Goal: Communication & Community: Answer question/provide support

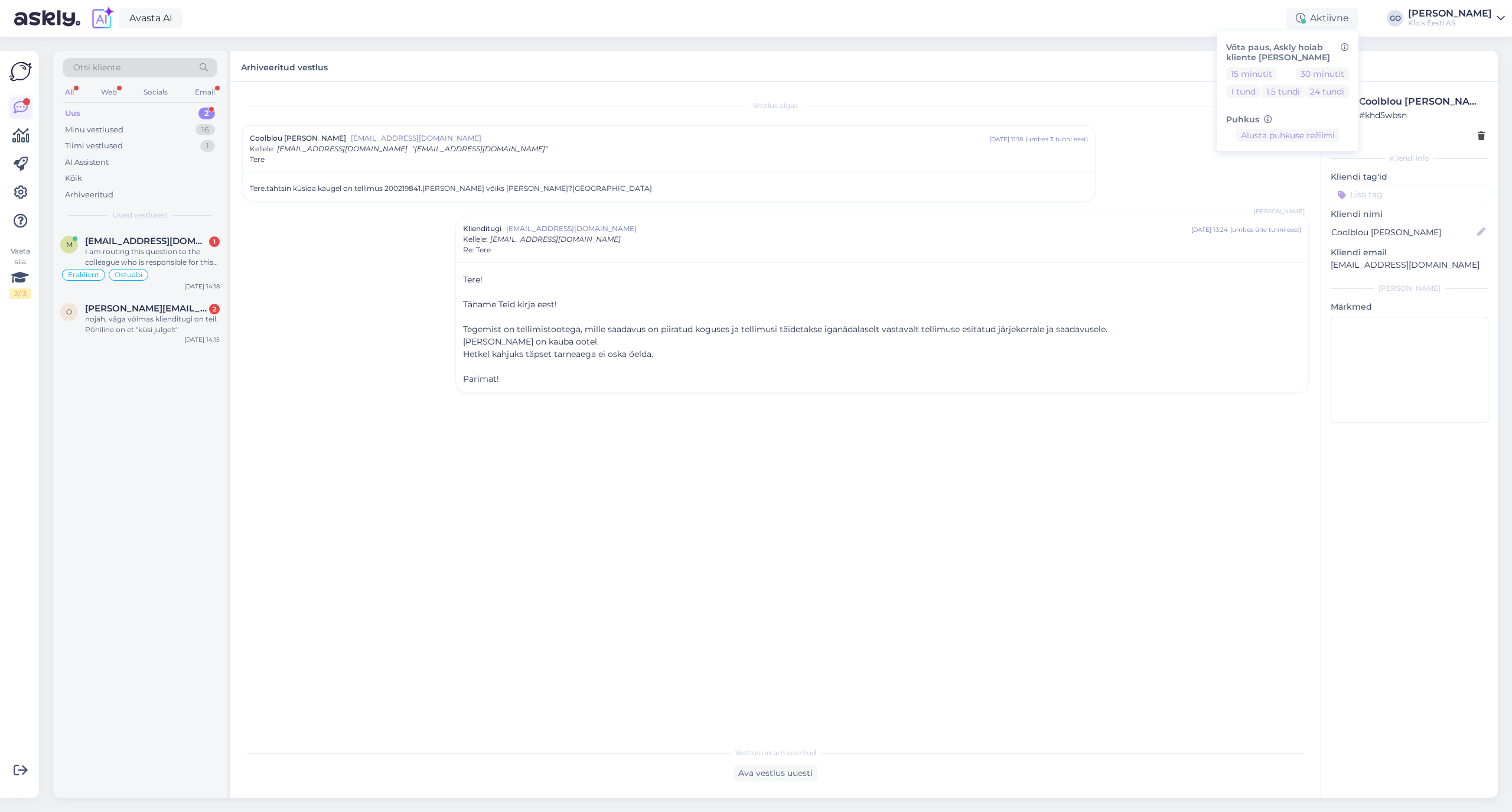
click at [26, 102] on div at bounding box center [27, 102] width 7 height 7
click at [139, 293] on div "m [EMAIL_ADDRESS][DOMAIN_NAME] 1 I am routing this question to the colleague wh…" at bounding box center [140, 261] width 174 height 67
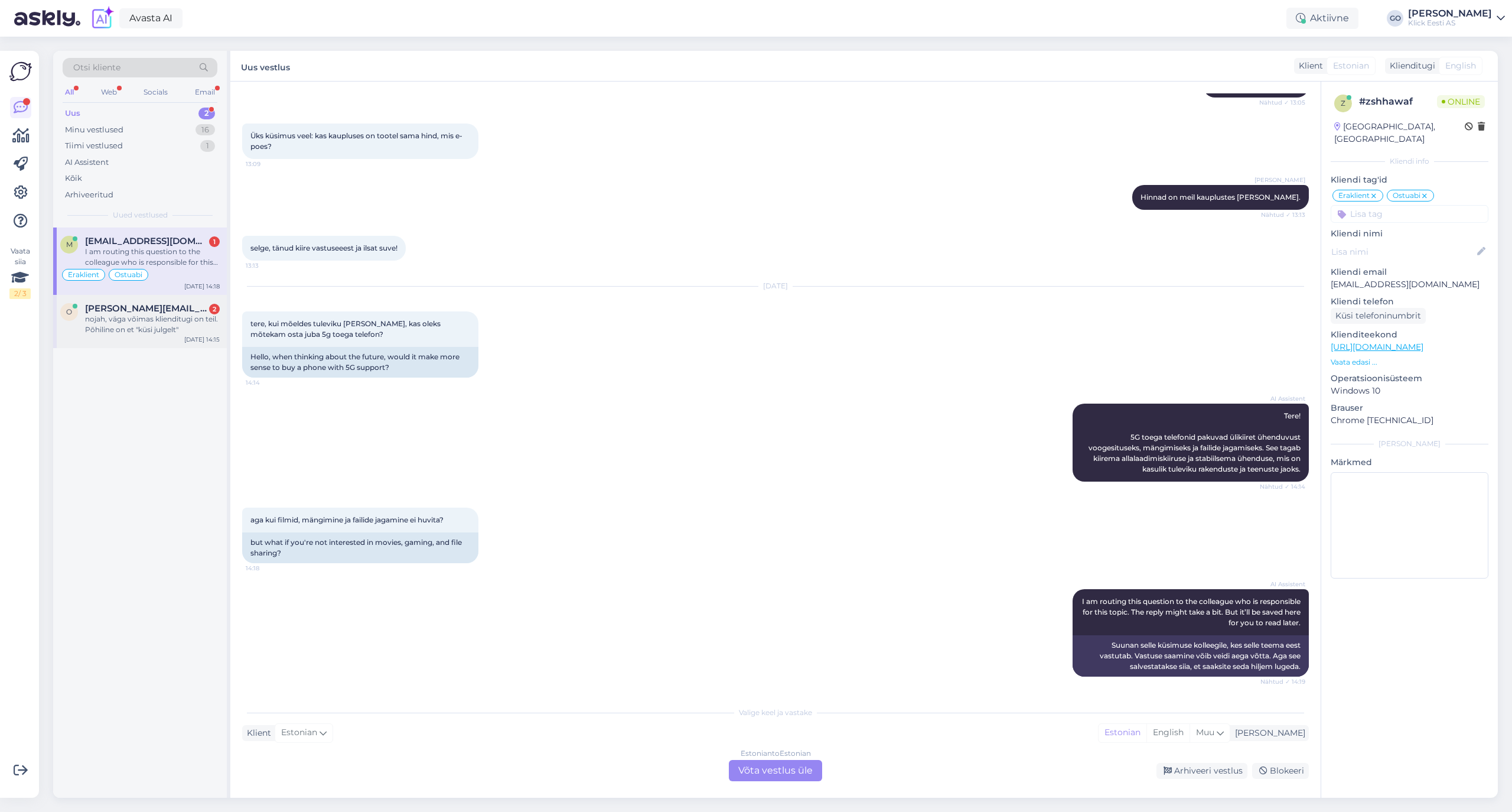
click at [139, 308] on span "[PERSON_NAME][EMAIL_ADDRESS][PERSON_NAME][DOMAIN_NAME]" at bounding box center [146, 308] width 123 height 10
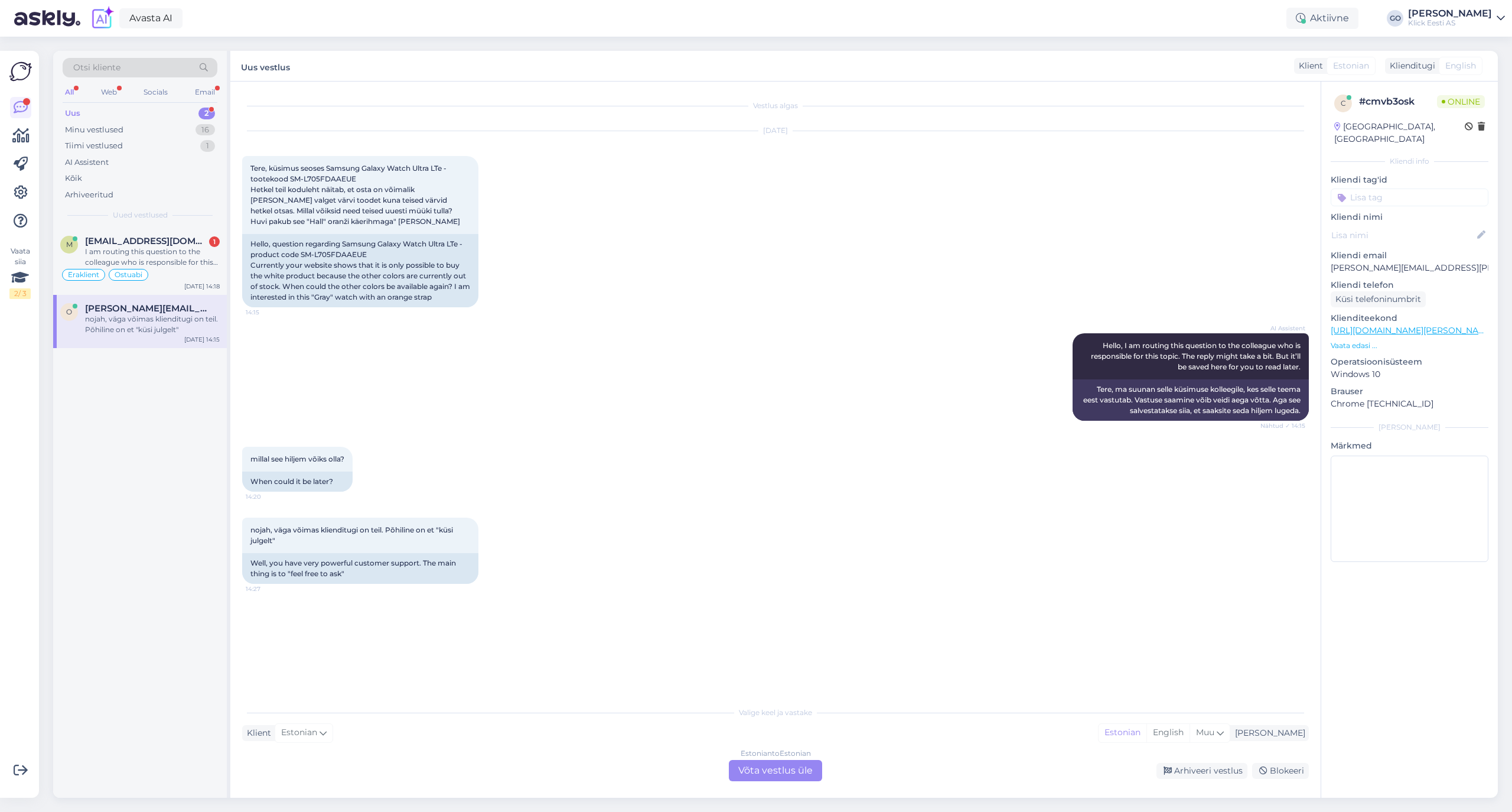
scroll to position [0, 0]
click at [549, 400] on div "AI Assistent Hello, I am routing this question to the colleague who is responsi…" at bounding box center [775, 377] width 1067 height 114
click at [527, 411] on div "AI Assistent Hello, I am routing this question to the colleague who is responsi…" at bounding box center [775, 377] width 1067 height 114
click at [416, 460] on div "millal see hiljem võiks olla? 14:20 When could it be later?" at bounding box center [775, 468] width 1067 height 71
click at [477, 410] on div "AI Assistent Hello, I am routing this question to the colleague who is responsi…" at bounding box center [775, 377] width 1067 height 114
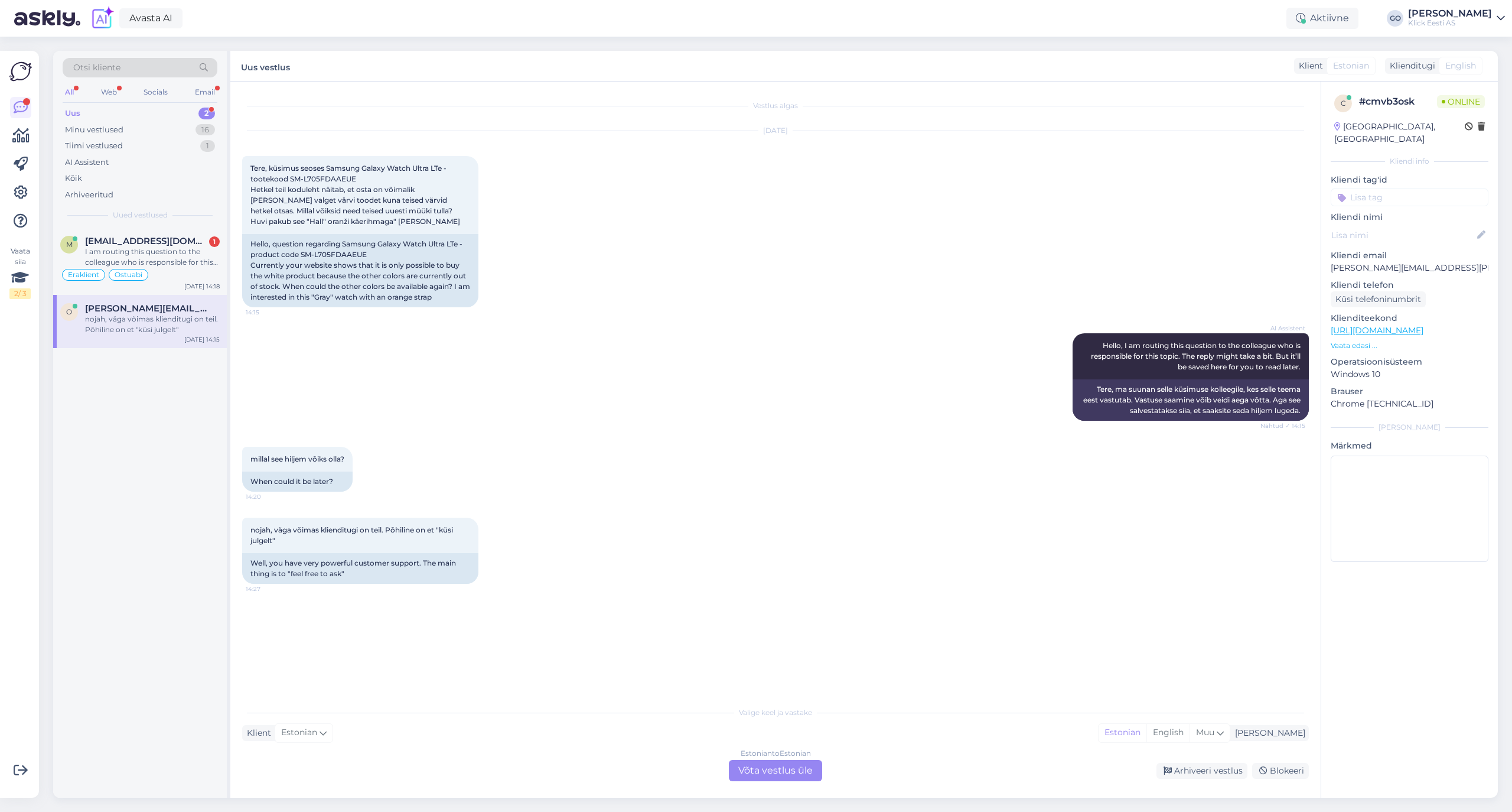
click at [483, 403] on div "AI Assistent Hello, I am routing this question to the colleague who is responsi…" at bounding box center [775, 377] width 1067 height 114
click at [488, 400] on div "AI Assistent Hello, I am routing this question to the colleague who is responsi…" at bounding box center [775, 377] width 1067 height 114
click at [464, 337] on div "AI Assistent Hello, I am routing this question to the colleague who is responsi…" at bounding box center [775, 377] width 1067 height 114
click at [464, 353] on div "AI Assistent Hello, I am routing this question to the colleague who is responsi…" at bounding box center [775, 377] width 1067 height 114
click at [618, 549] on div "nojah, väga võimas klienditugi on teil. Põhiline on et "küsi julgelt" 14:27 Wel…" at bounding box center [775, 550] width 1067 height 92
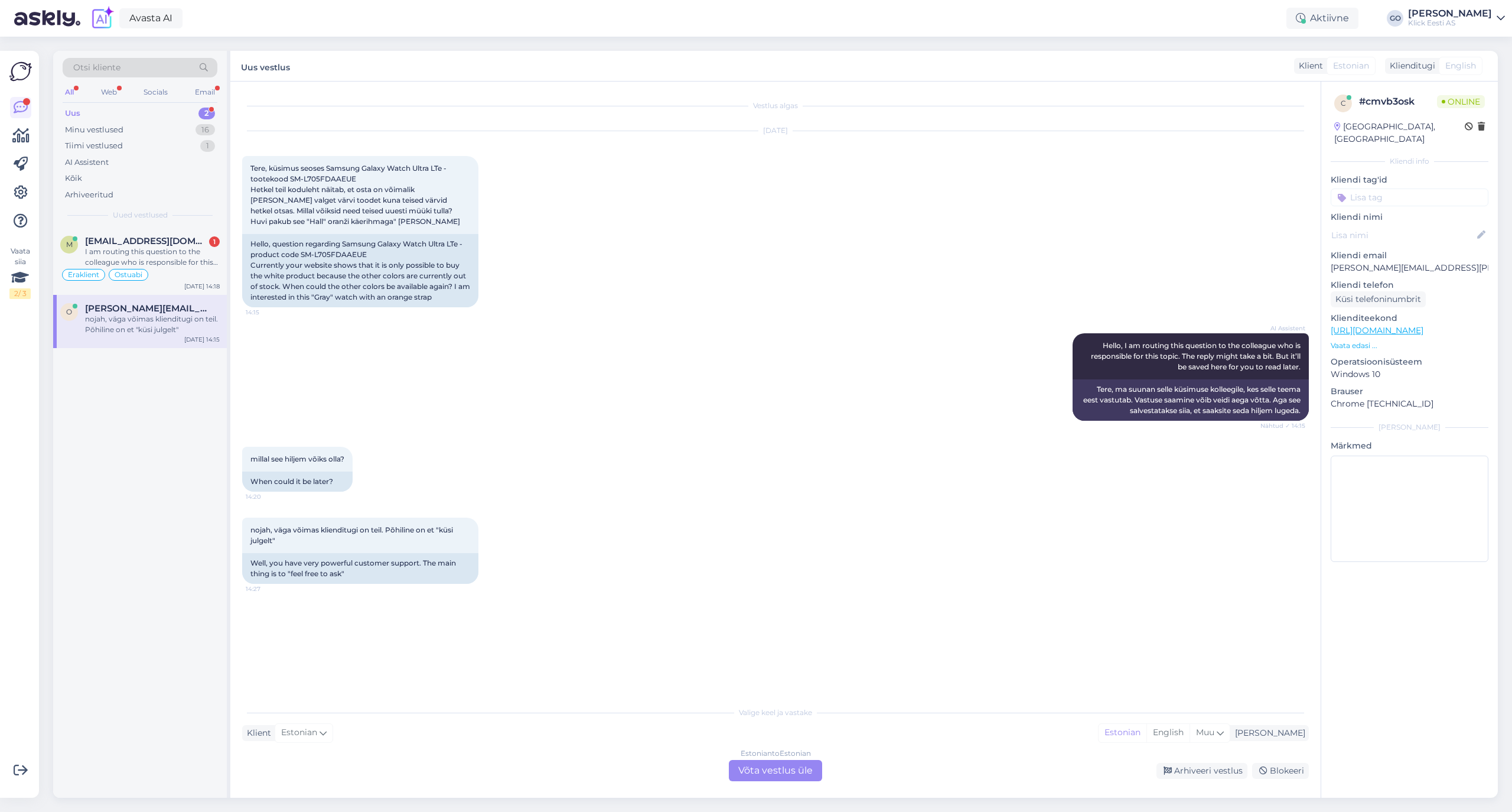
click at [357, 673] on div "Vestlus algas [DATE] Tere, küsimus seoses Samsung Galaxy Watch Ultra LTe - toot…" at bounding box center [780, 391] width 1077 height 596
click at [383, 349] on div "AI Assistent Hello, I am routing this question to the colleague who is responsi…" at bounding box center [775, 377] width 1067 height 114
click at [560, 455] on div "millal see hiljem võiks olla? 14:20 When could it be later?" at bounding box center [775, 468] width 1067 height 71
click at [756, 292] on div "[DATE] Tere, küsimus seoses Samsung Galaxy Watch Ultra LTe - tootekood SM-L705F…" at bounding box center [775, 219] width 1067 height 202
drag, startPoint x: 340, startPoint y: 223, endPoint x: 245, endPoint y: 162, distance: 112.9
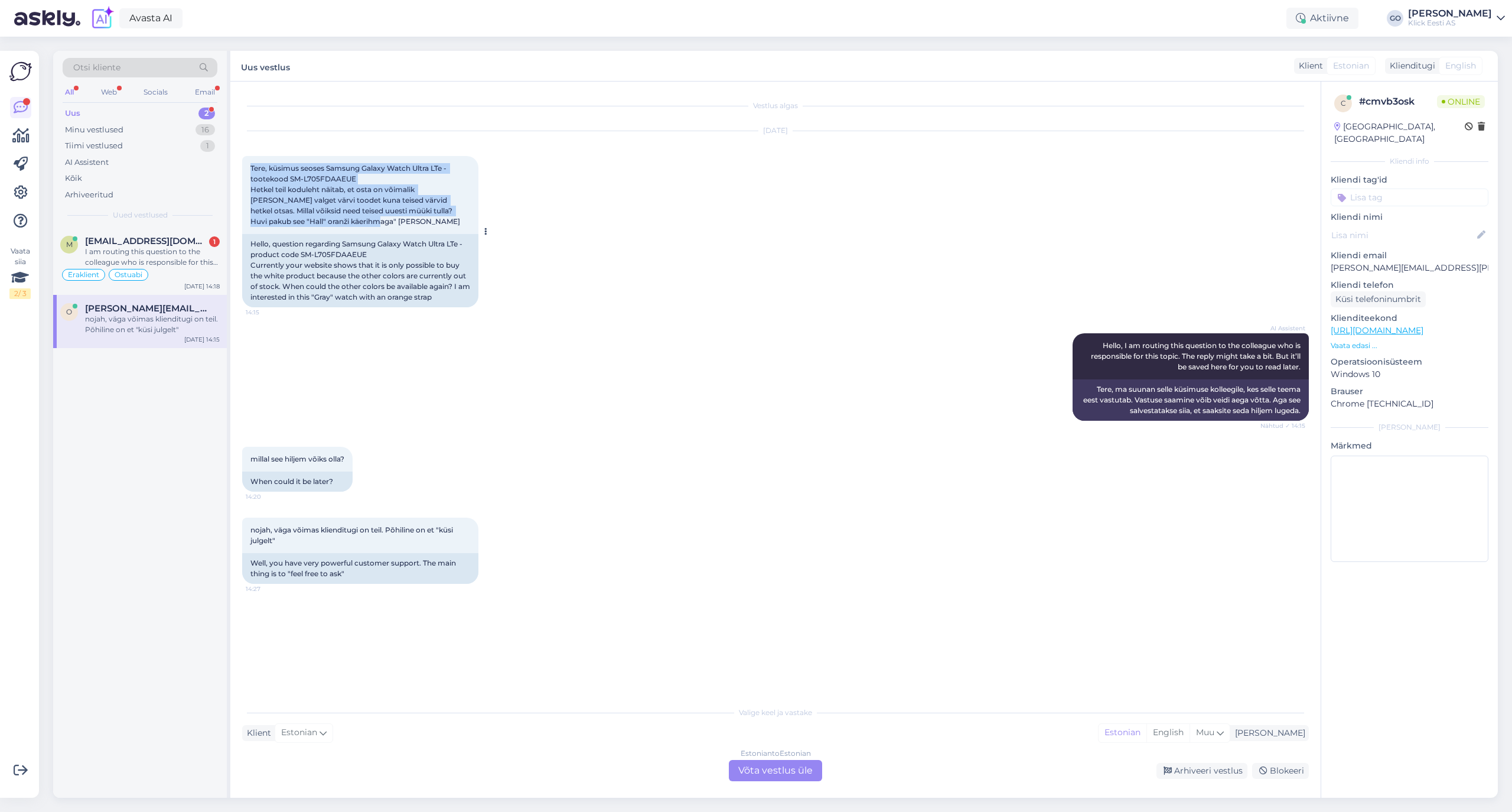
click at [245, 162] on div "Tere, küsimus seoses Samsung Galaxy Watch Ultra LTe - tootekood SM-L705FDAAEUE …" at bounding box center [360, 195] width 236 height 78
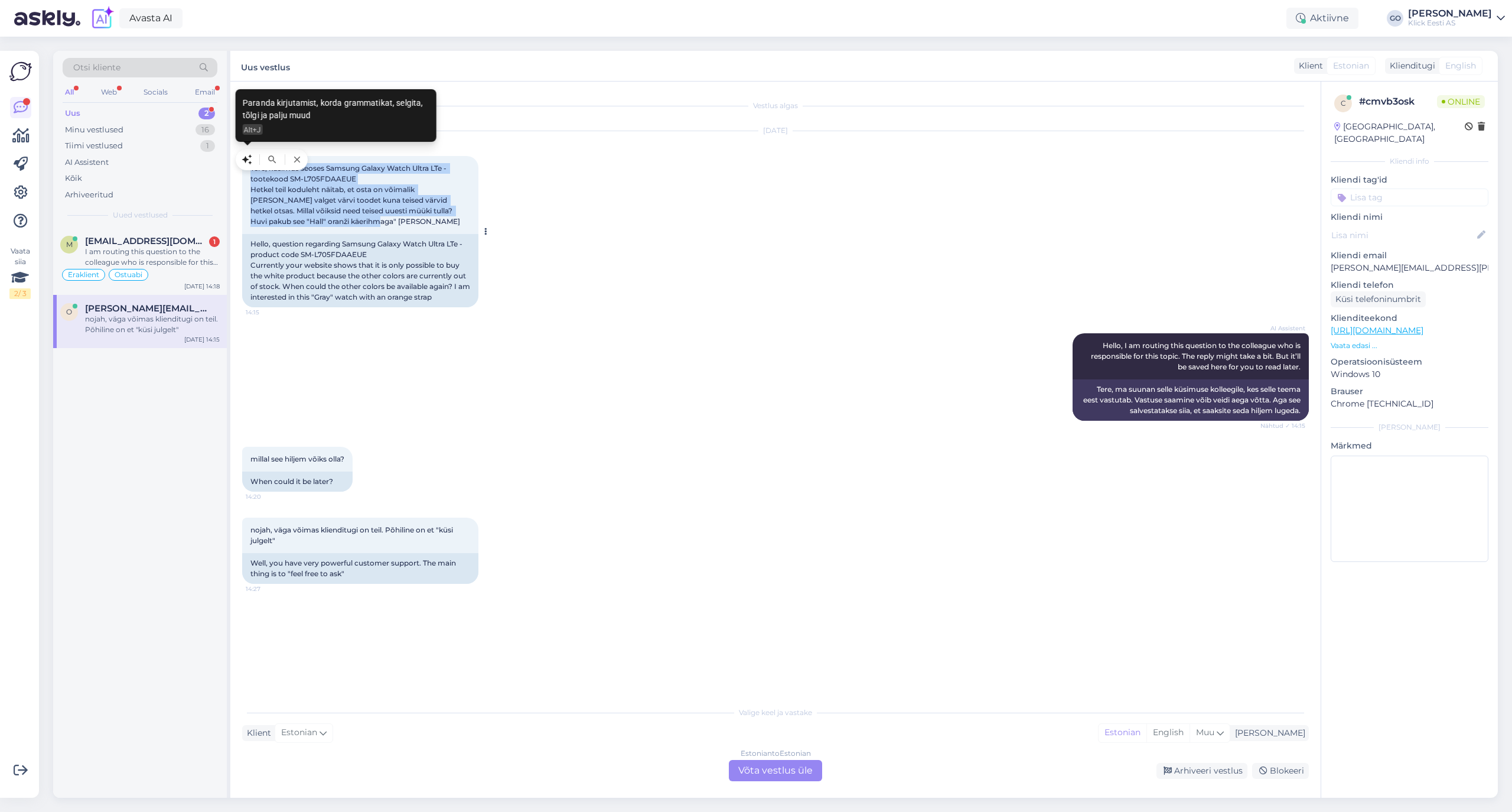
copy span "Tere, küsimus seoses Samsung Galaxy Watch Ultra LTe - tootekood SM-L705FDAAEUE …"
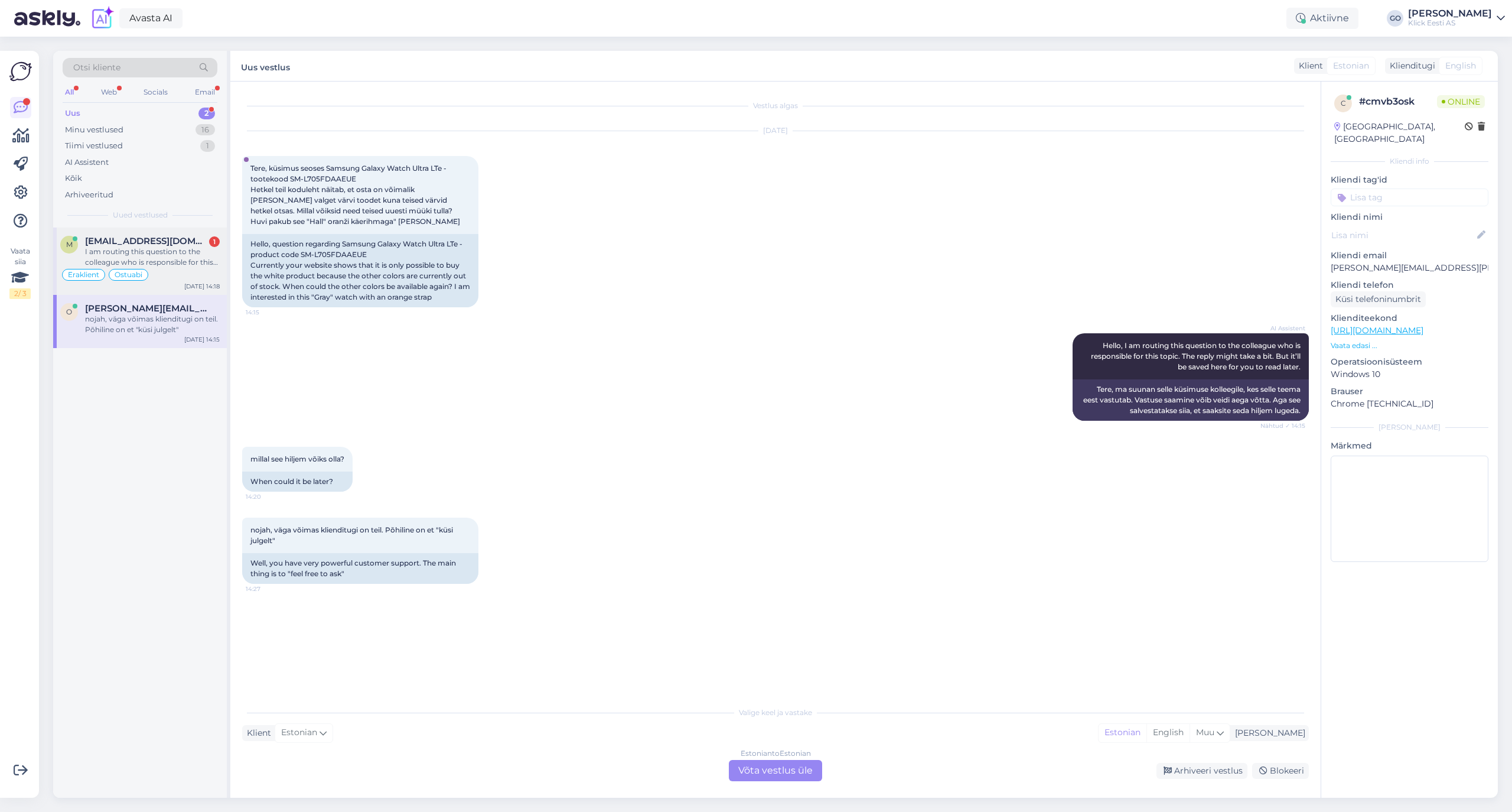
click at [143, 247] on div "I am routing this question to the colleague who is responsible for this topic. …" at bounding box center [152, 257] width 134 height 22
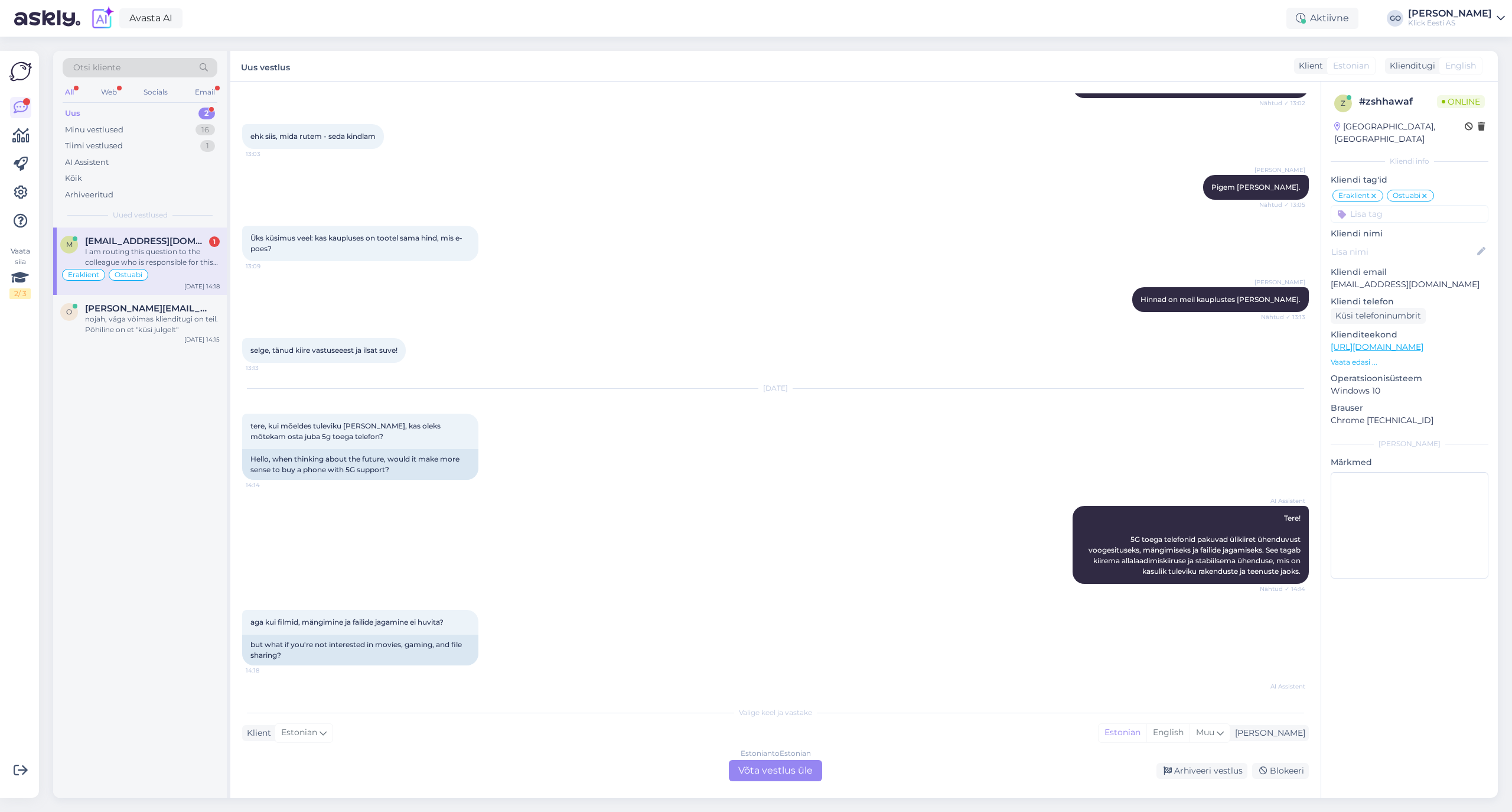
scroll to position [759, 0]
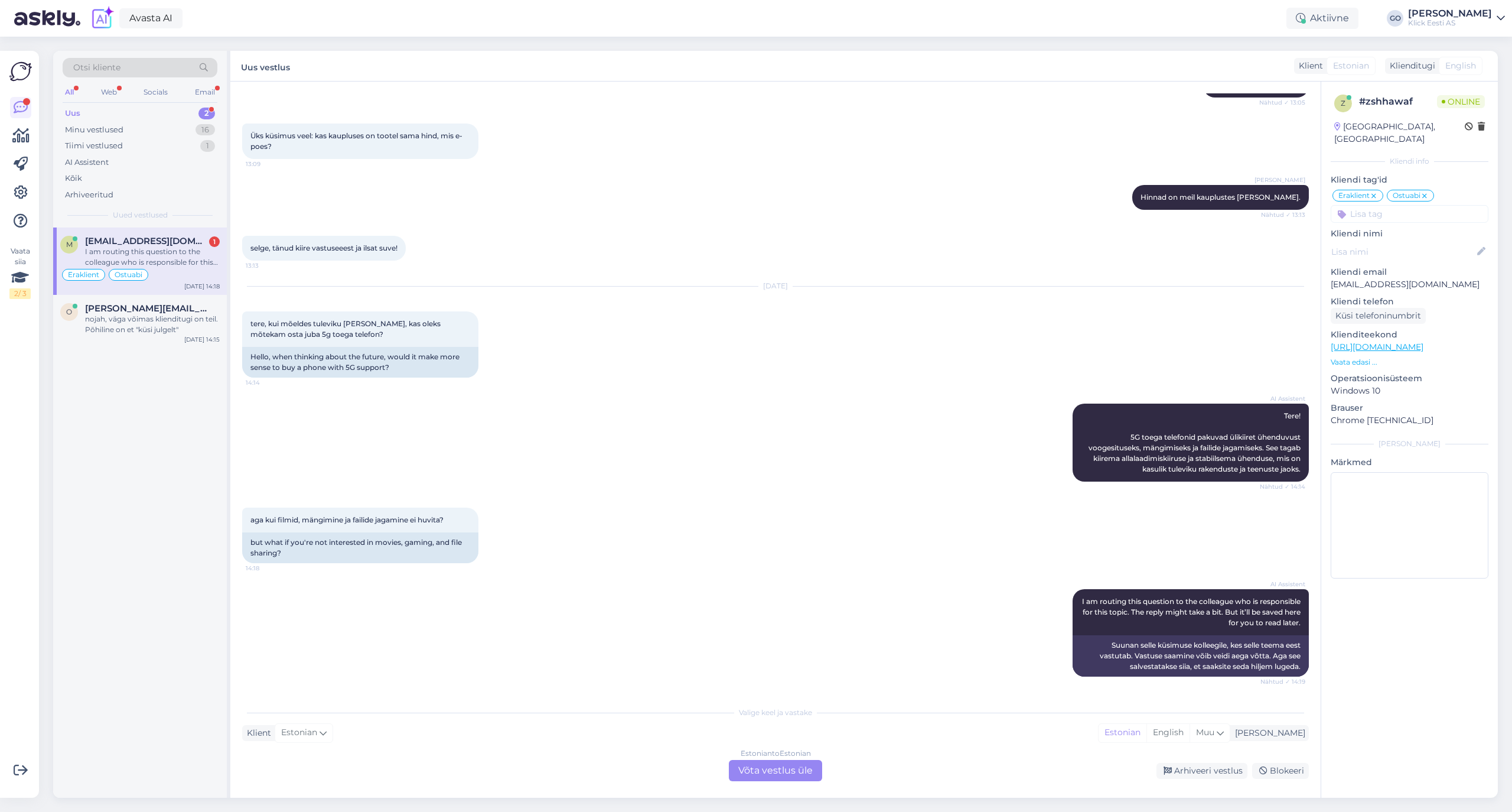
click at [806, 771] on div "Estonian to Estonian Võta vestlus üle" at bounding box center [775, 770] width 93 height 22
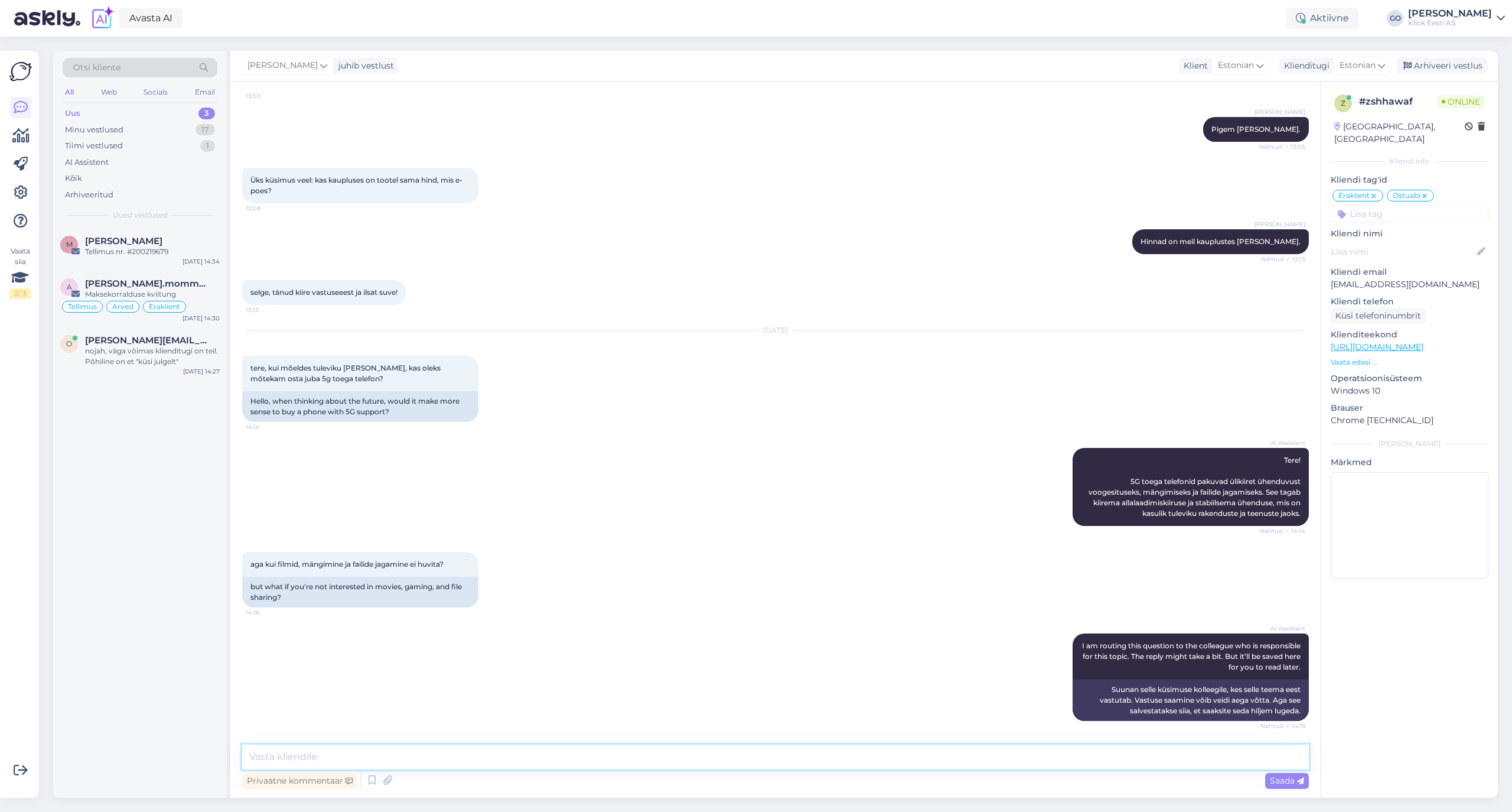
click at [426, 755] on textarea at bounding box center [775, 756] width 1067 height 25
click at [594, 757] on textarea "Tere," at bounding box center [775, 756] width 1067 height 25
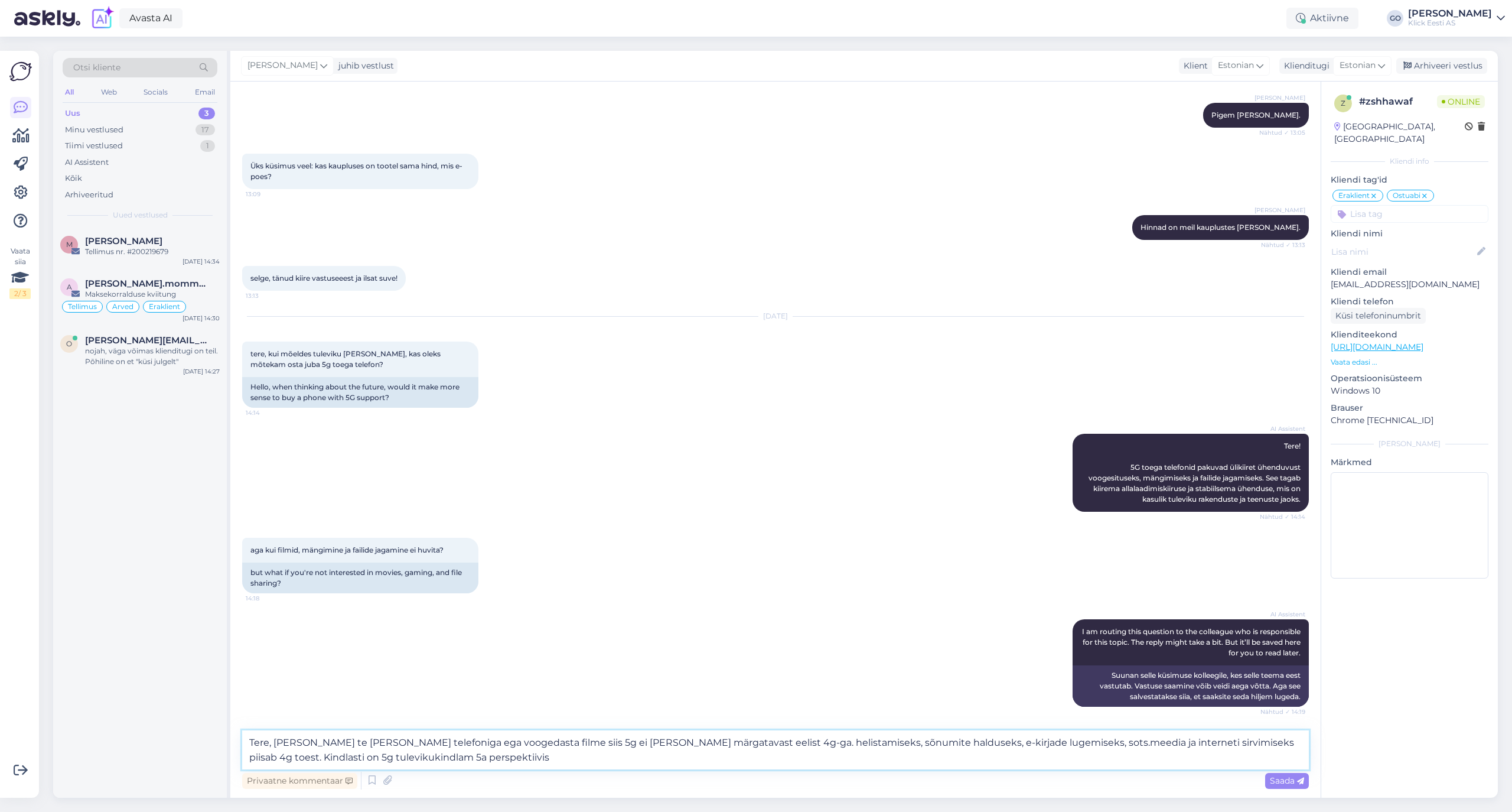
click at [331, 752] on textarea "Tere, [PERSON_NAME] te [PERSON_NAME] telefoniga ega voogedasta filme siis 5g ei…" at bounding box center [775, 749] width 1067 height 39
type textarea "Tere, [PERSON_NAME] te [PERSON_NAME] telefoniga ega voogedasta filme siis 5g ei…"
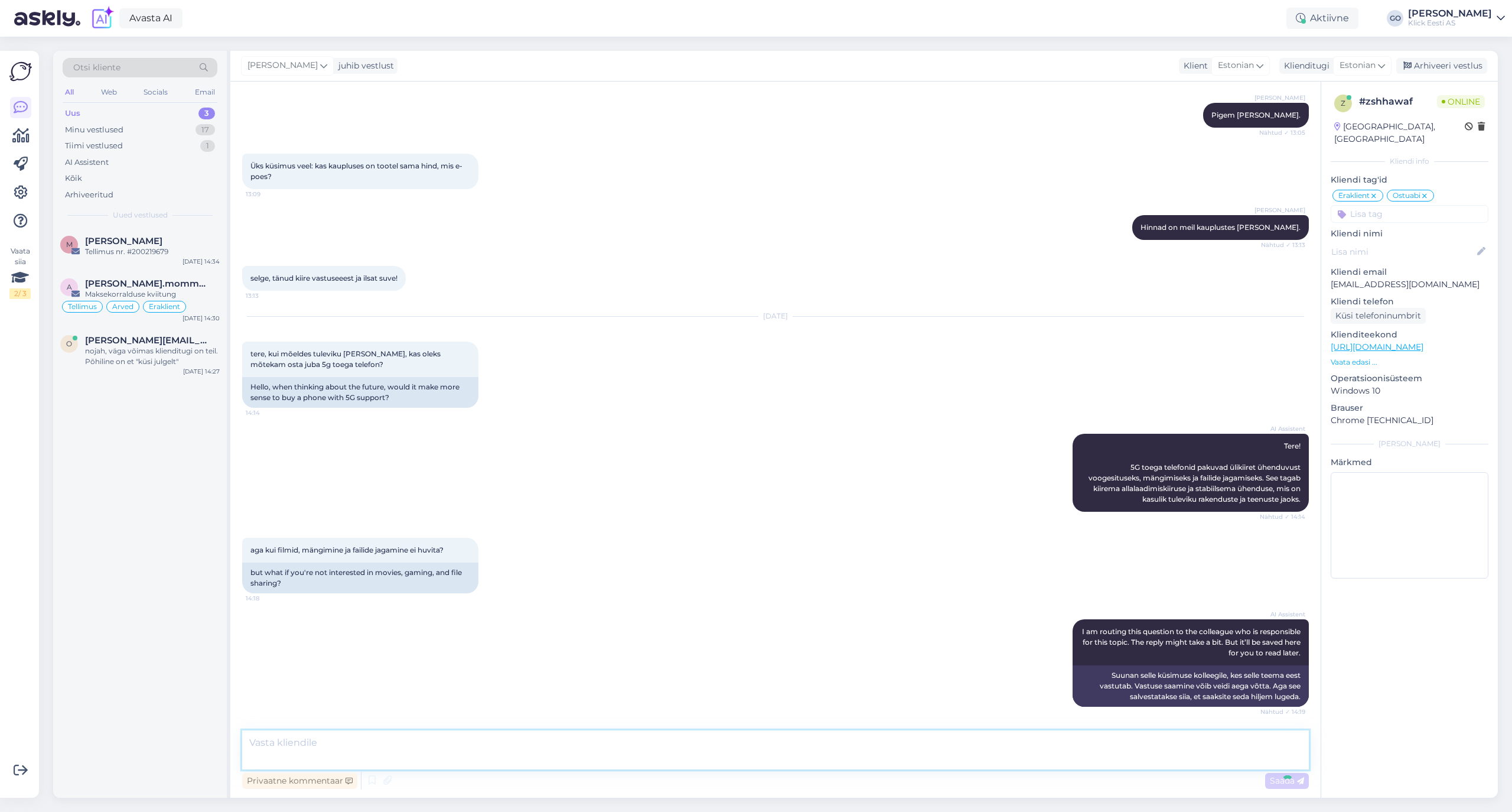
scroll to position [818, 0]
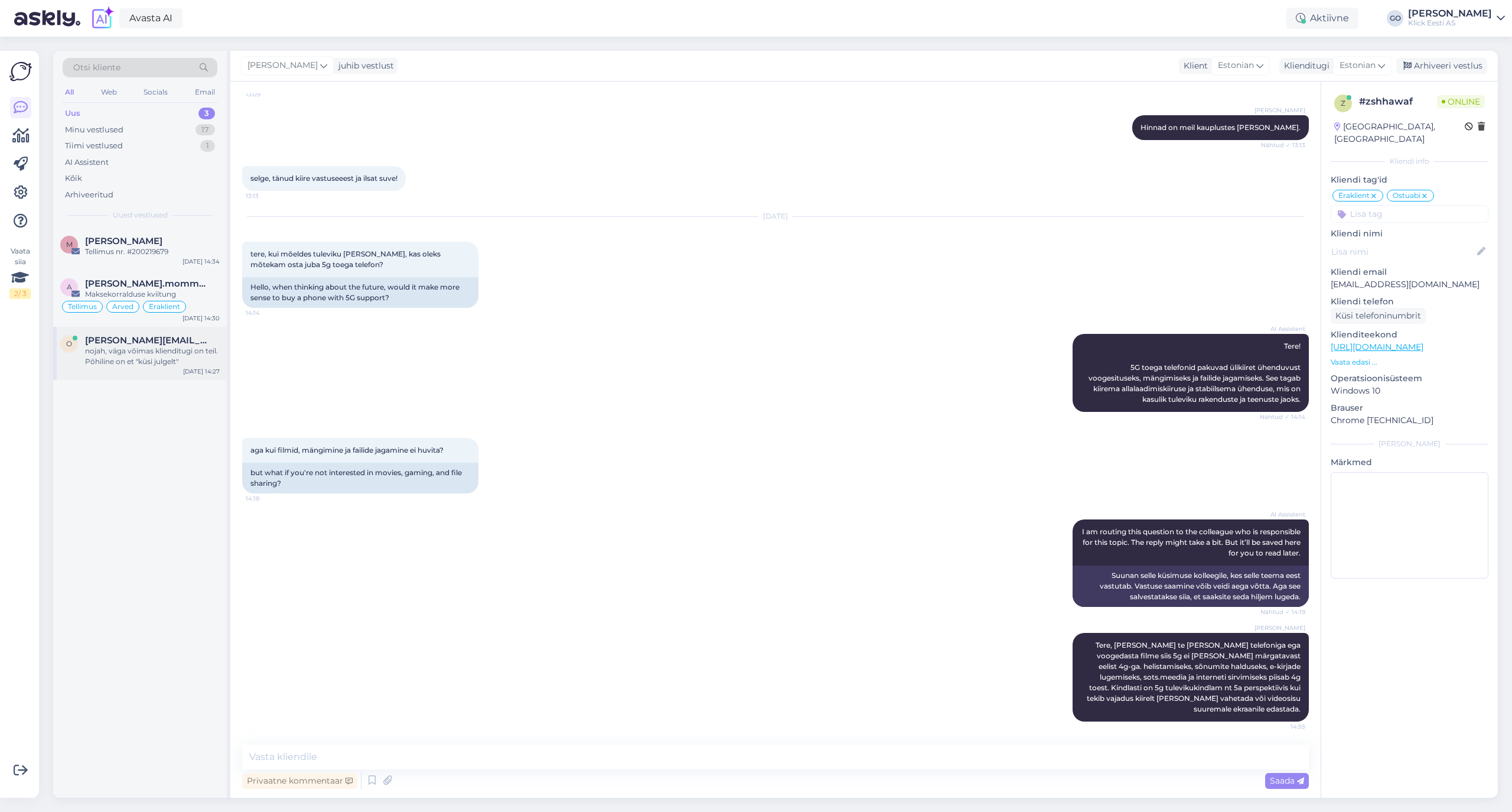
click at [124, 344] on span "[PERSON_NAME][EMAIL_ADDRESS][PERSON_NAME][DOMAIN_NAME]" at bounding box center [146, 340] width 123 height 10
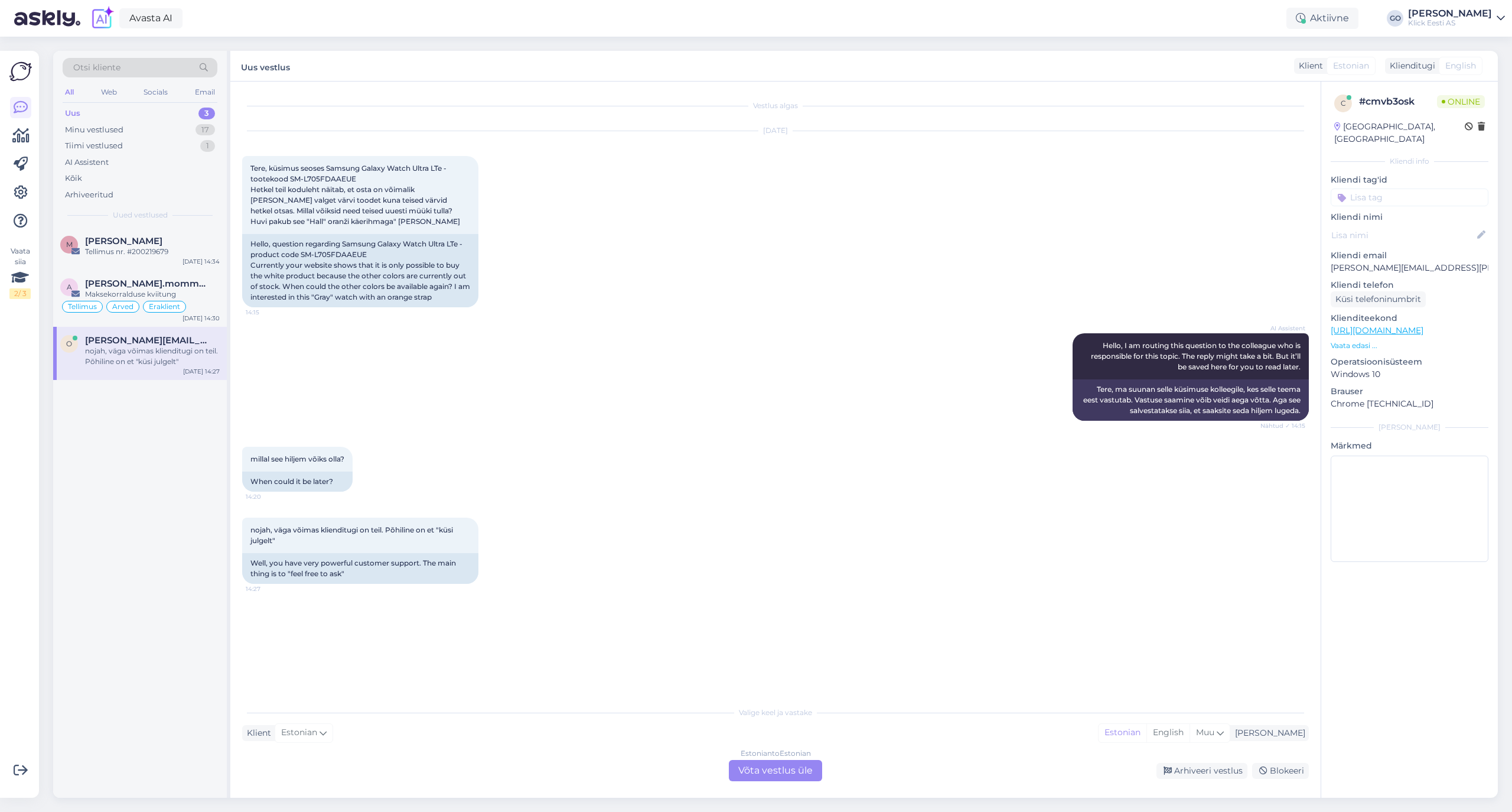
click at [795, 772] on div "Estonian to Estonian Võta vestlus üle" at bounding box center [775, 770] width 93 height 22
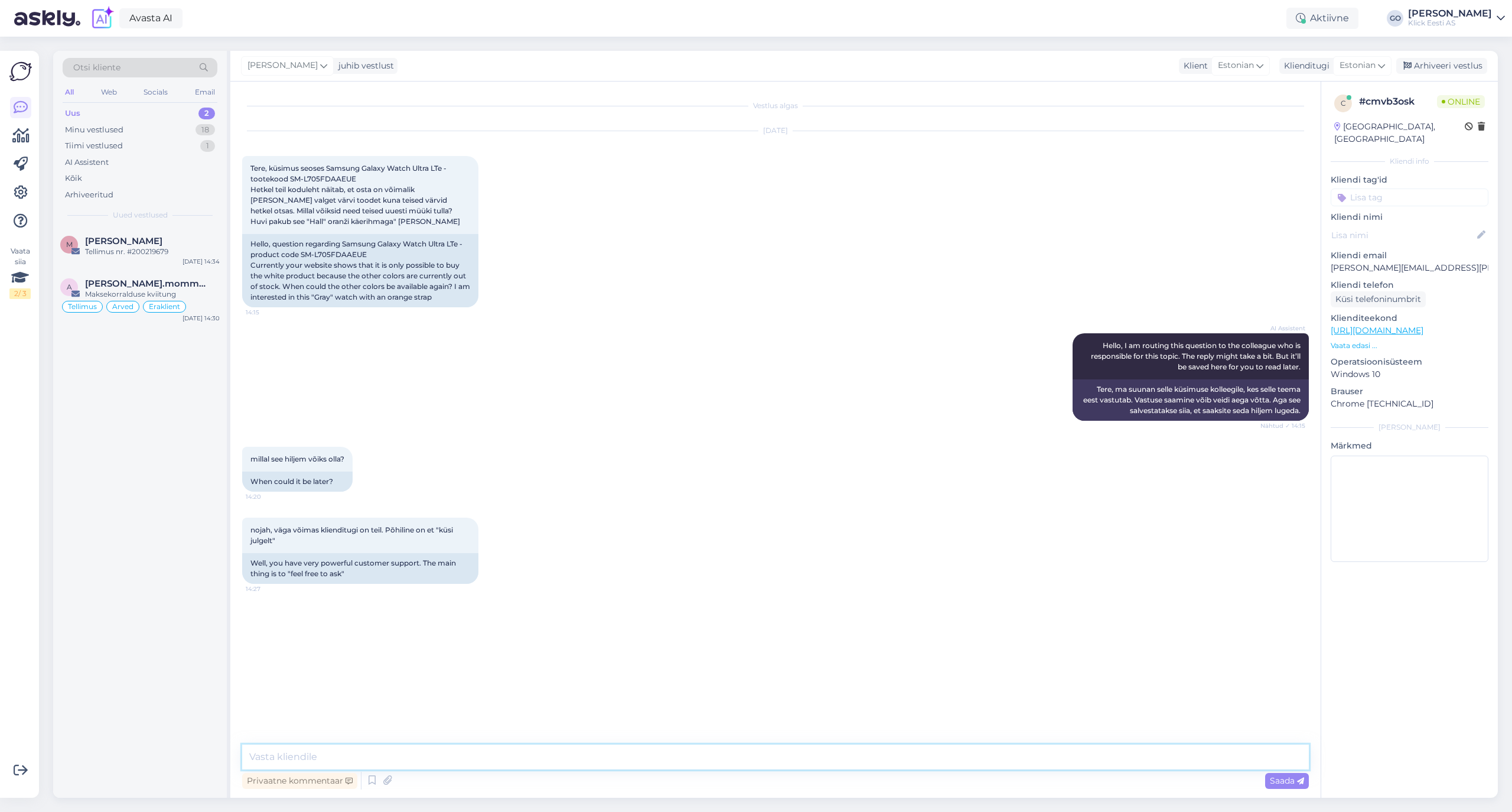
click at [359, 756] on textarea at bounding box center [775, 756] width 1067 height 25
drag, startPoint x: 598, startPoint y: 757, endPoint x: 589, endPoint y: 772, distance: 17.5
click at [599, 757] on textarea "Tere, Vabandust viibinud vastamise eest. Niipalju vahepeal selgus, et tootja la…" at bounding box center [775, 756] width 1067 height 25
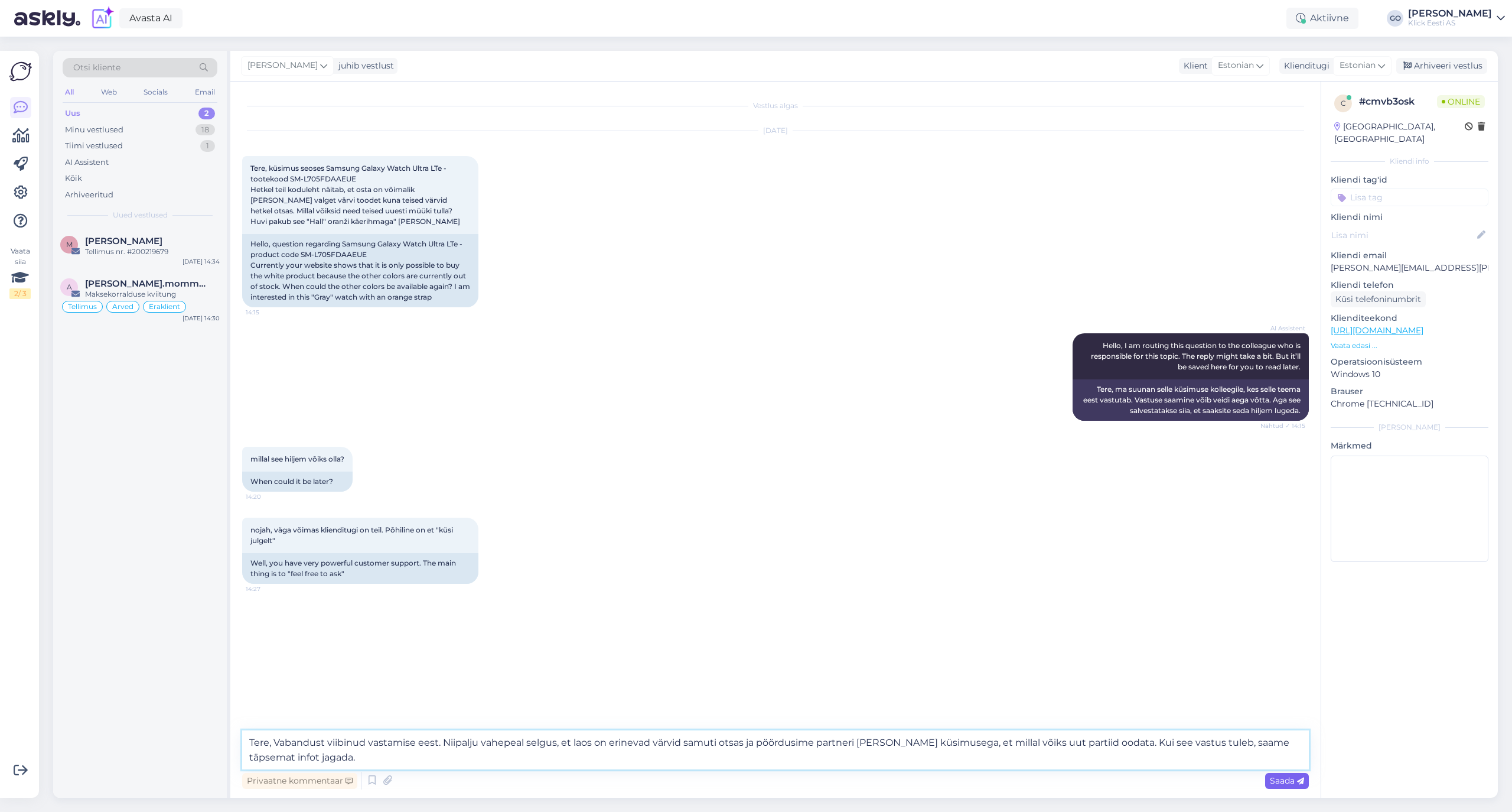
type textarea "Tere, Vabandust viibinud vastamise eest. Niipalju vahepeal selgus, et laos on e…"
click at [1273, 778] on span "Saada" at bounding box center [1287, 780] width 34 height 10
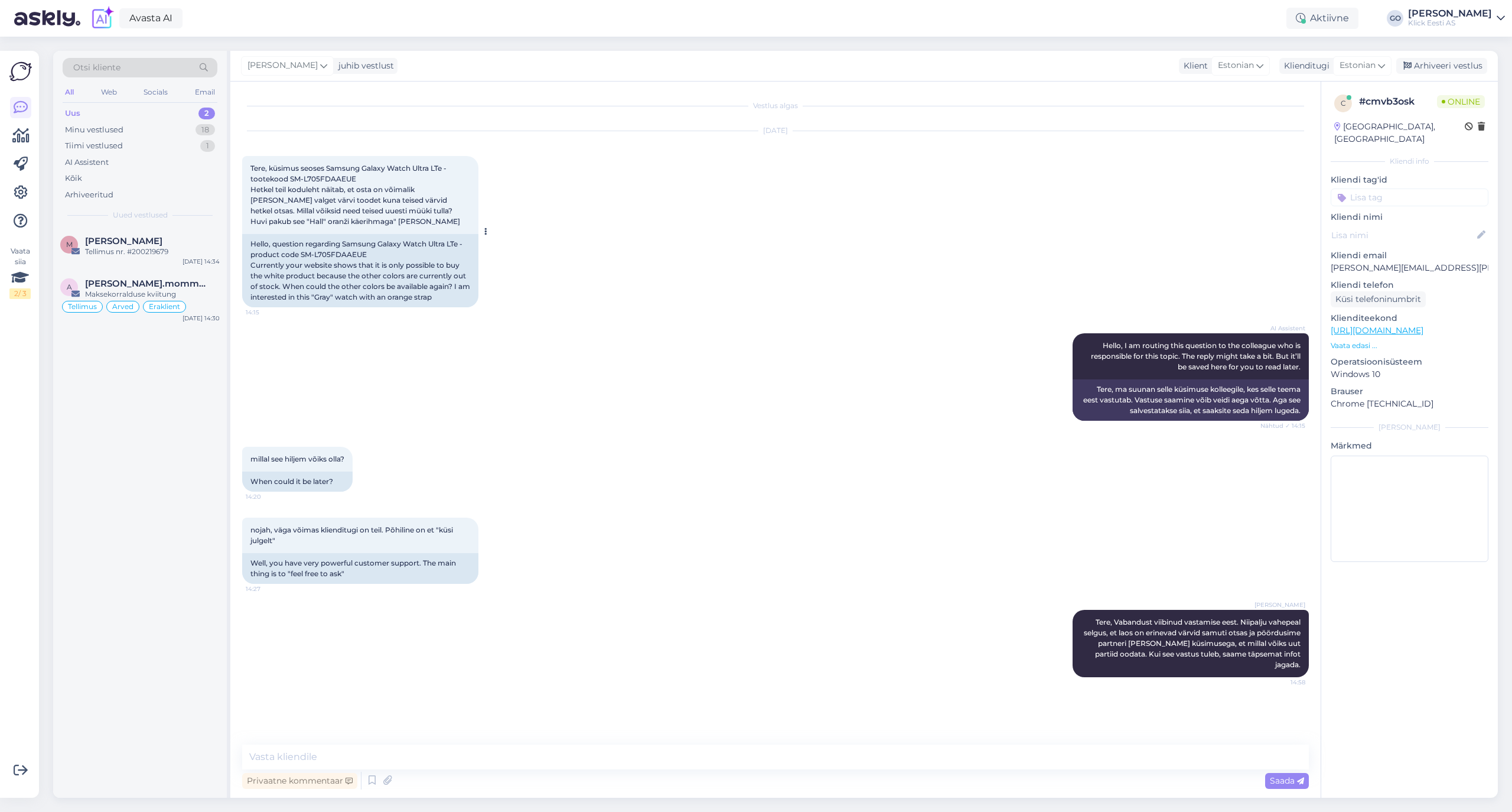
click at [468, 185] on div "Tere, küsimus seoses Samsung Galaxy Watch Ultra LTe - tootekood SM-L705FDAAEUE …" at bounding box center [360, 195] width 236 height 78
click at [170, 280] on span "[PERSON_NAME].mommeja via [EMAIL_ADDRESS][DOMAIN_NAME]" at bounding box center [146, 283] width 123 height 10
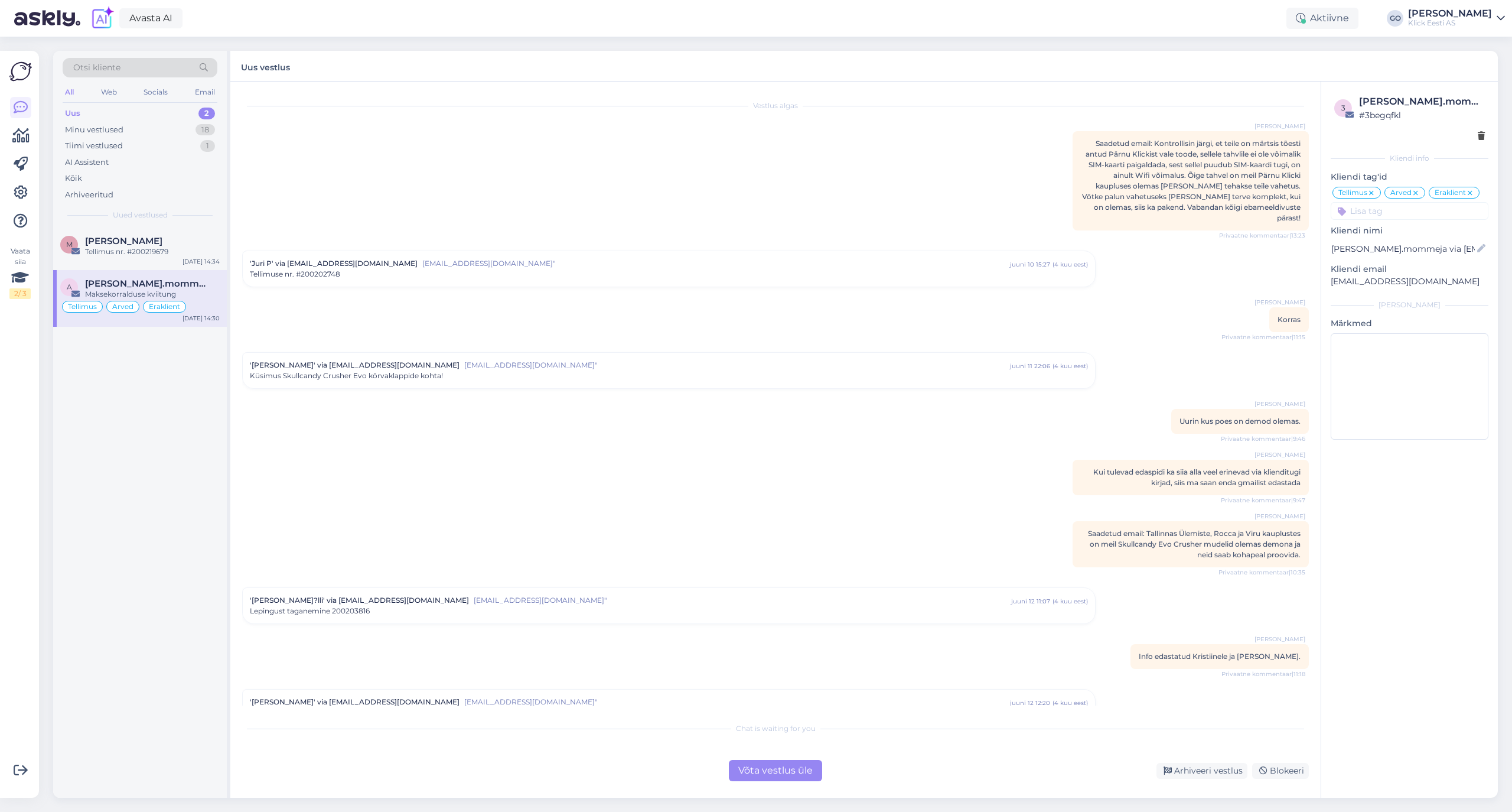
scroll to position [5590, 0]
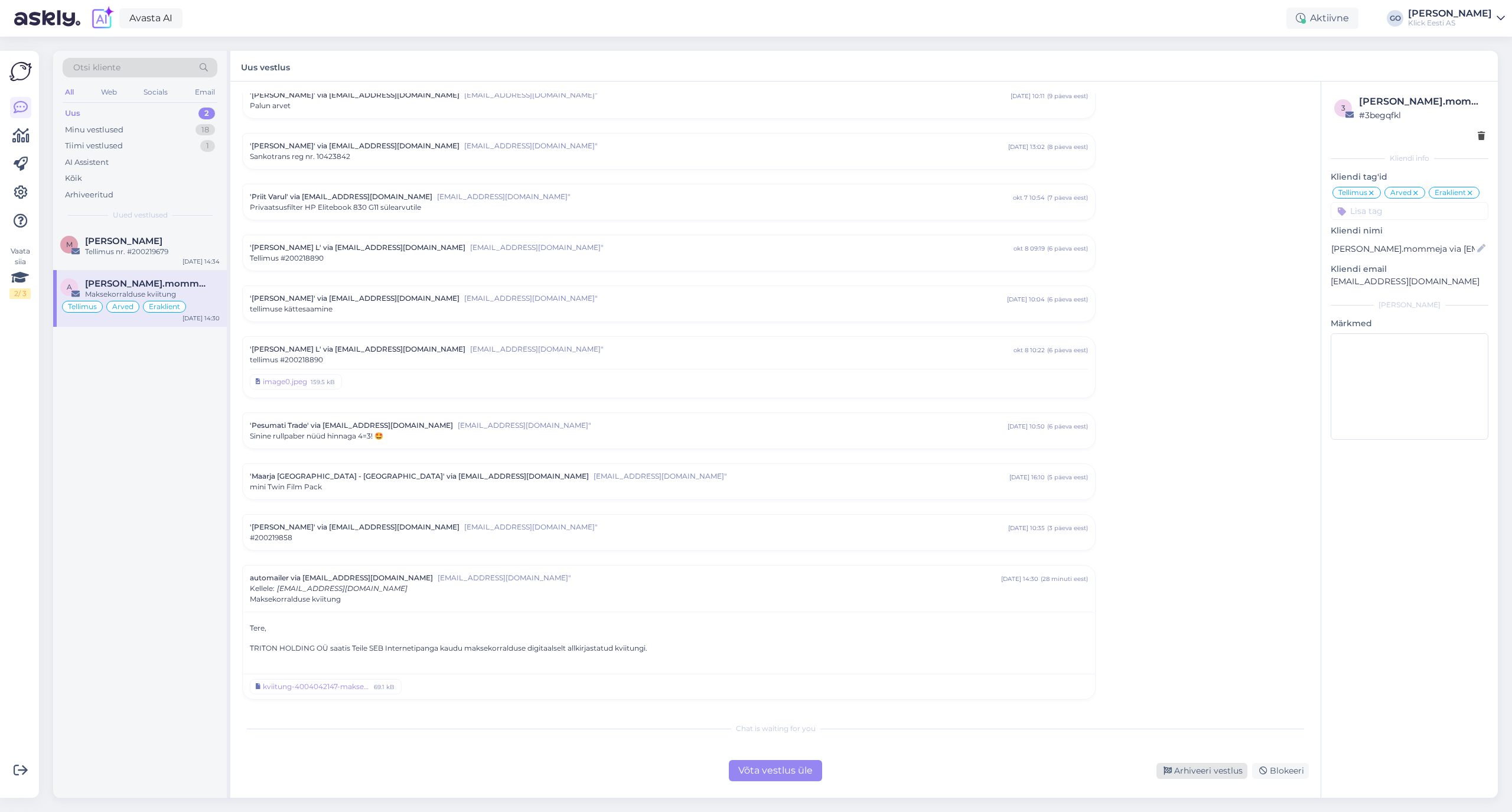
click at [1229, 770] on div "Arhiveeri vestlus" at bounding box center [1202, 771] width 91 height 16
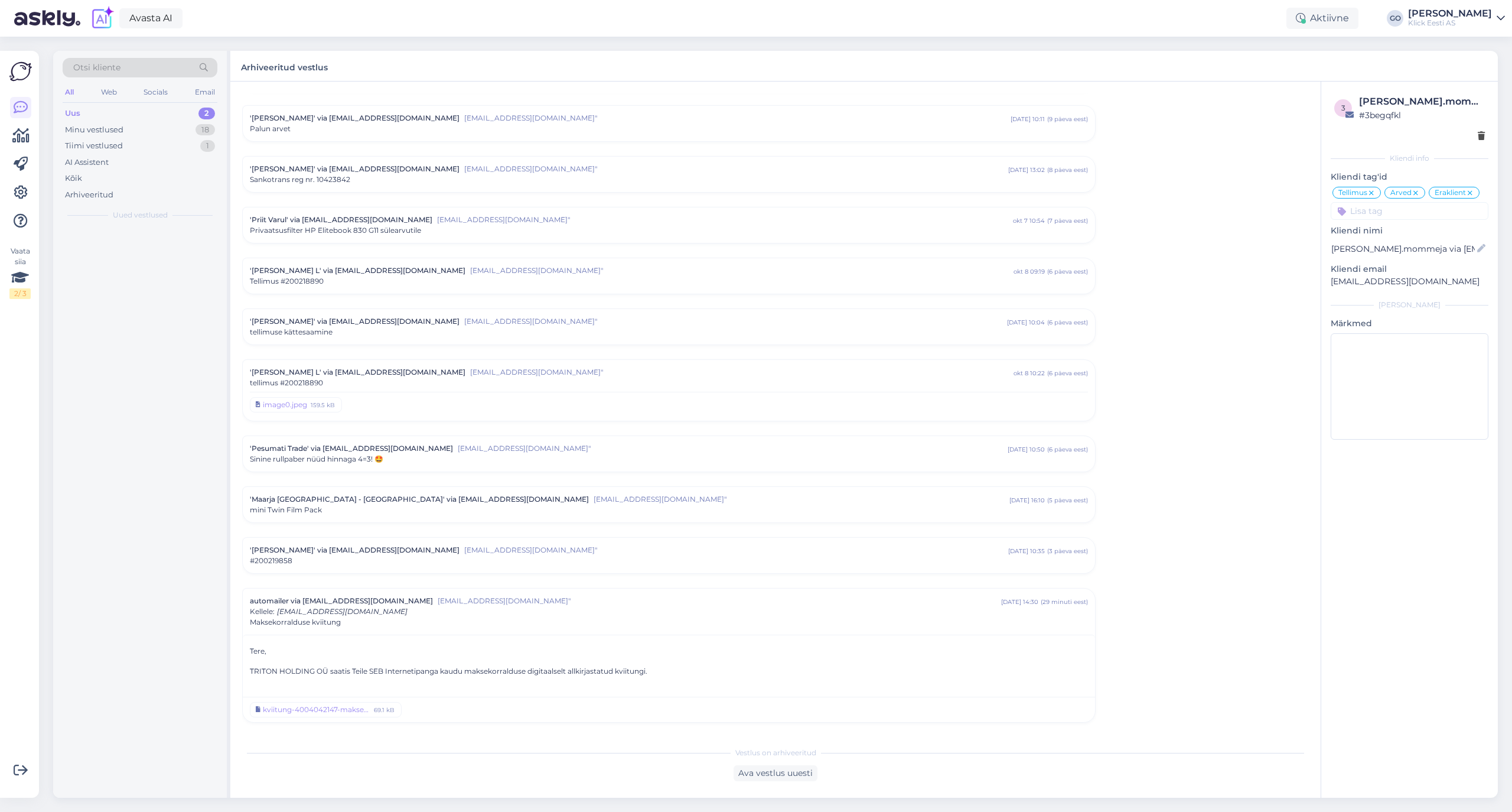
scroll to position [5594, 0]
click at [142, 251] on div "Tellimus nr. #200219679" at bounding box center [152, 251] width 134 height 10
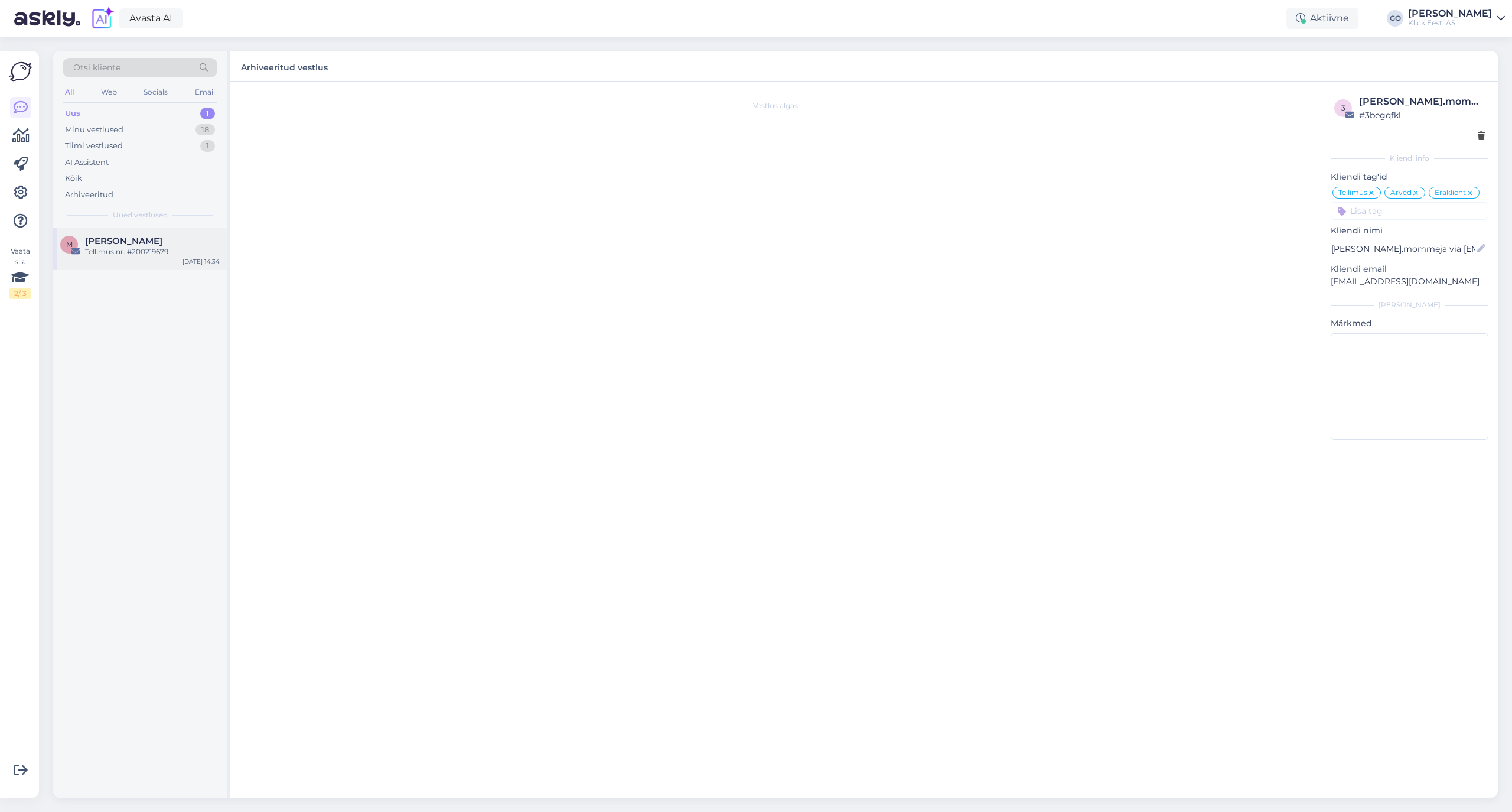
scroll to position [0, 0]
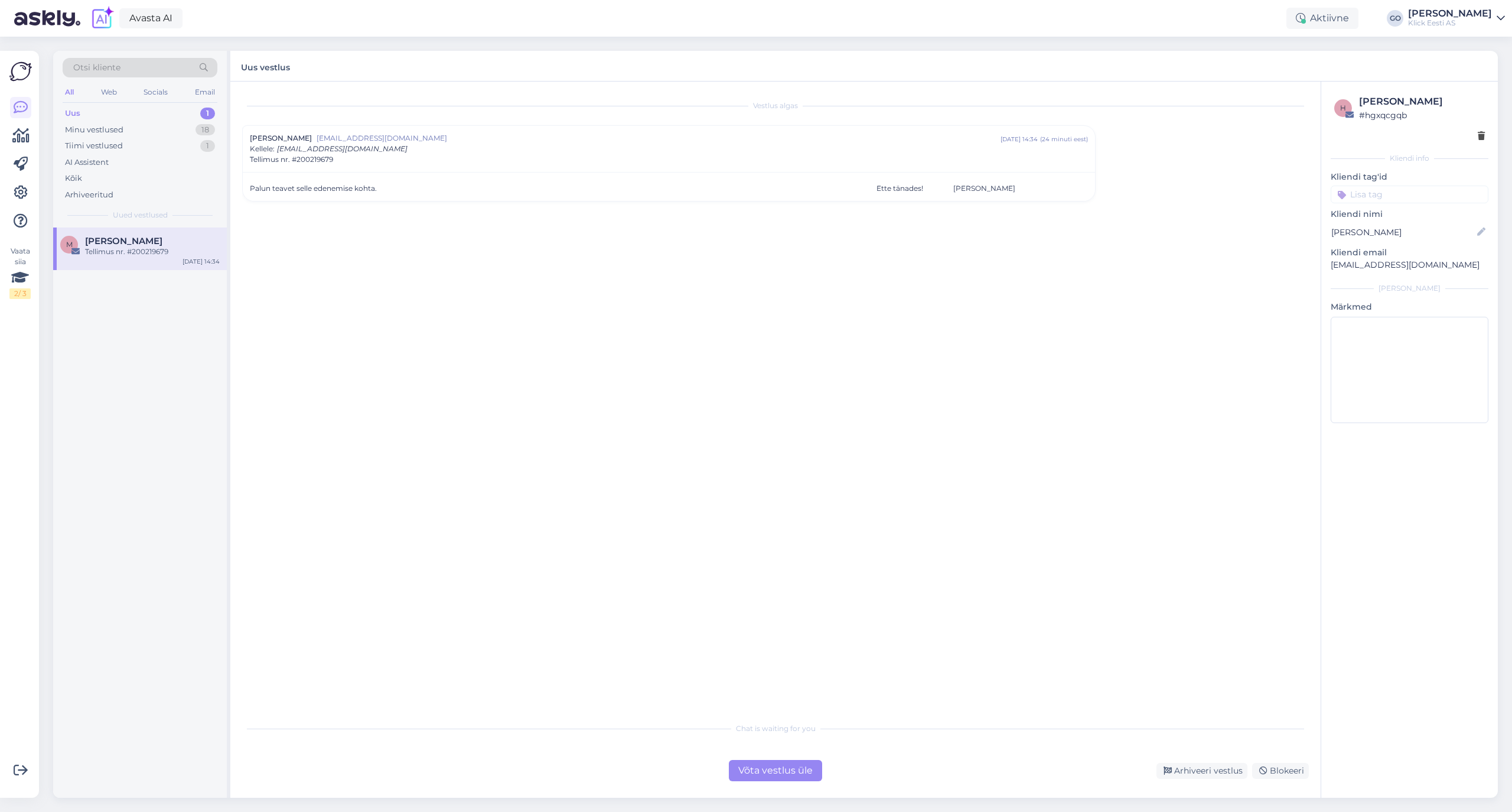
click at [344, 249] on div "Vestlus [PERSON_NAME] [EMAIL_ADDRESS][DOMAIN_NAME] [DATE] 14:34 ( 24 minuti ees…" at bounding box center [780, 399] width 1077 height 612
click at [406, 247] on div "Vestlus [PERSON_NAME] [EMAIL_ADDRESS][DOMAIN_NAME] [DATE] 14:34 ( 24 minuti ees…" at bounding box center [780, 399] width 1077 height 612
click at [480, 303] on div "Vestlus [PERSON_NAME] [EMAIL_ADDRESS][DOMAIN_NAME] [DATE] 14:34 ( 25 minuti ees…" at bounding box center [780, 399] width 1077 height 612
drag, startPoint x: 336, startPoint y: 155, endPoint x: 298, endPoint y: 166, distance: 39.6
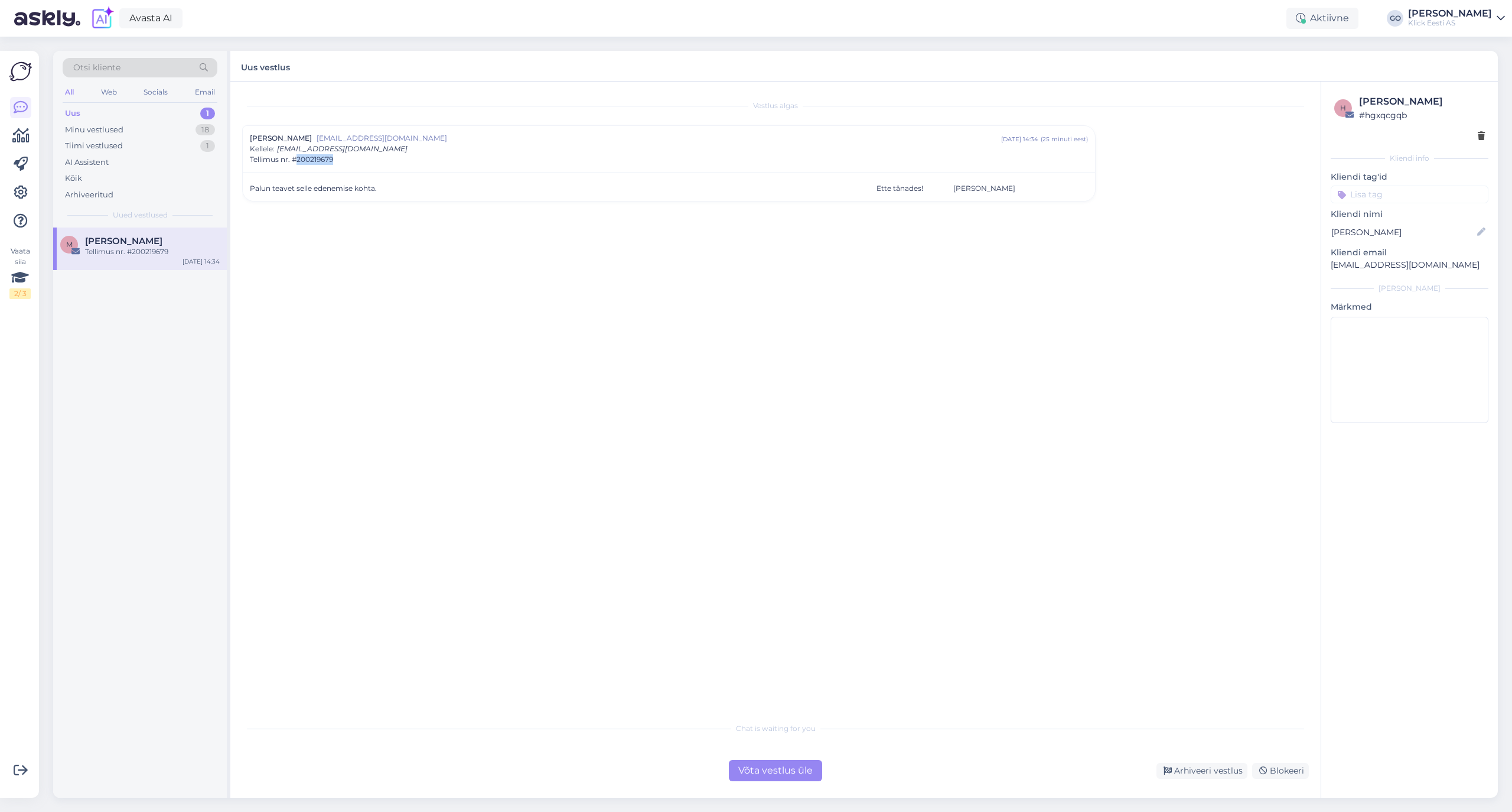
click at [298, 166] on div "[PERSON_NAME] [PERSON_NAME][EMAIL_ADDRESS][DOMAIN_NAME] [DATE] 14:34 ( 25 minut…" at bounding box center [669, 149] width 852 height 46
drag, startPoint x: 346, startPoint y: 155, endPoint x: 296, endPoint y: 161, distance: 50.4
click at [296, 161] on div "[PERSON_NAME] [PERSON_NAME][EMAIL_ADDRESS][DOMAIN_NAME] [DATE] 14:34 ( 26 minut…" at bounding box center [668, 143] width 853 height 37
click at [771, 772] on div "Võta vestlus üle" at bounding box center [775, 770] width 93 height 22
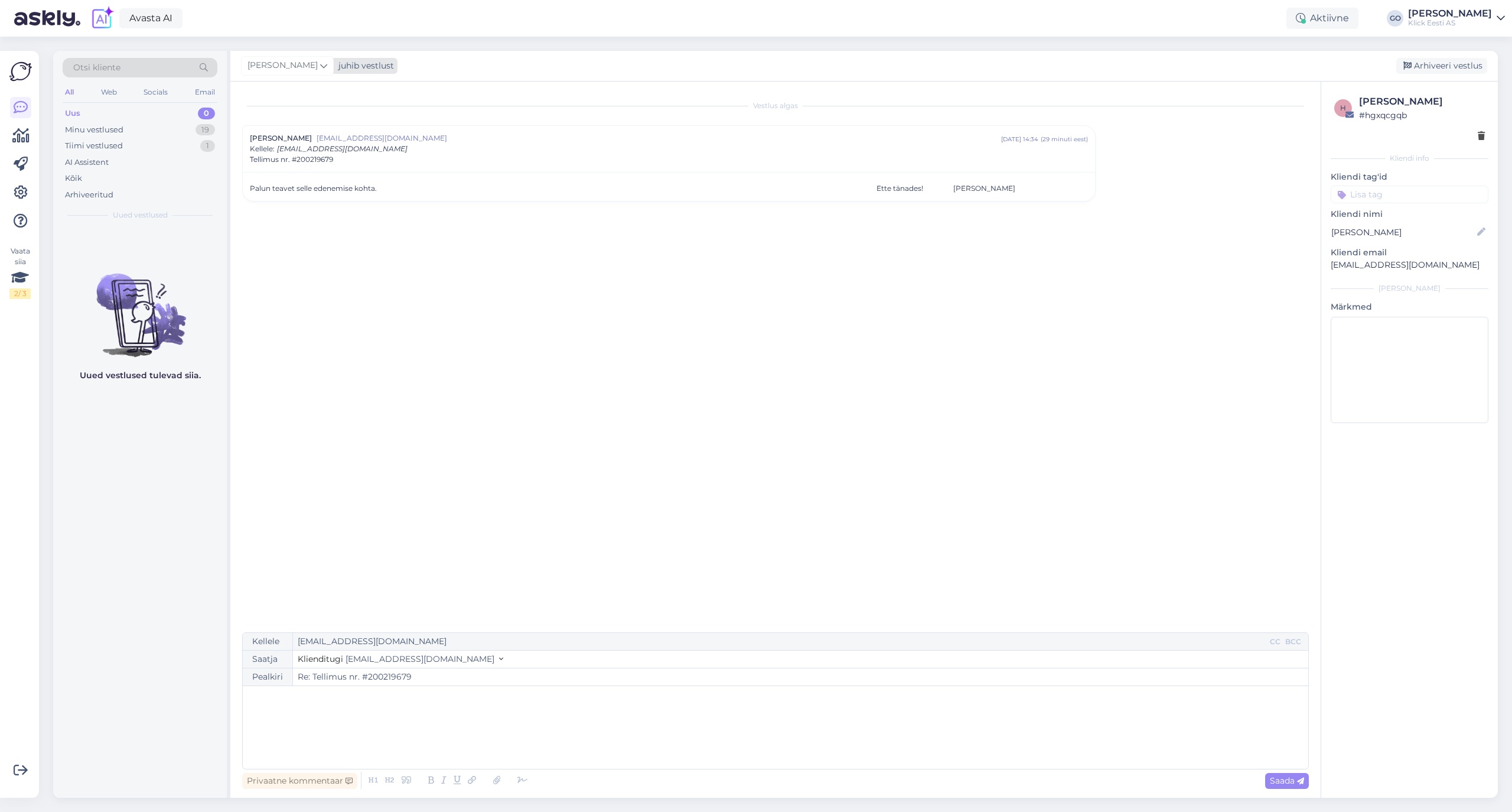
click at [327, 65] on icon at bounding box center [324, 65] width 7 height 13
click at [325, 206] on div "[PERSON_NAME]" at bounding box center [319, 207] width 102 height 14
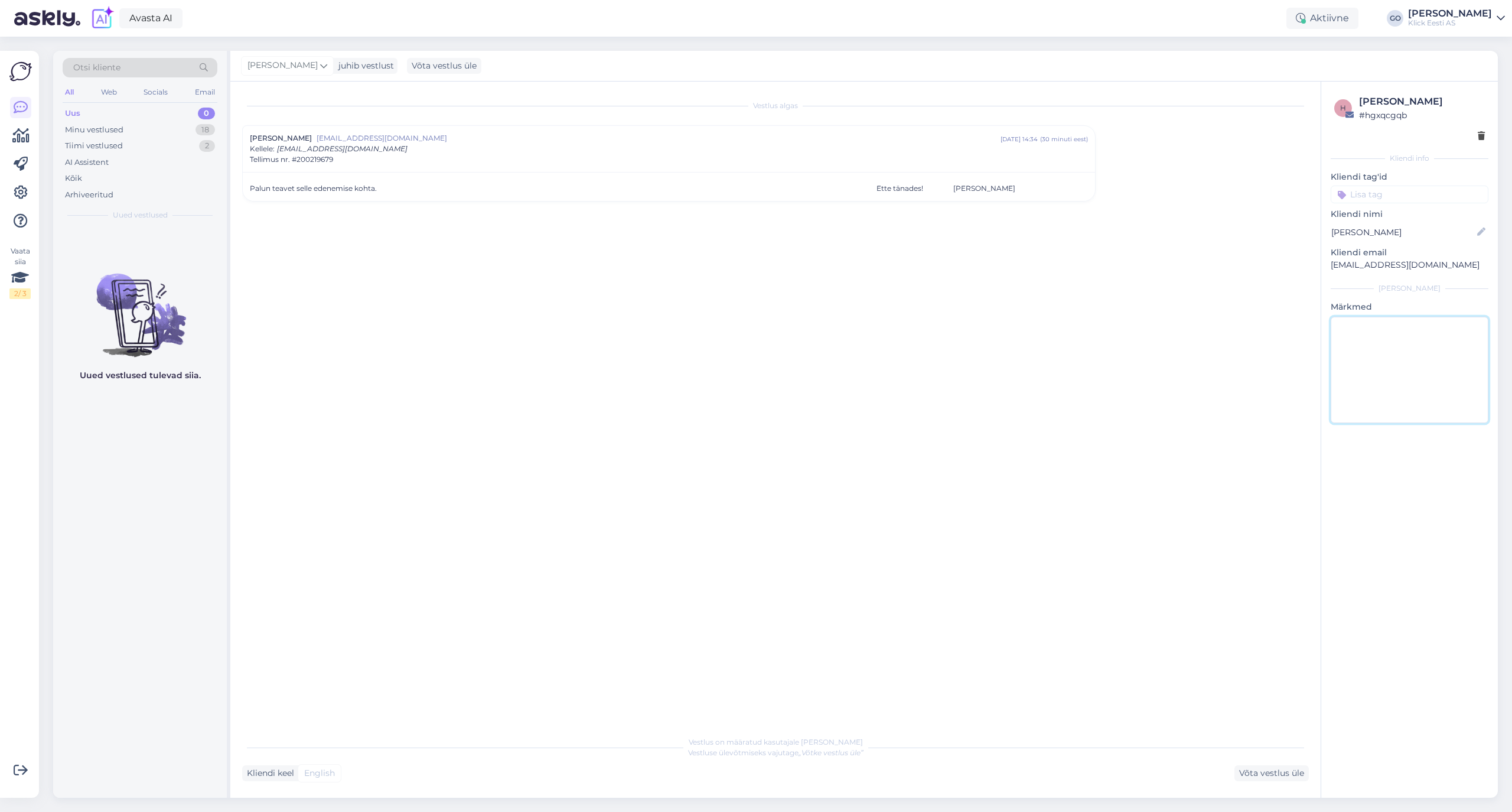
click at [1361, 348] on textarea at bounding box center [1409, 369] width 158 height 106
type textarea "9.10 tehtud tellimus kättesaamisega kpl-st võiks juba kliendil [PERSON_NAME] võ…"
click at [134, 146] on div "Tiimi vestlused 2" at bounding box center [140, 146] width 155 height 16
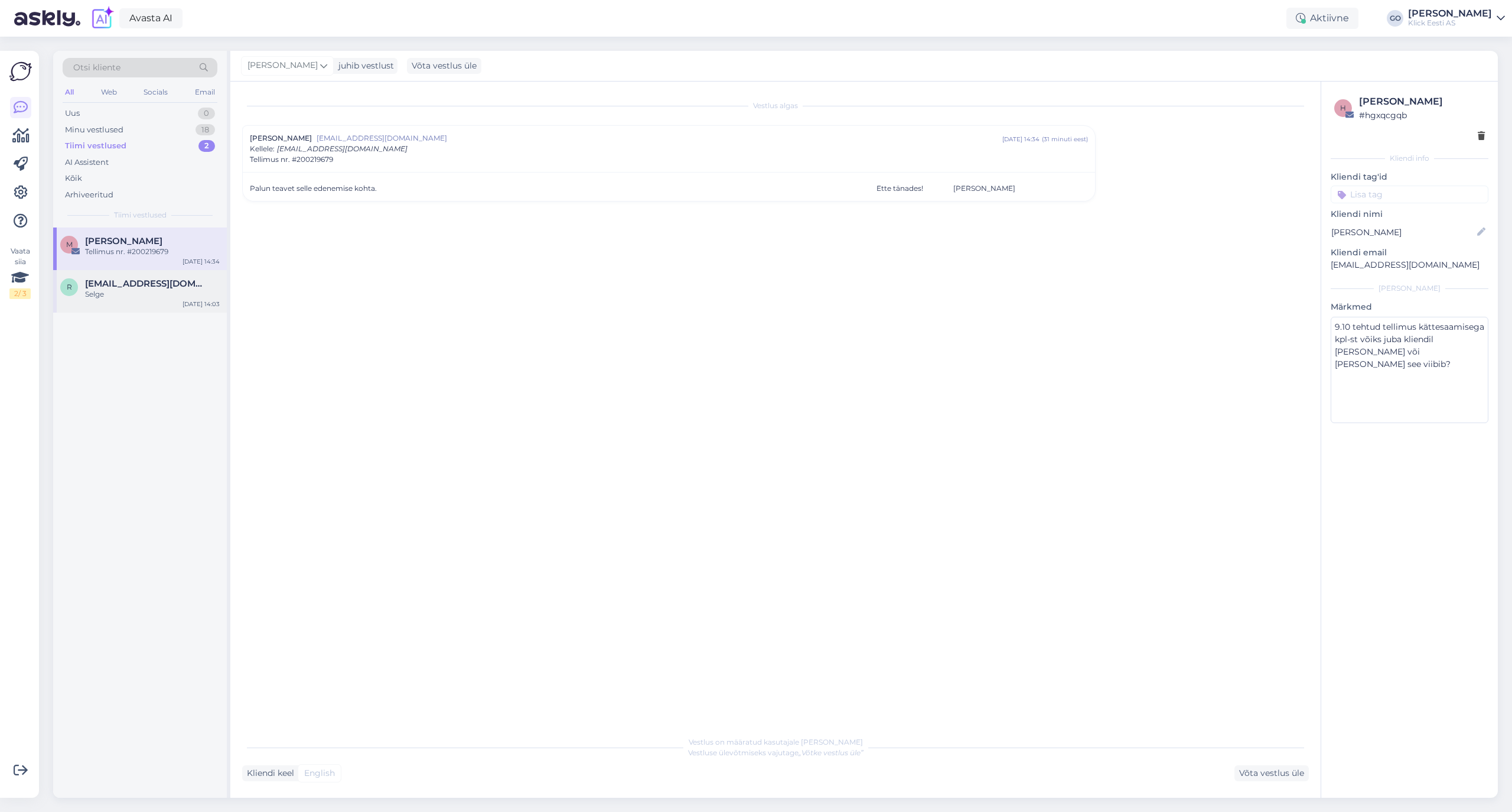
click at [162, 282] on span "[EMAIL_ADDRESS][DOMAIN_NAME]" at bounding box center [146, 283] width 123 height 10
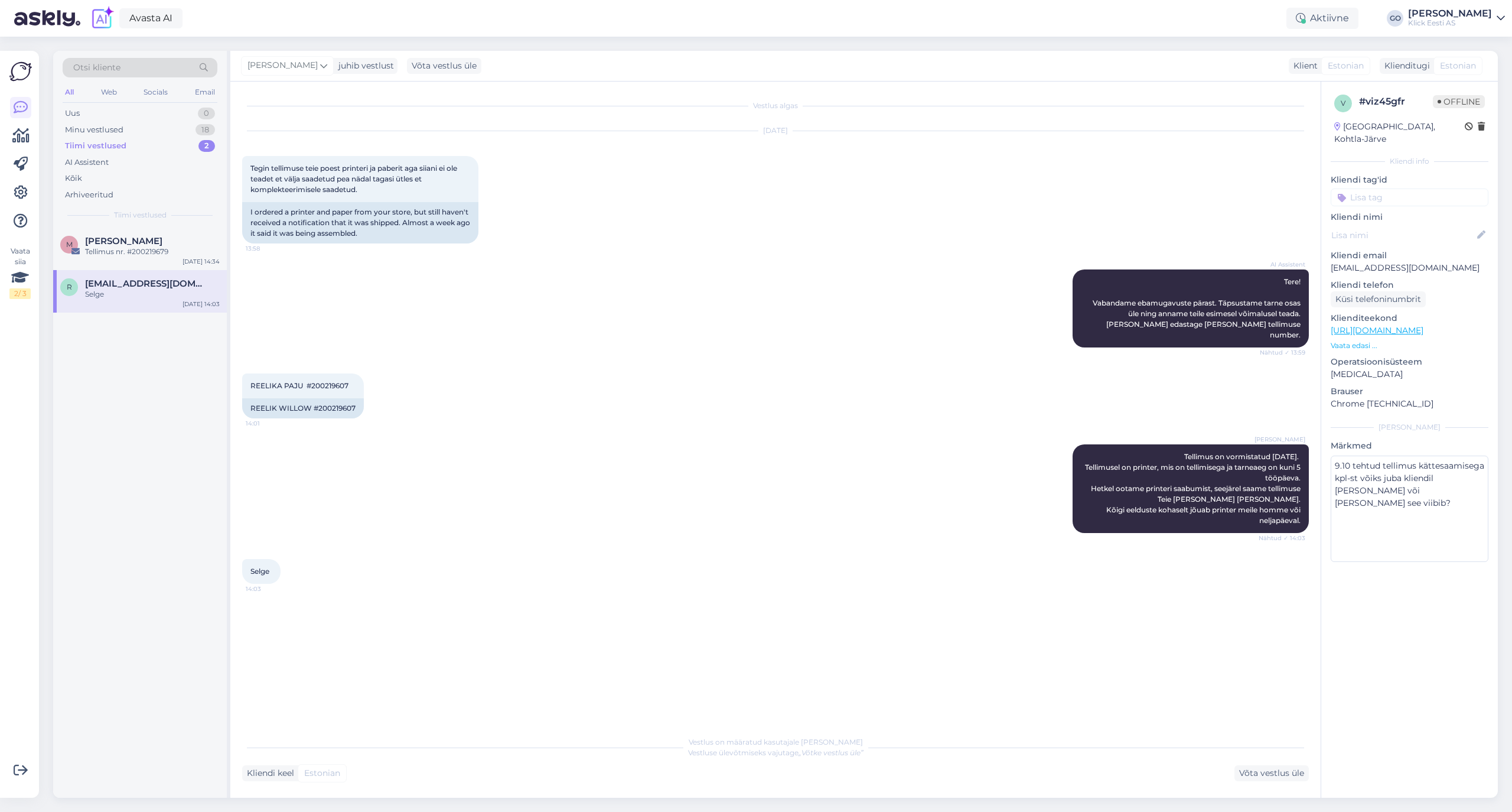
click at [1387, 189] on input at bounding box center [1409, 197] width 158 height 18
click at [1366, 282] on span "Eraklient" at bounding box center [1361, 286] width 31 height 7
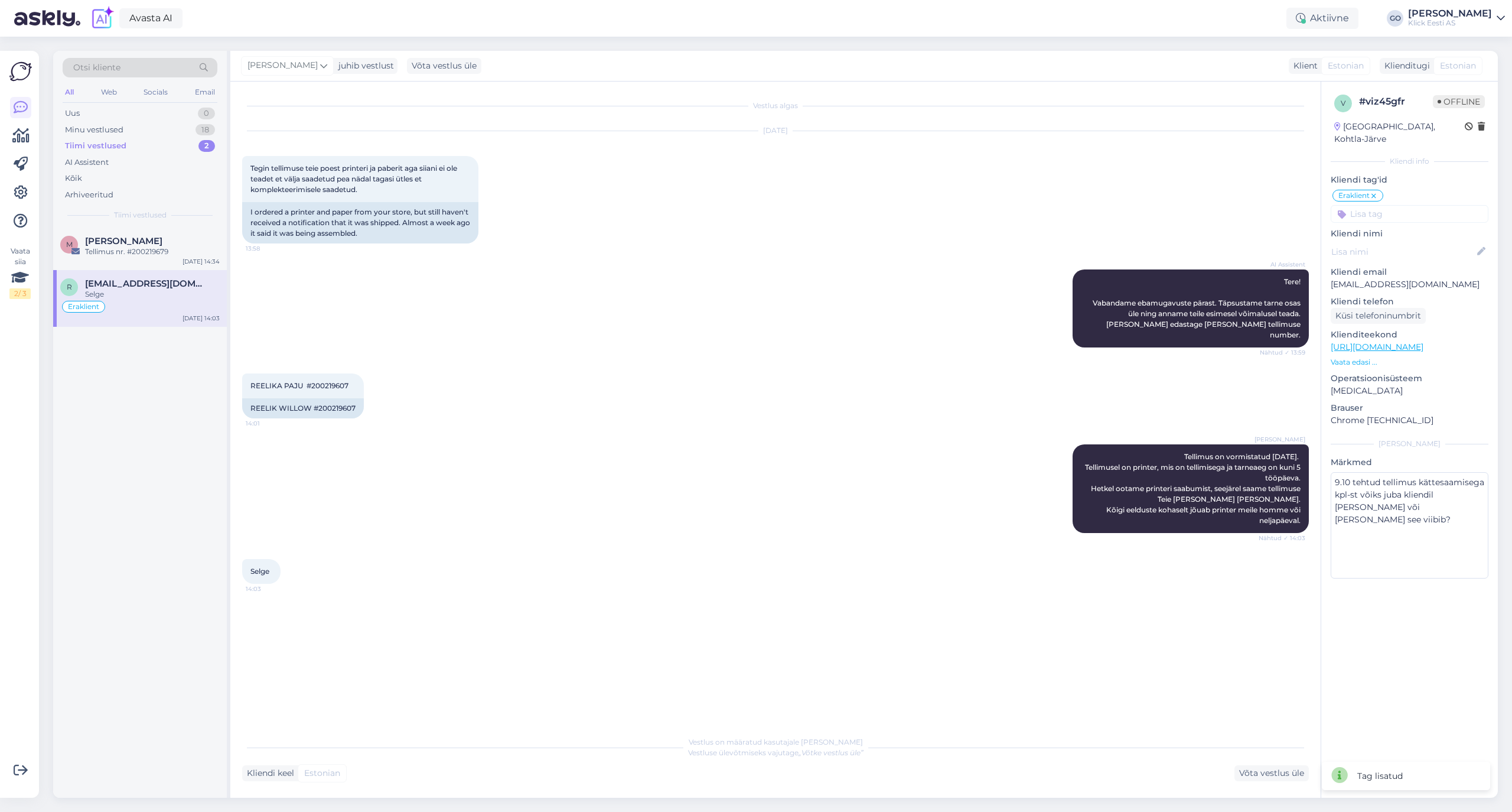
click at [1389, 205] on input at bounding box center [1409, 214] width 158 height 18
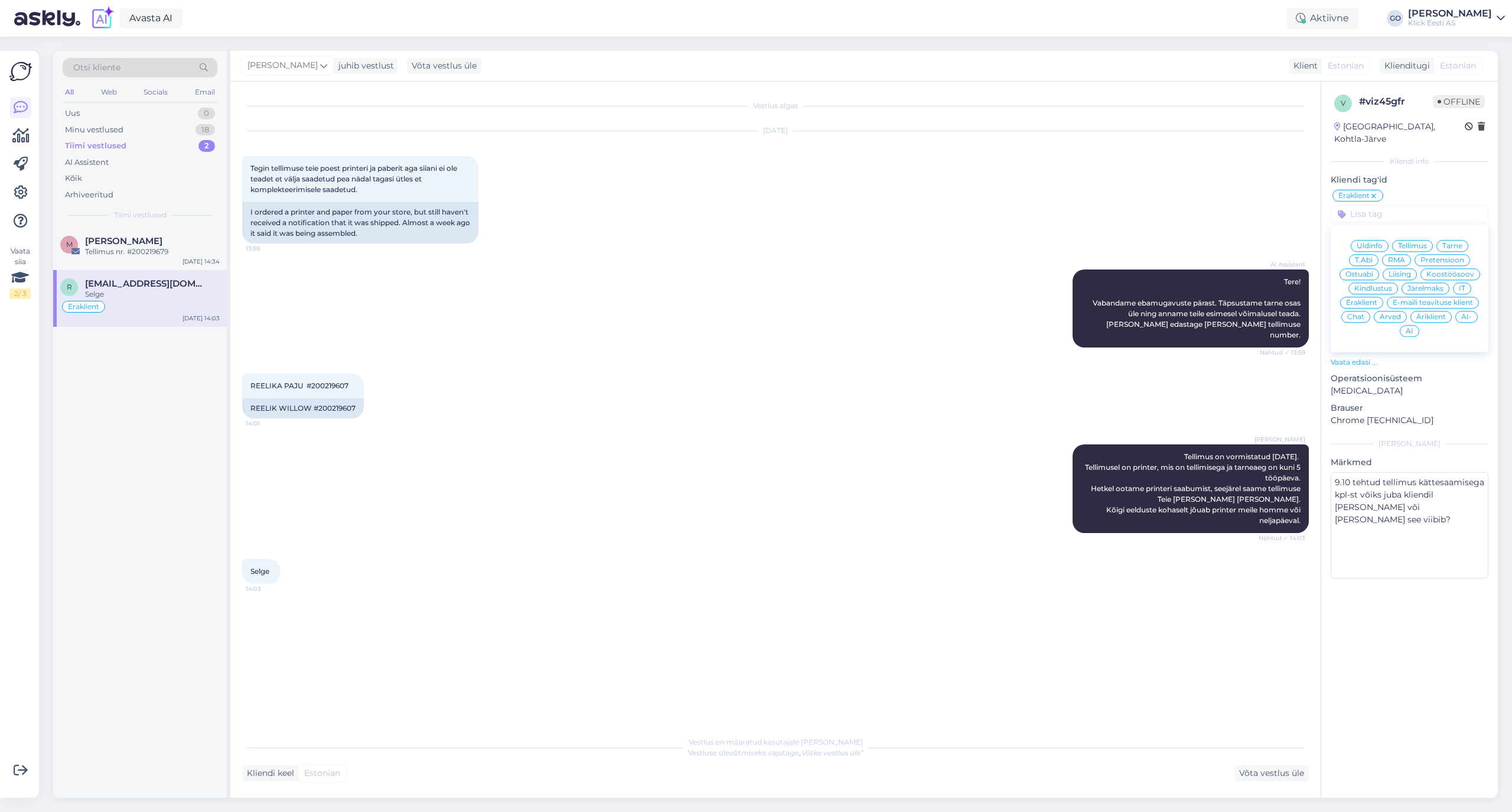
click at [1422, 242] on span "Tellimus" at bounding box center [1413, 245] width 29 height 7
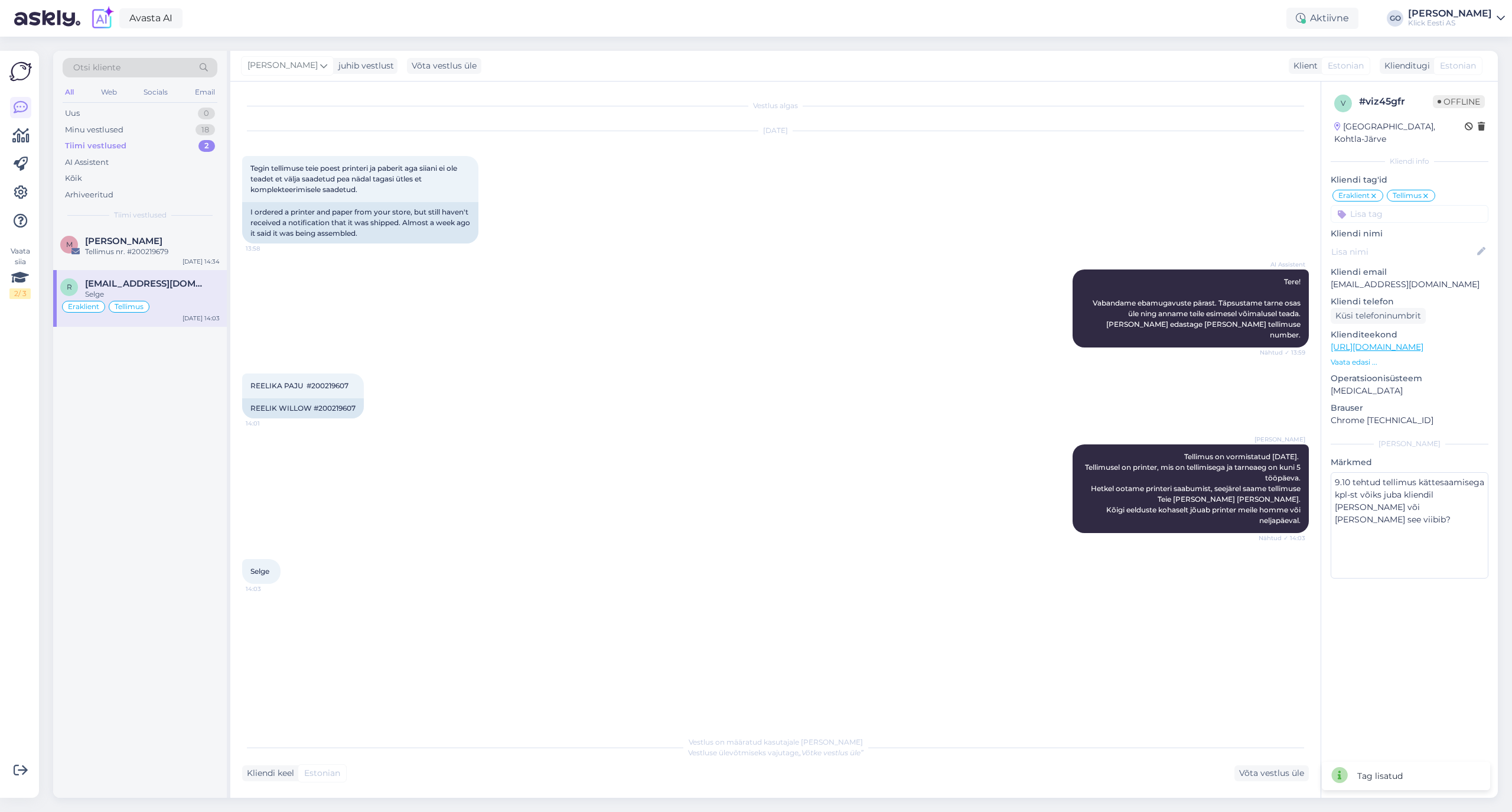
click at [1416, 205] on input at bounding box center [1409, 214] width 158 height 18
click at [1449, 242] on span "Tarne" at bounding box center [1452, 245] width 20 height 7
click at [896, 587] on div "Vestlus algas [DATE] Tegin tellimuse teie poest printeri ja paberit aga siiani …" at bounding box center [780, 406] width 1077 height 625
click at [140, 248] on div "Tellimus nr. #200219679" at bounding box center [152, 251] width 134 height 10
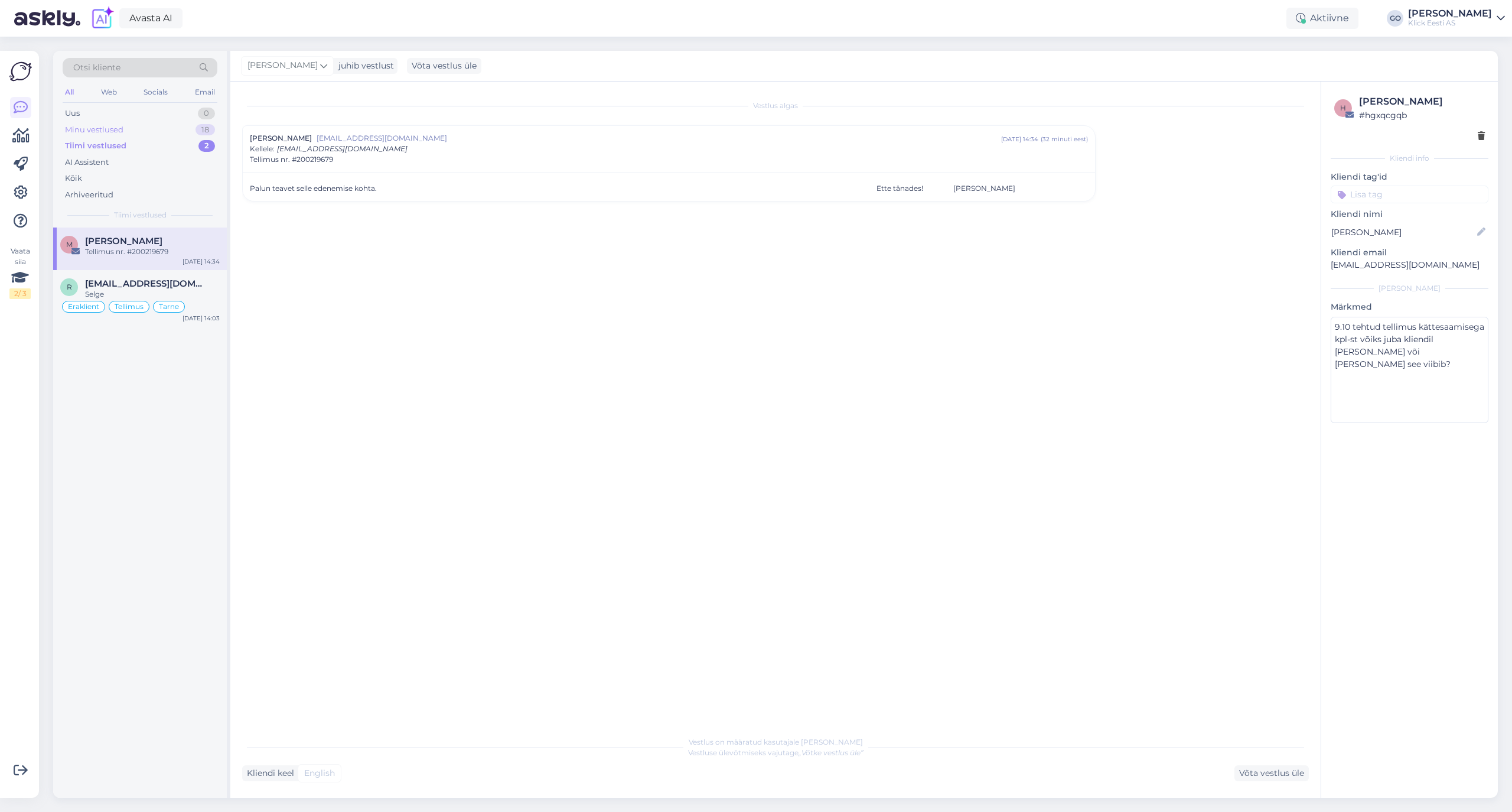
click at [139, 127] on div "Minu vestlused 18" at bounding box center [140, 129] width 155 height 16
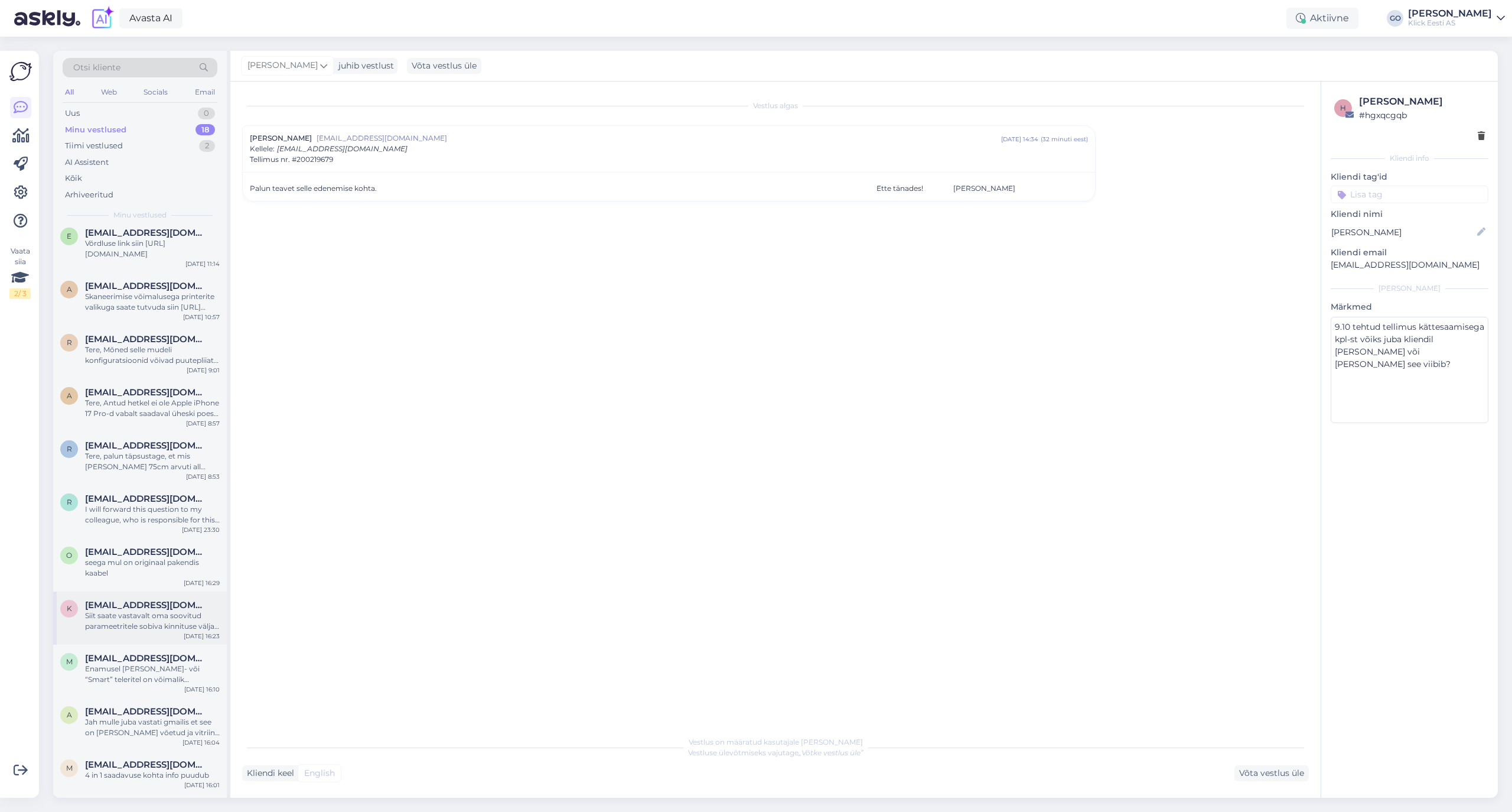
scroll to position [369, 0]
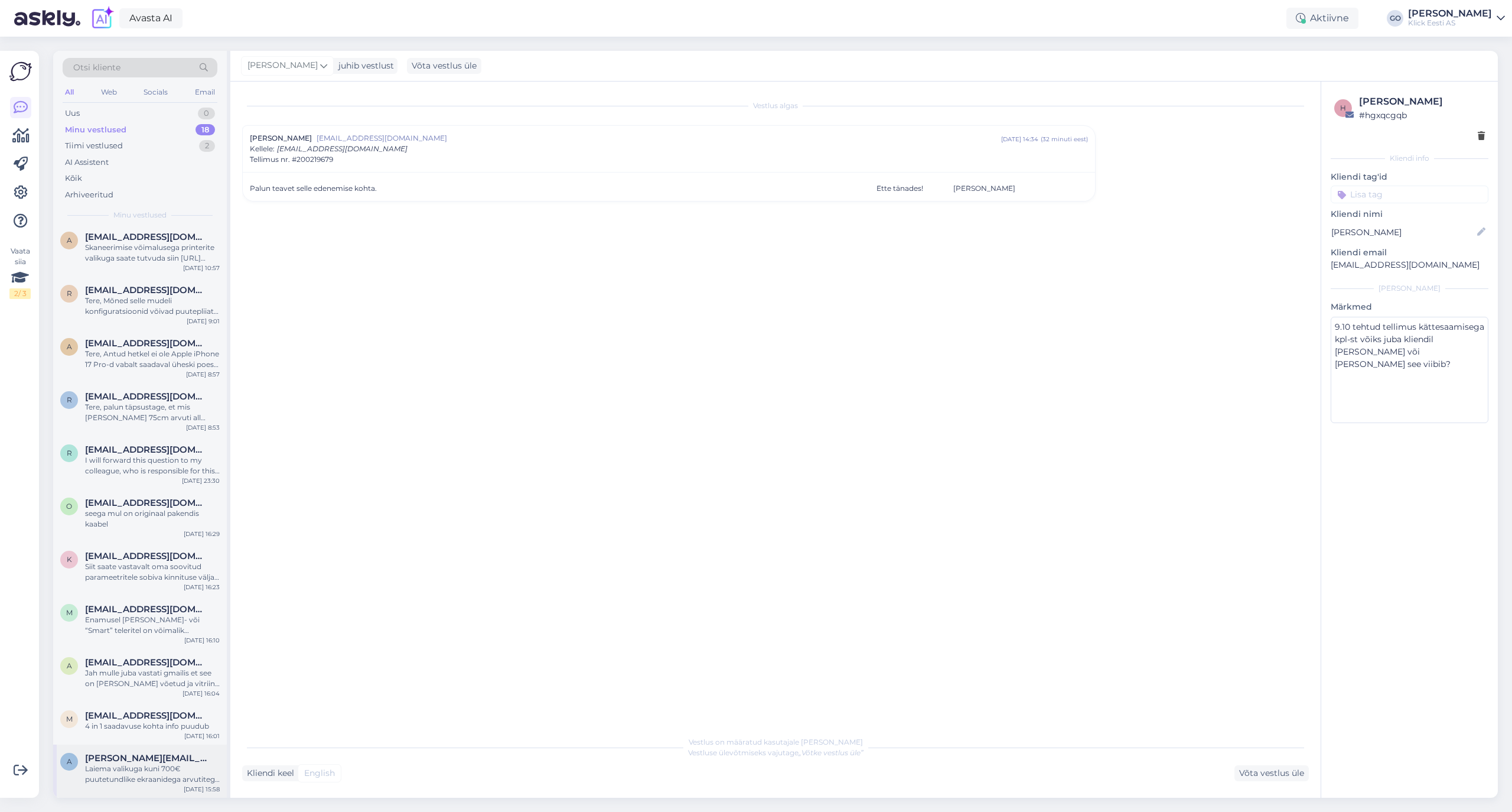
click at [139, 759] on span "[PERSON_NAME][EMAIL_ADDRESS][DOMAIN_NAME]" at bounding box center [146, 758] width 123 height 10
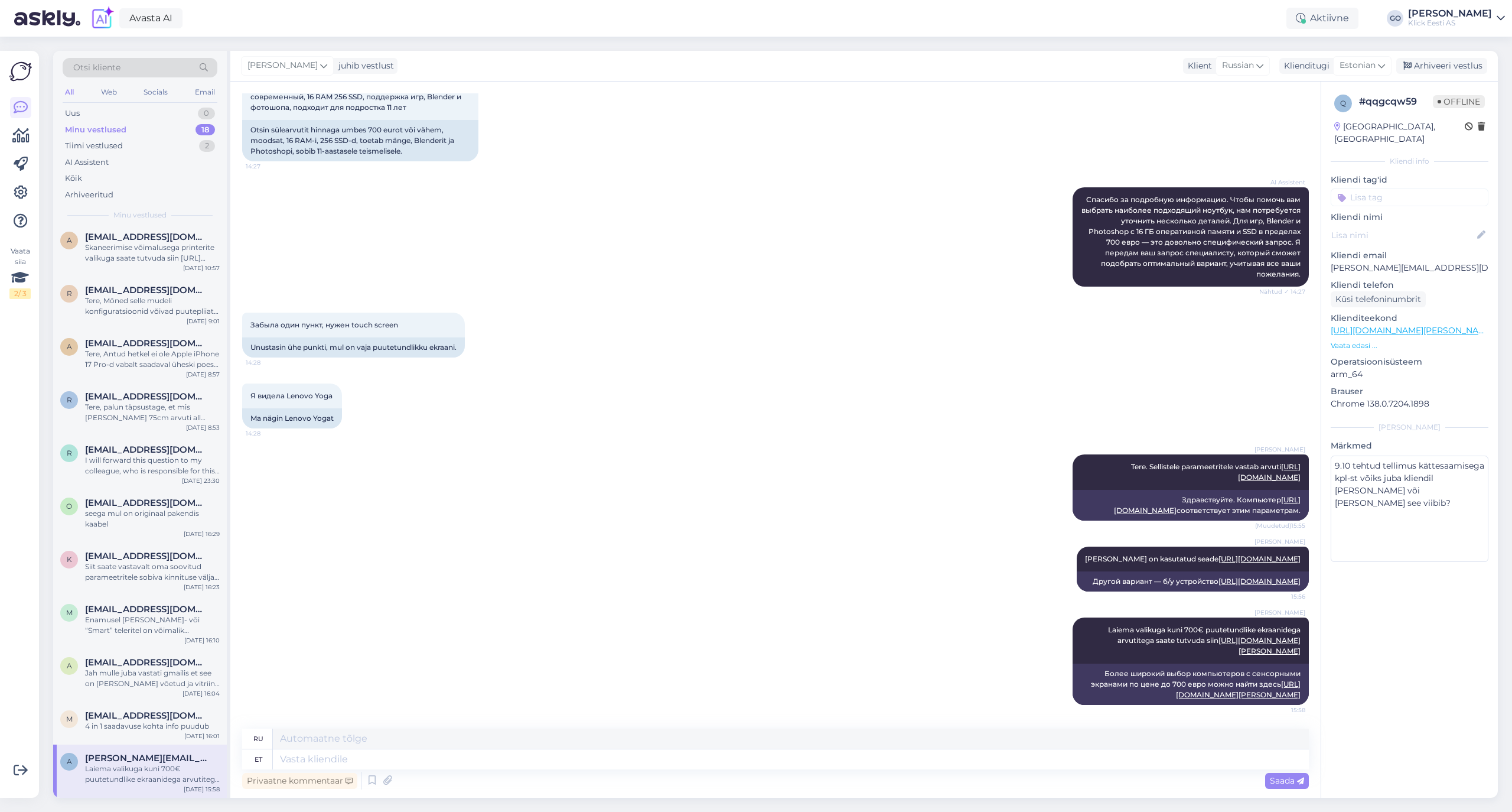
click at [1379, 189] on input at bounding box center [1409, 197] width 158 height 18
click at [1366, 280] on div "Eraklient" at bounding box center [1361, 286] width 43 height 12
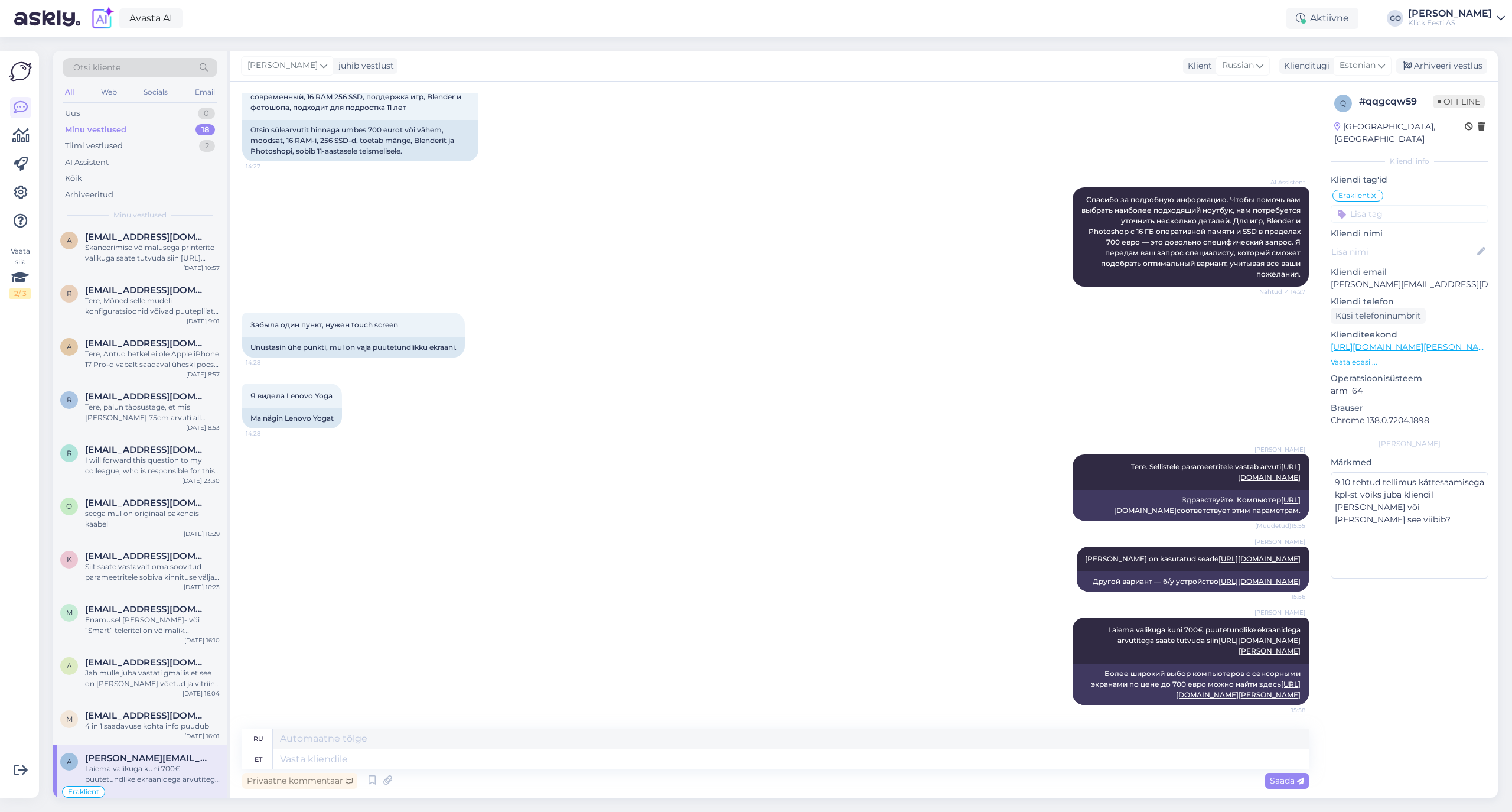
click at [1391, 205] on input at bounding box center [1409, 214] width 158 height 18
click at [1359, 270] on span "Ostuabi" at bounding box center [1360, 274] width 28 height 7
click at [1466, 67] on div "Arhiveeri vestlus" at bounding box center [1442, 65] width 91 height 16
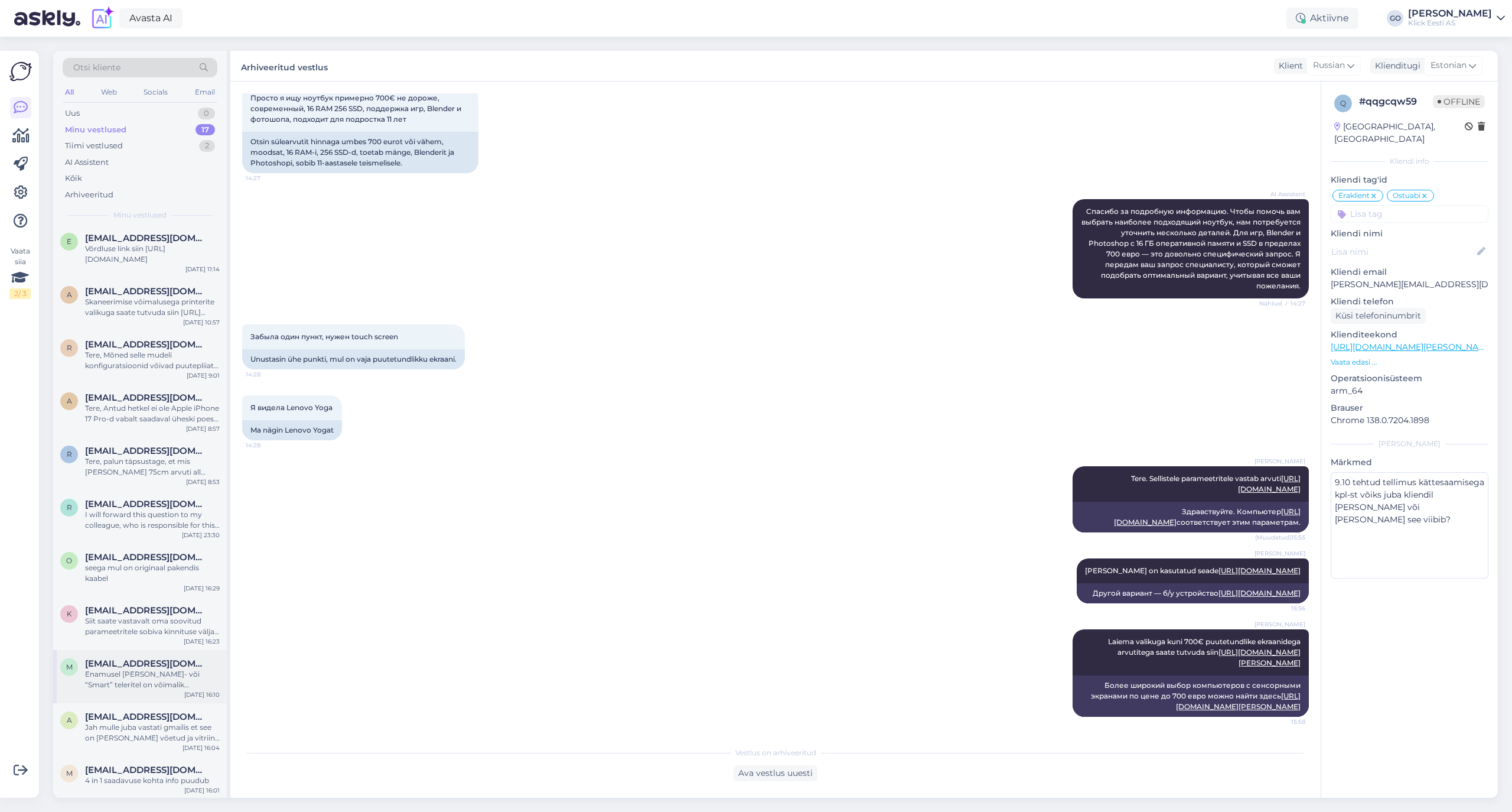
scroll to position [317, 0]
click at [123, 762] on div "M [EMAIL_ADDRESS][DOMAIN_NAME] 4 in 1 saadavuse kohta info puudub [DATE] 16:01" at bounding box center [140, 776] width 174 height 42
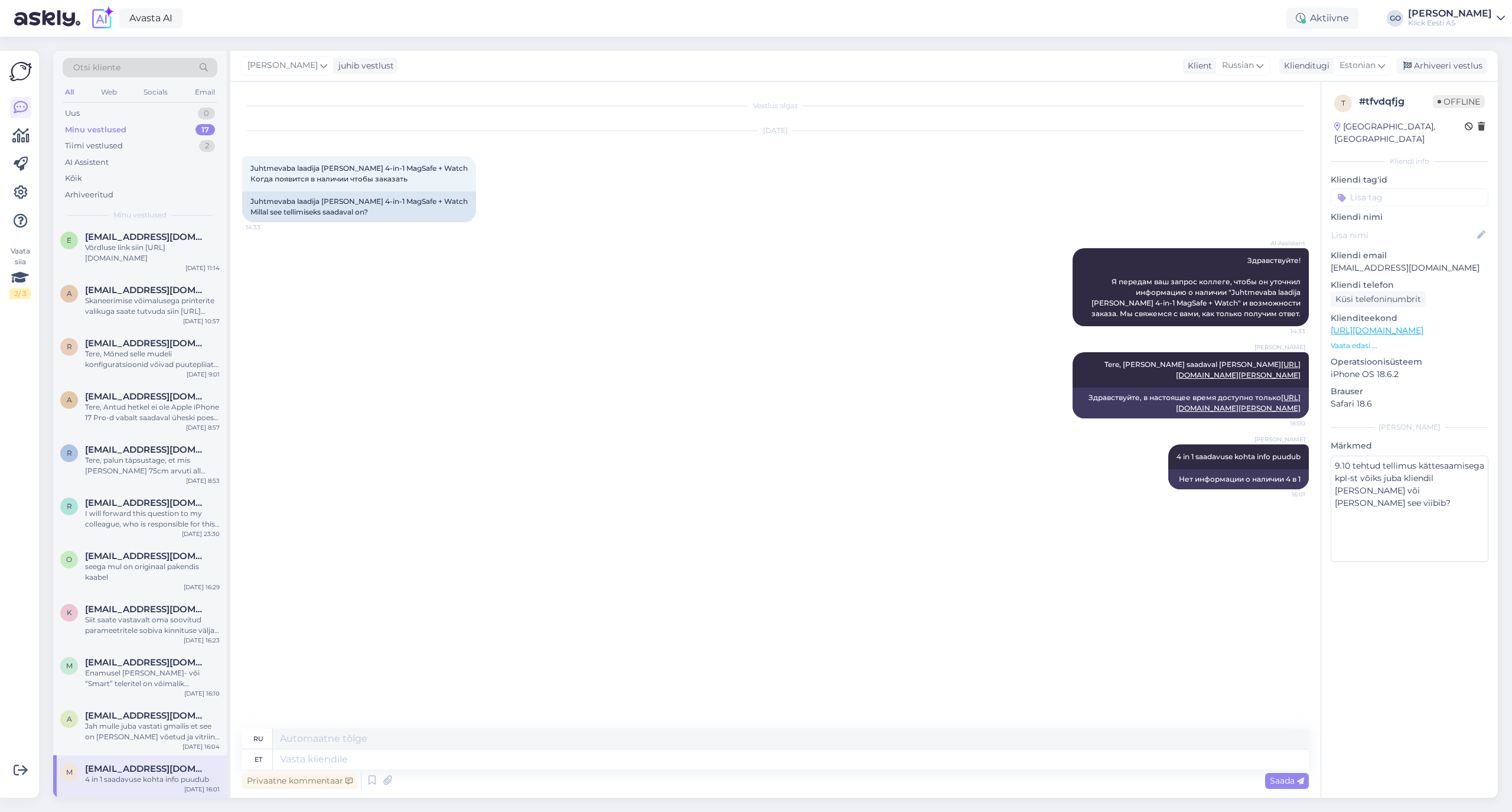
scroll to position [306, 0]
click at [1394, 189] on input at bounding box center [1409, 197] width 158 height 18
click at [1370, 282] on span "Eraklient" at bounding box center [1361, 286] width 31 height 7
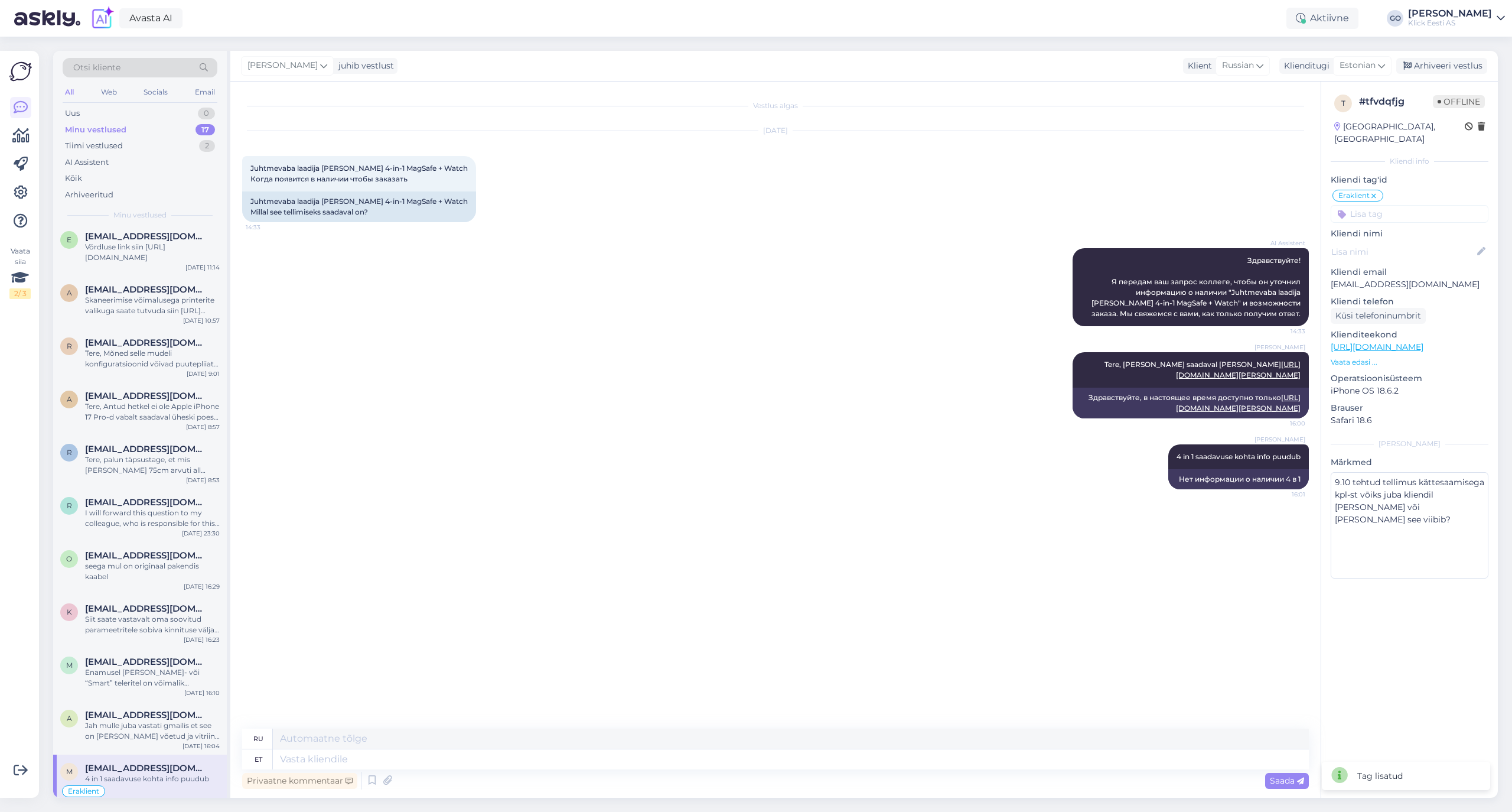
click at [1379, 206] on input at bounding box center [1409, 214] width 158 height 18
click at [1366, 270] on span "Ostuabi" at bounding box center [1360, 274] width 28 height 7
click at [1457, 63] on div "Arhiveeri vestlus" at bounding box center [1442, 65] width 91 height 16
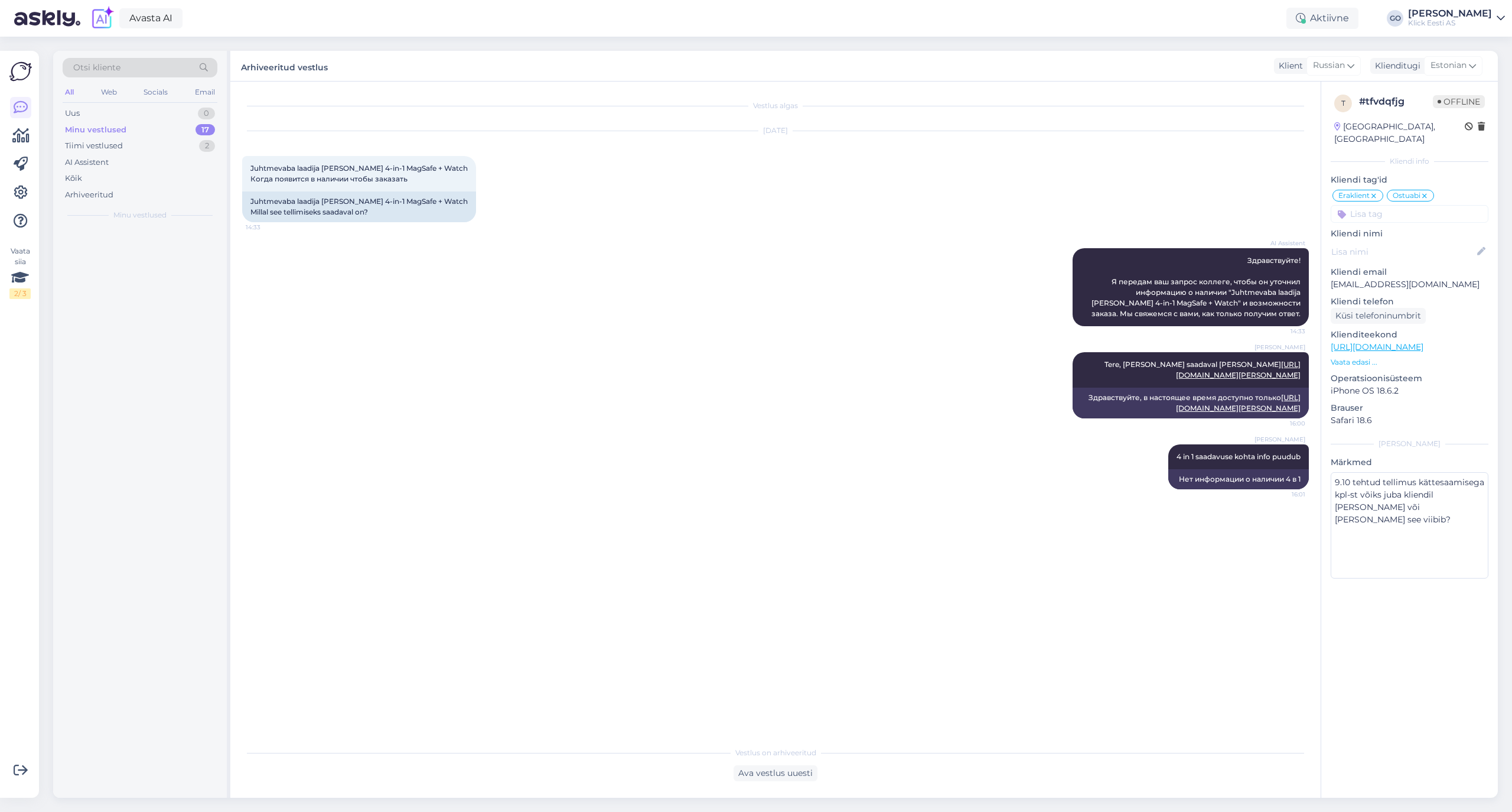
scroll to position [0, 0]
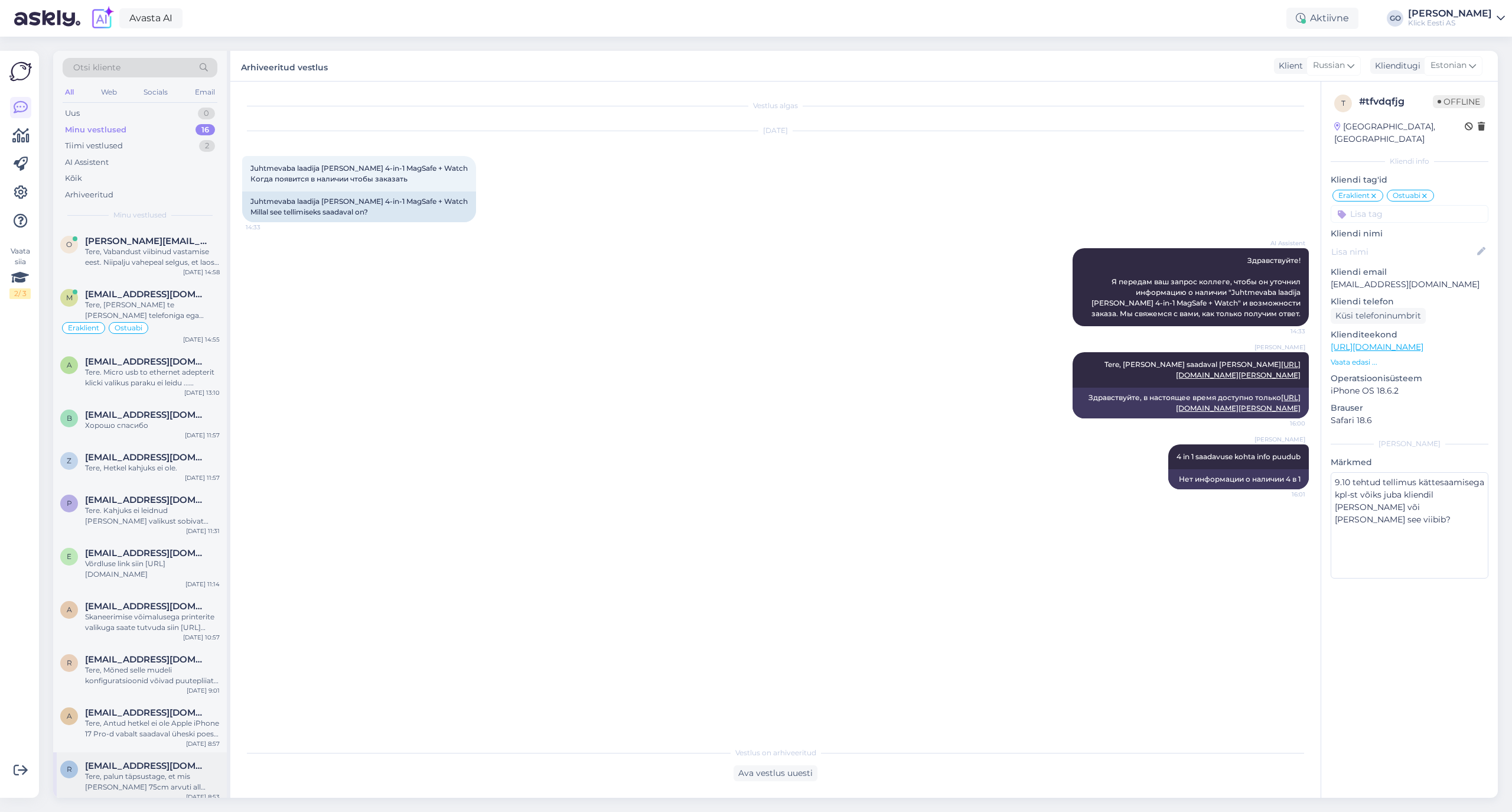
click at [170, 765] on span "[EMAIL_ADDRESS][DOMAIN_NAME]'" at bounding box center [146, 766] width 123 height 10
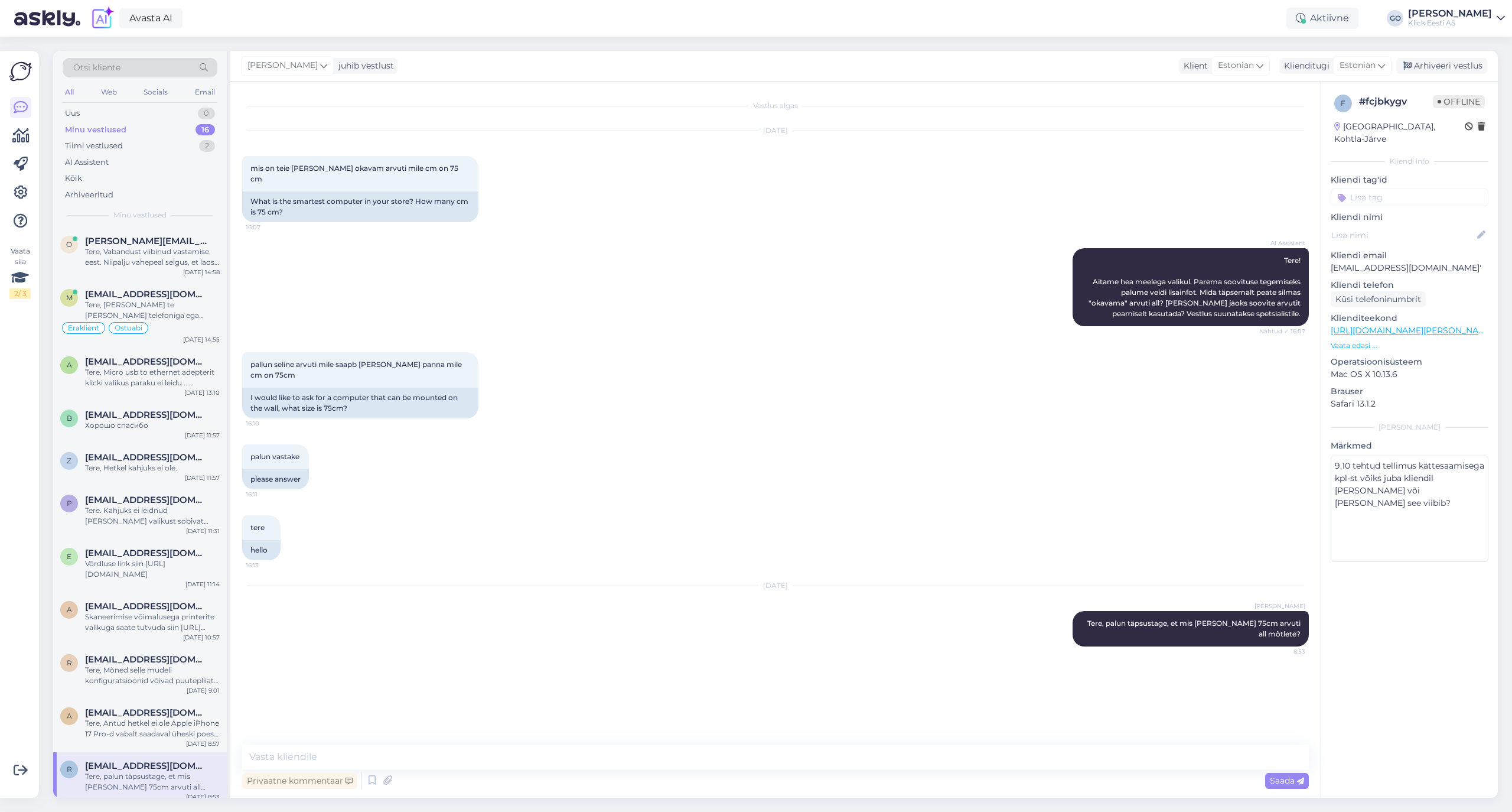
click at [1406, 189] on input at bounding box center [1409, 197] width 158 height 18
click at [1368, 282] on span "Eraklient" at bounding box center [1361, 286] width 31 height 7
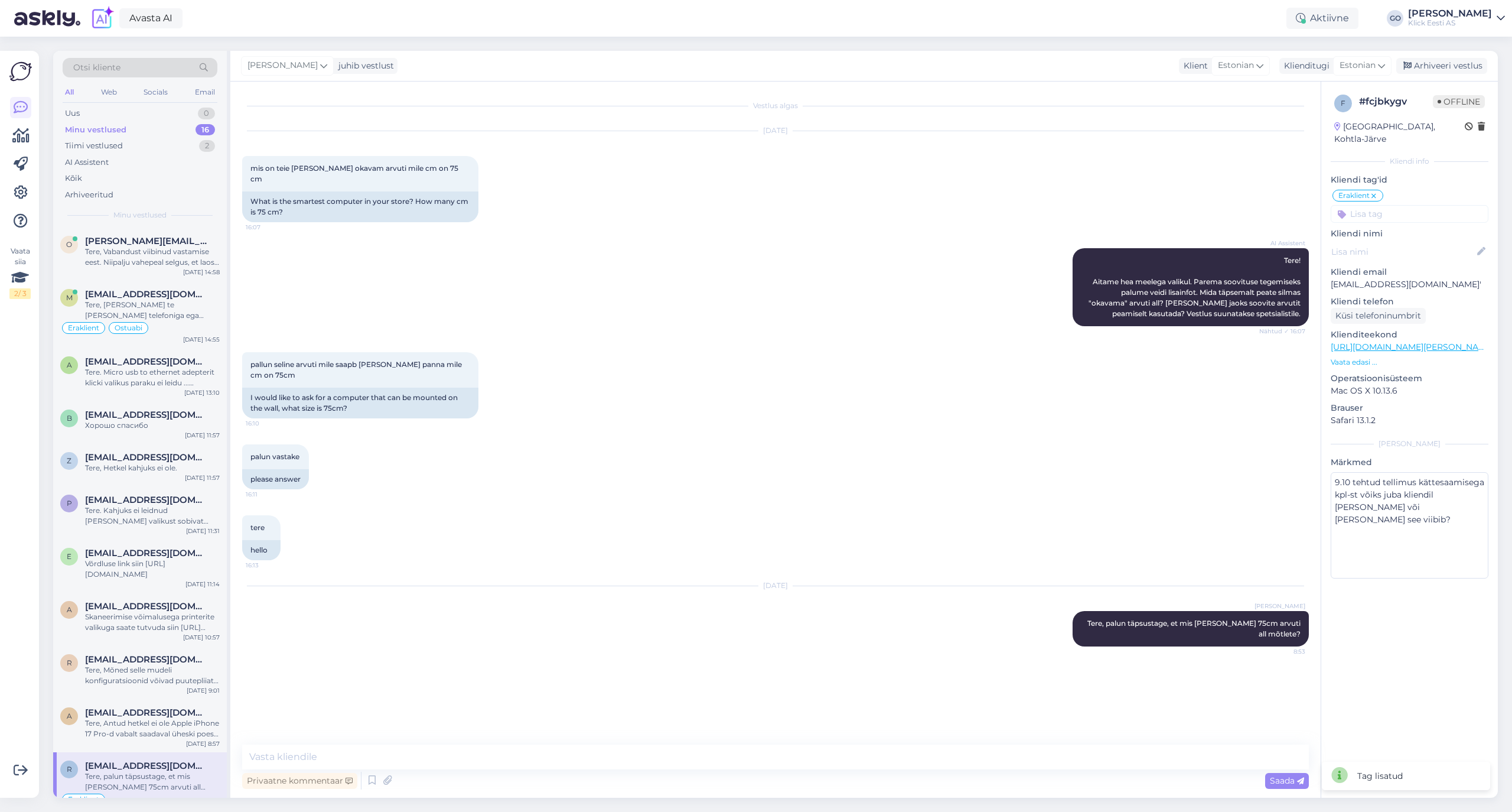
click at [1381, 205] on input at bounding box center [1409, 214] width 158 height 18
click at [1373, 270] on span "Ostuabi" at bounding box center [1360, 274] width 28 height 7
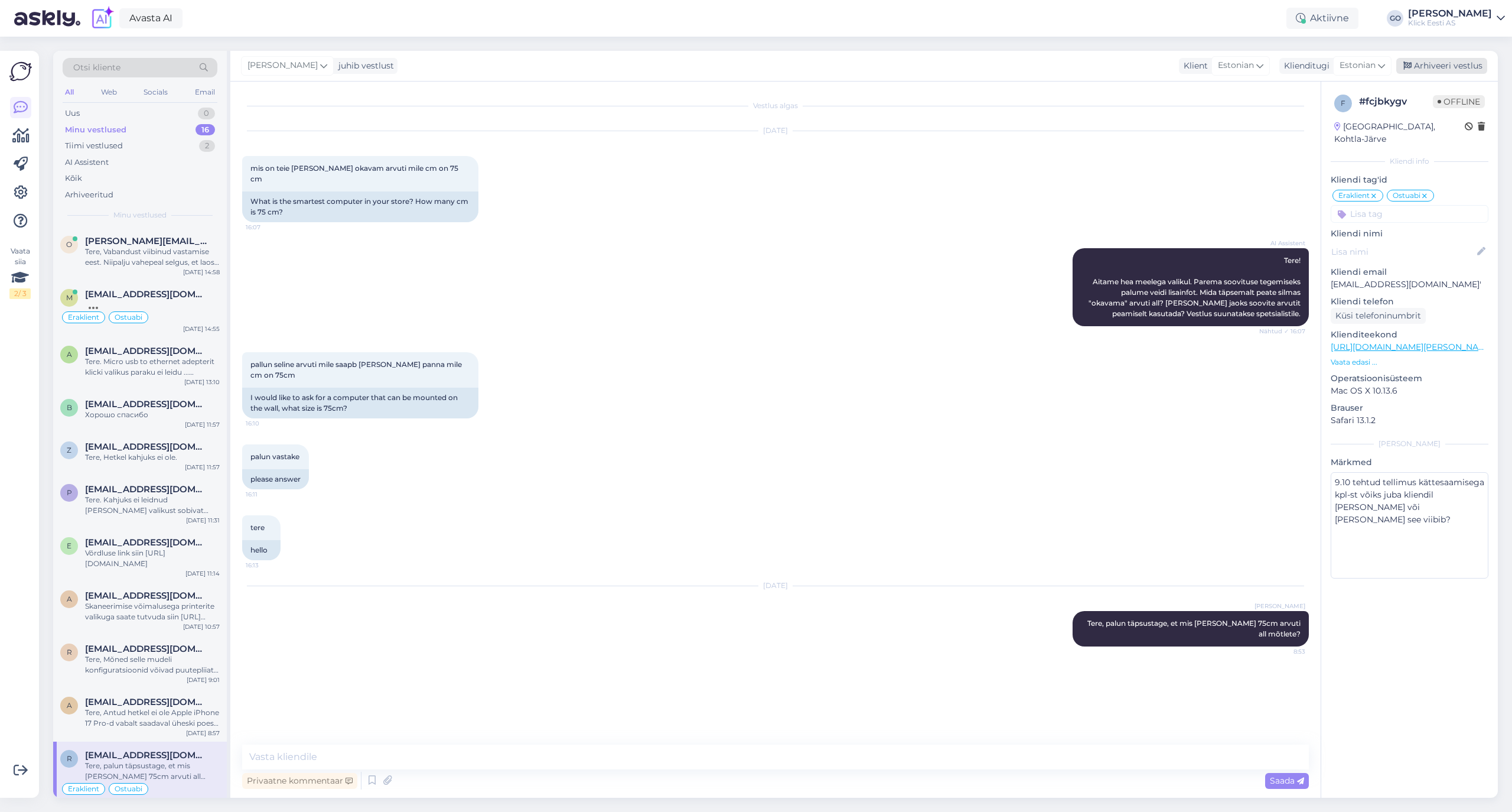
click at [1454, 65] on div "Arhiveeri vestlus" at bounding box center [1442, 65] width 91 height 16
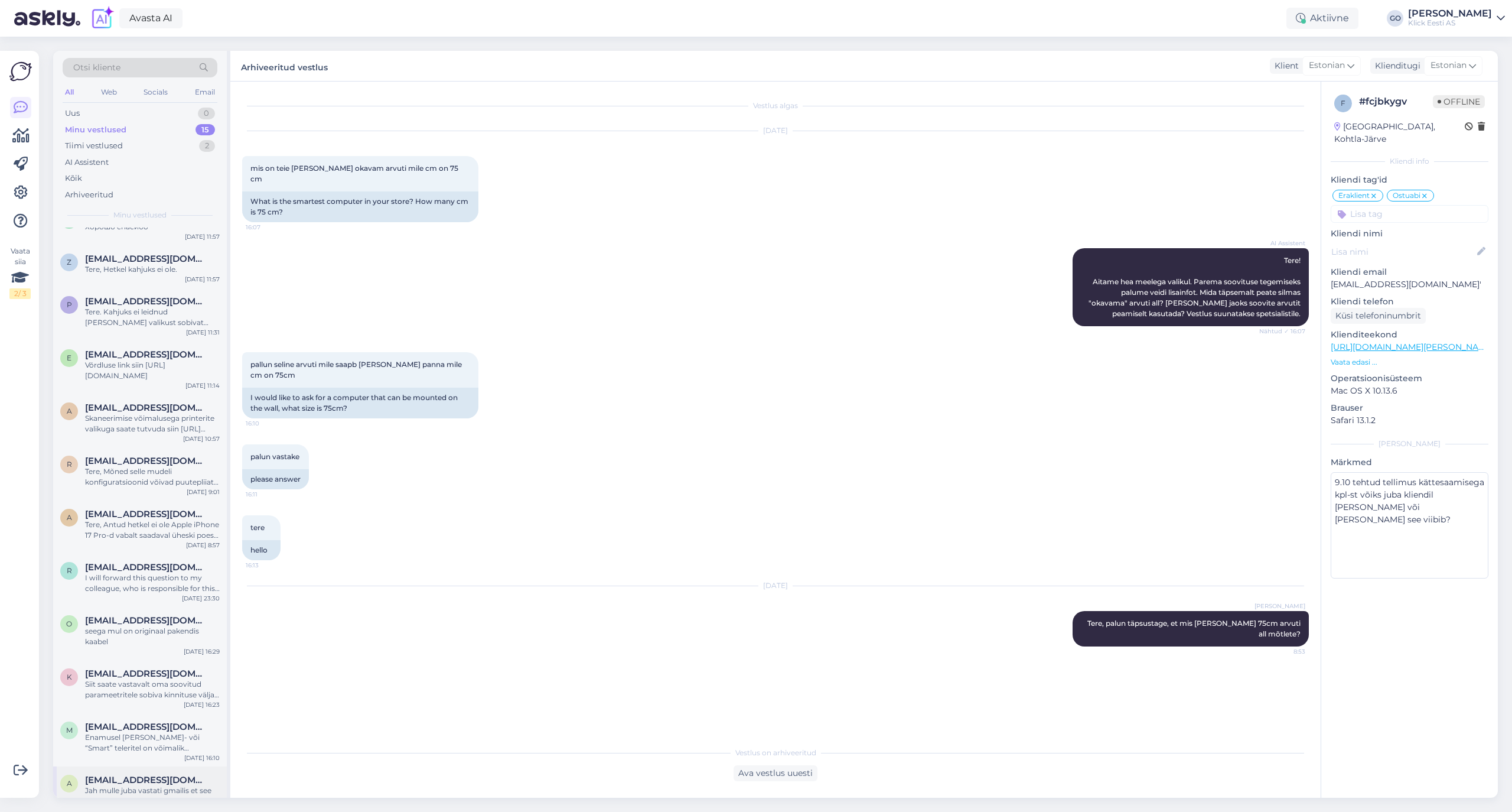
scroll to position [220, 0]
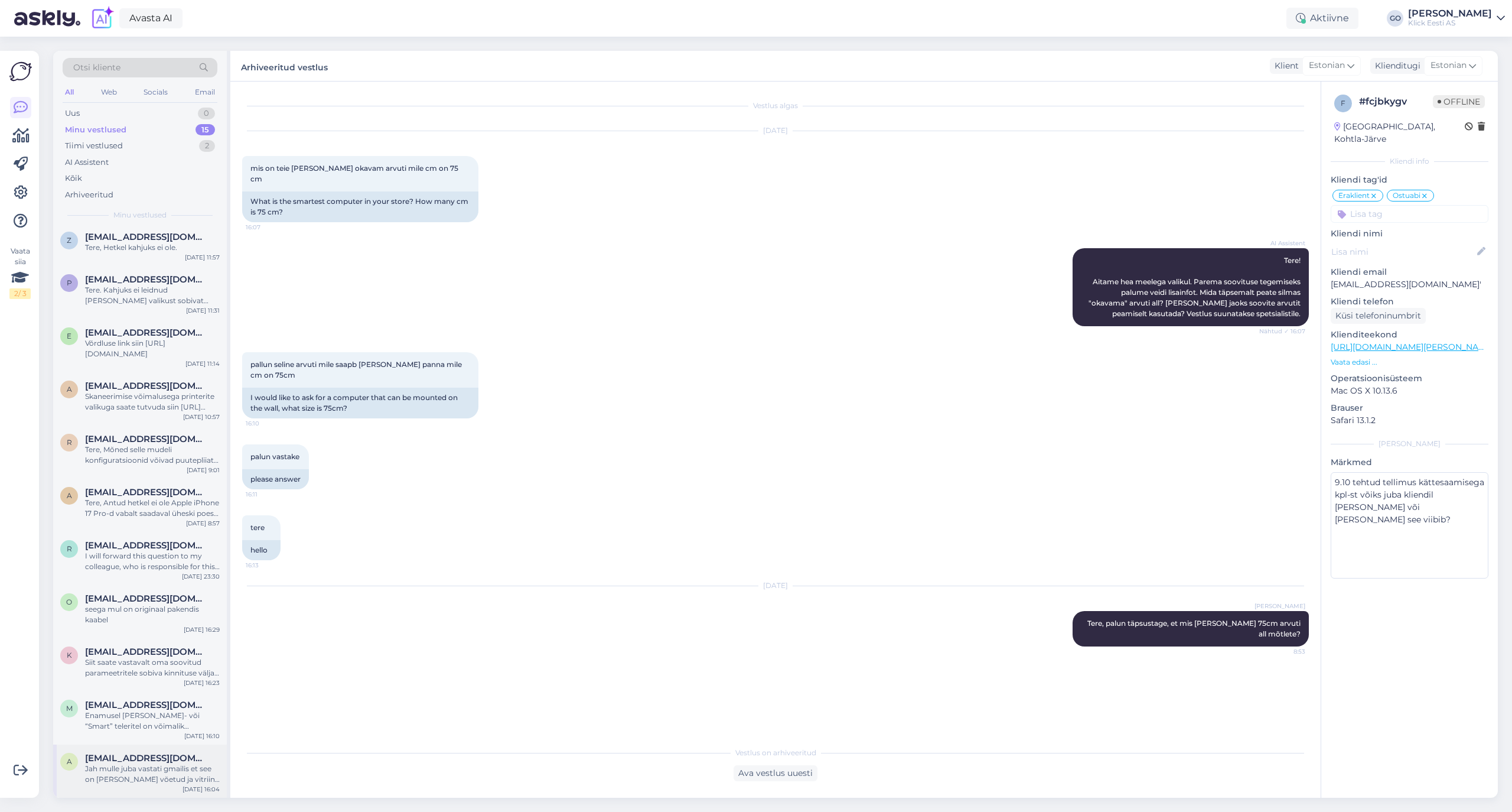
click at [115, 757] on span "[EMAIL_ADDRESS][DOMAIN_NAME]" at bounding box center [146, 758] width 123 height 10
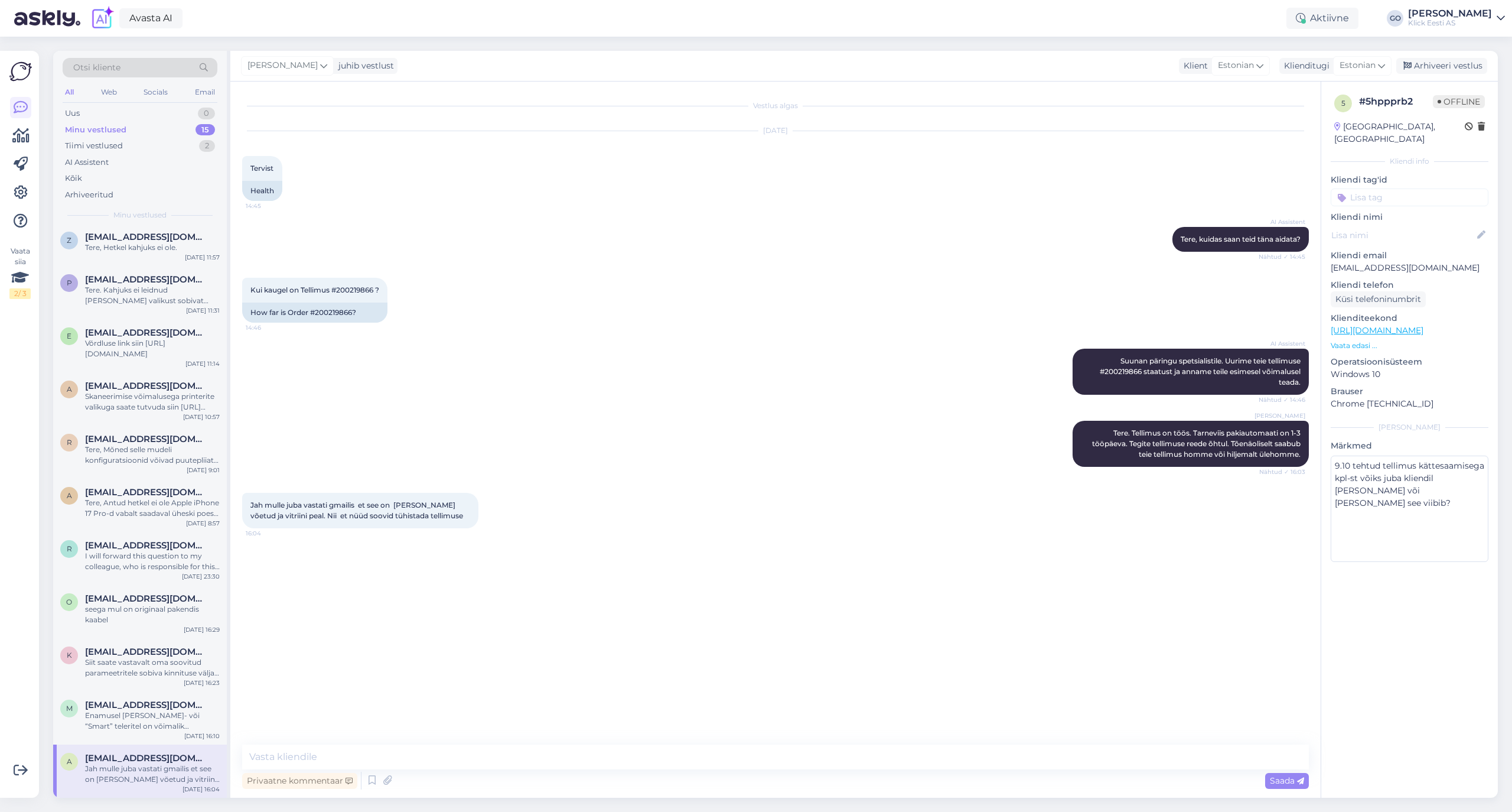
click at [1402, 189] on input at bounding box center [1409, 197] width 158 height 18
click at [1368, 282] on span "Eraklient" at bounding box center [1361, 286] width 31 height 7
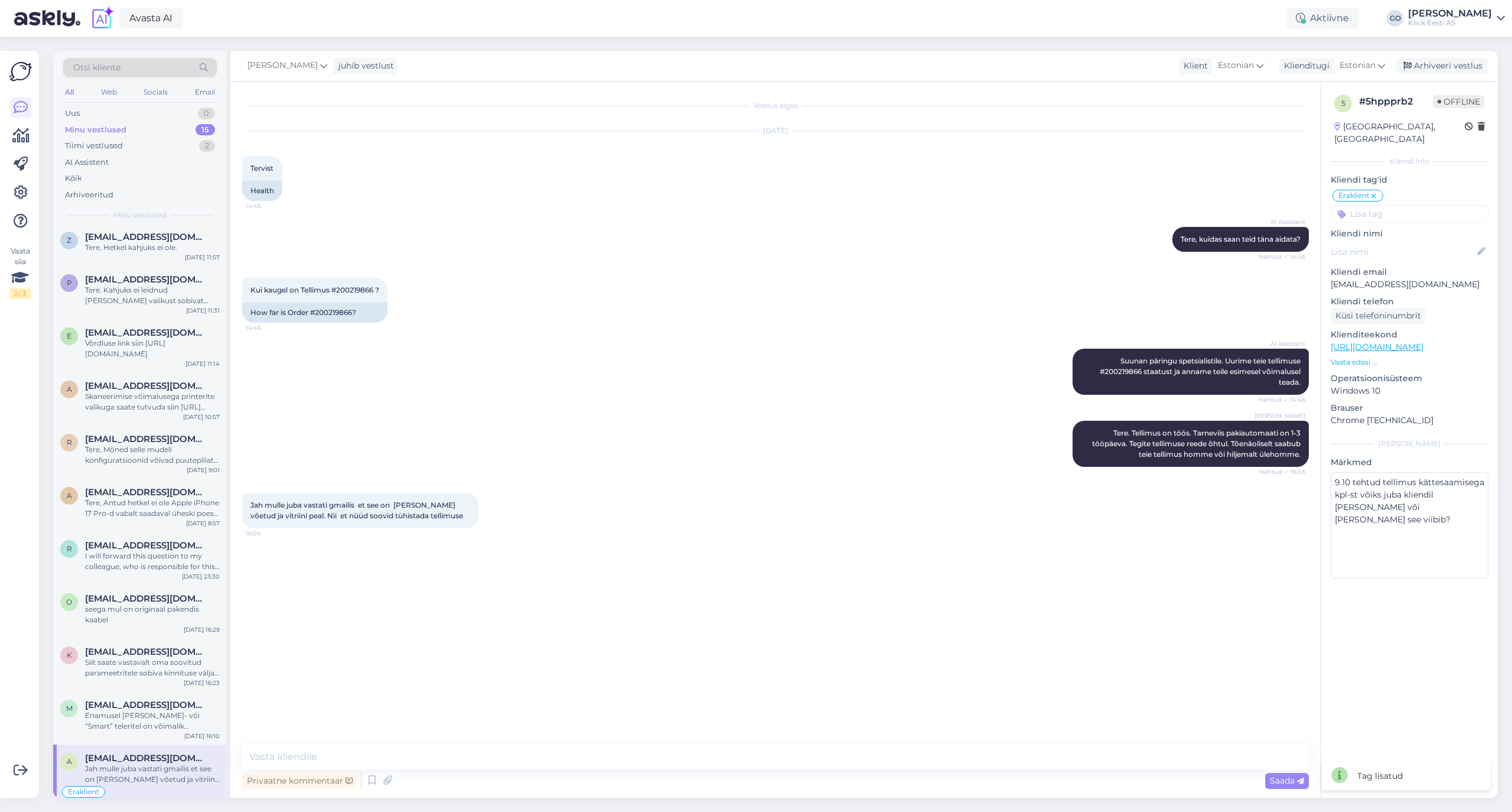
click at [1370, 205] on input at bounding box center [1409, 214] width 158 height 18
click at [1457, 242] on span "Tarne" at bounding box center [1452, 245] width 20 height 7
click at [1384, 205] on input at bounding box center [1409, 214] width 158 height 18
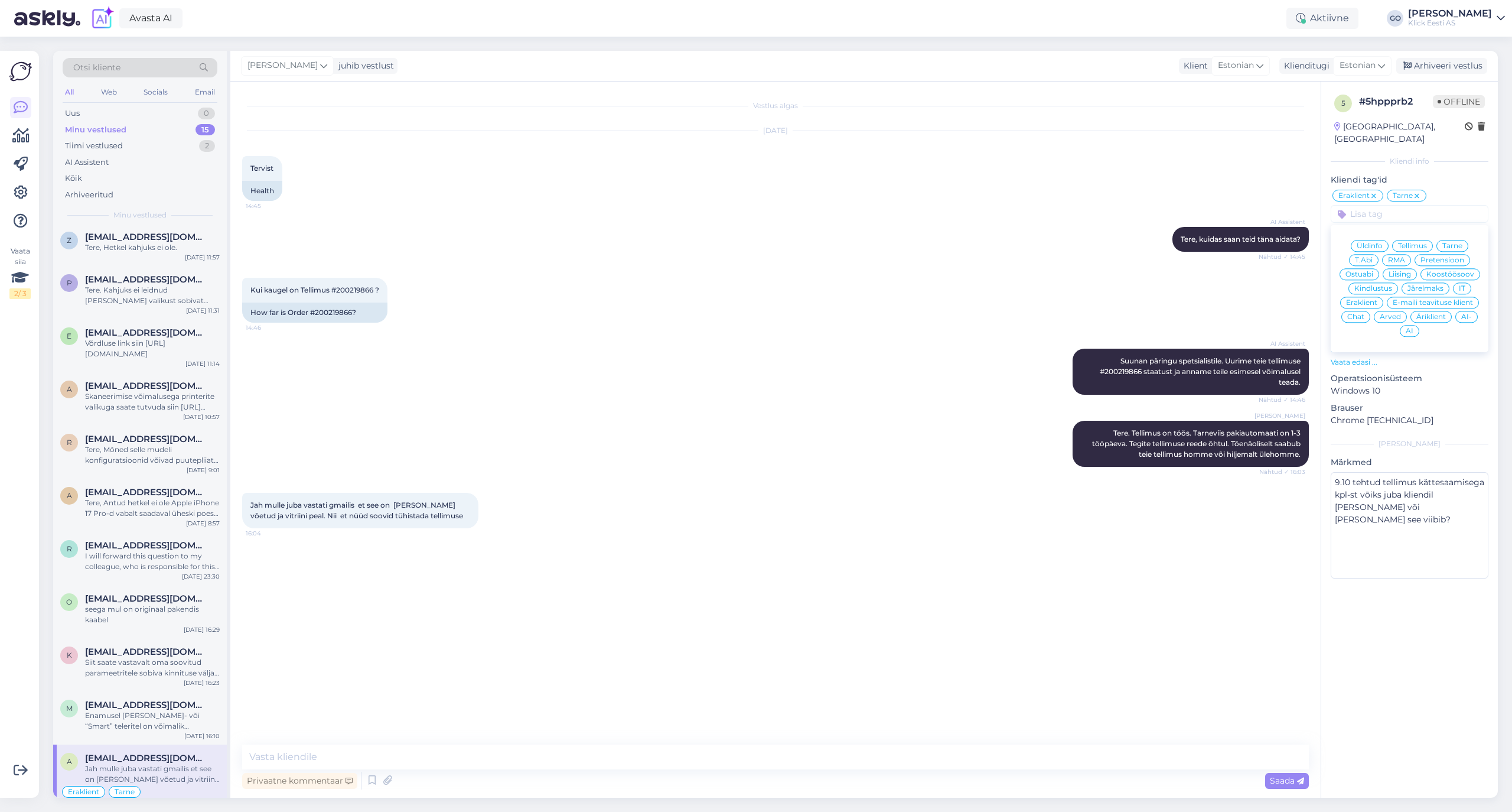
click at [1410, 242] on span "Tellimus" at bounding box center [1413, 245] width 29 height 7
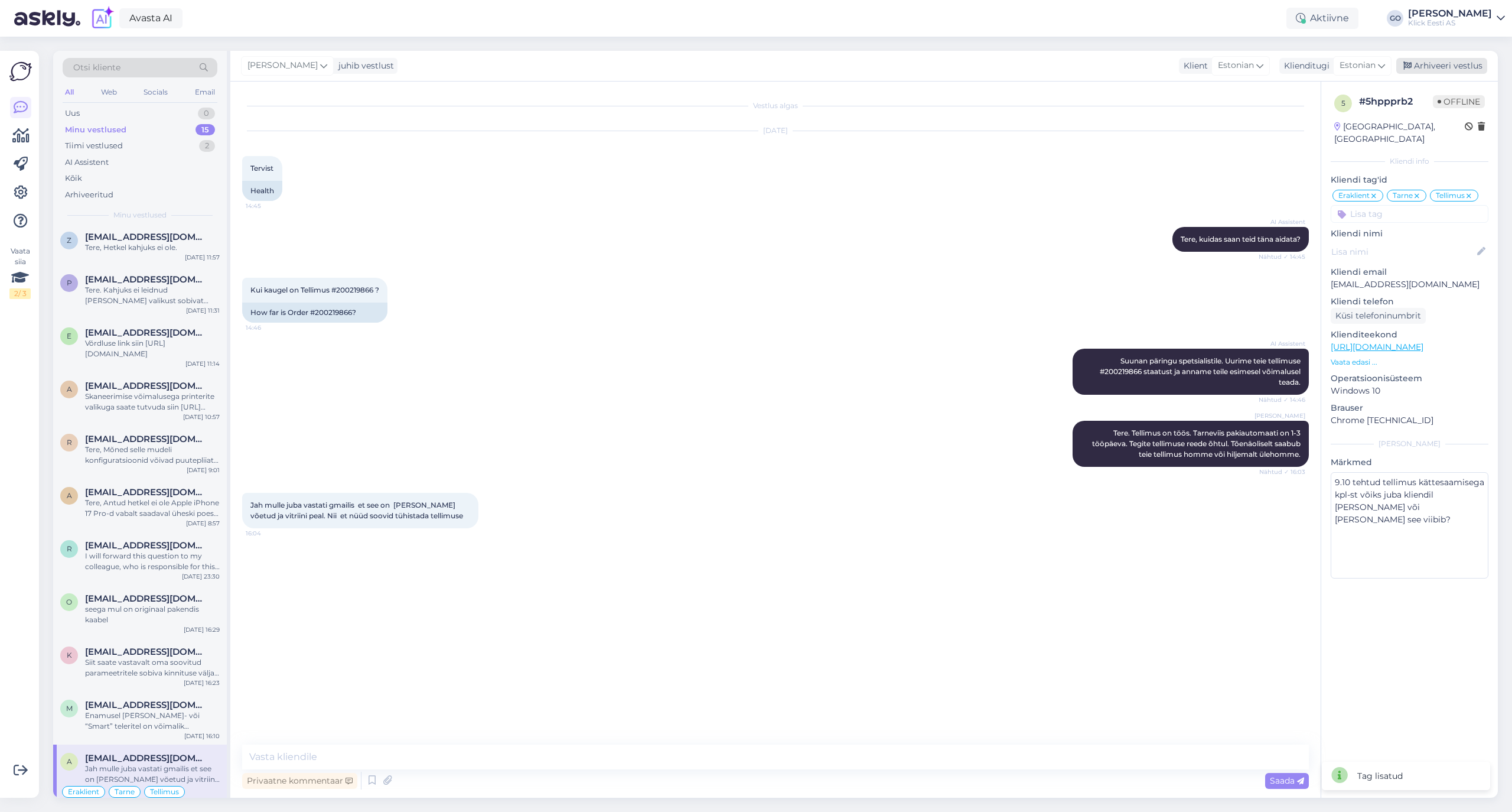
click at [1466, 66] on div "Arhiveeri vestlus" at bounding box center [1442, 65] width 91 height 16
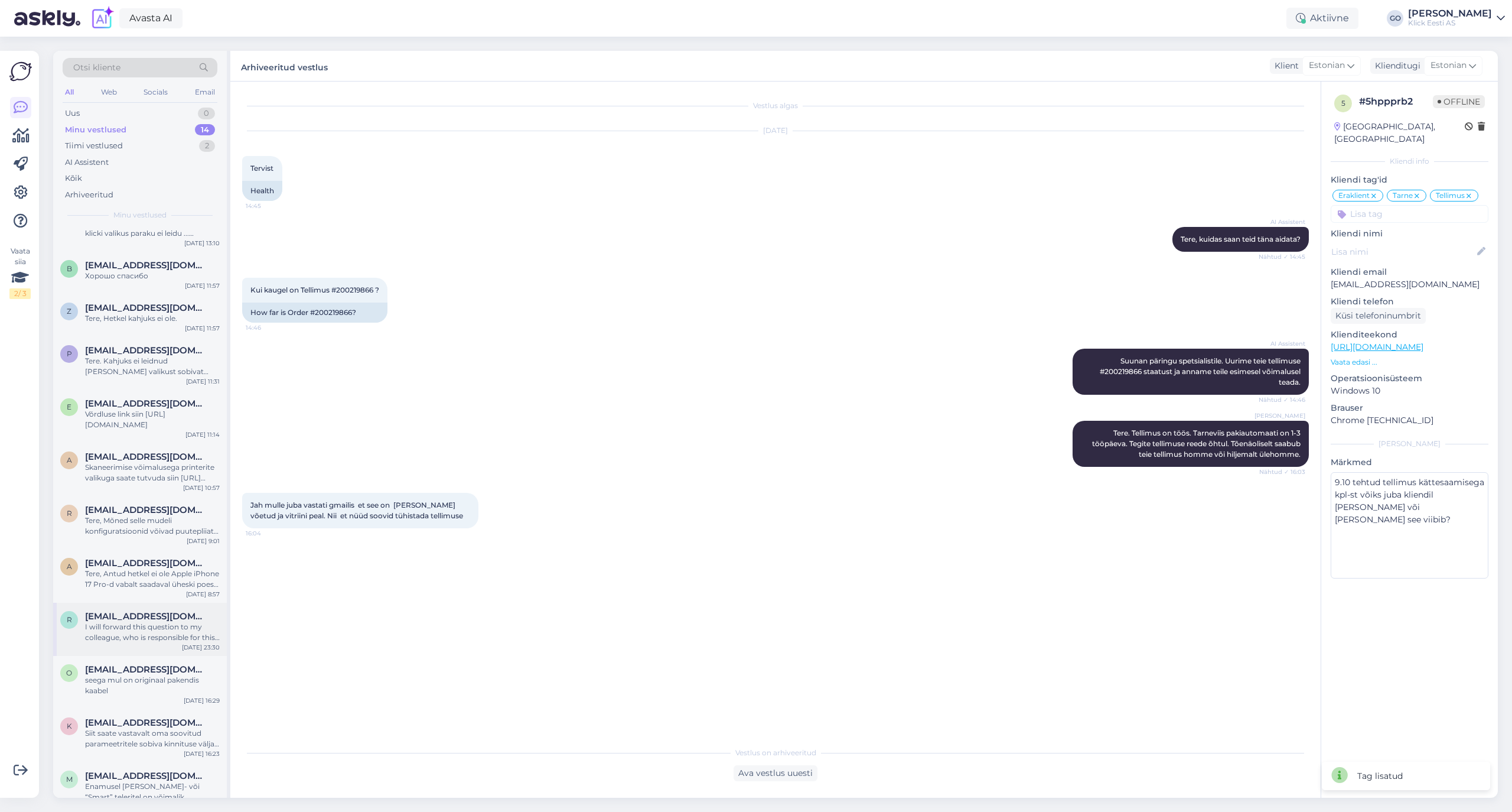
scroll to position [168, 0]
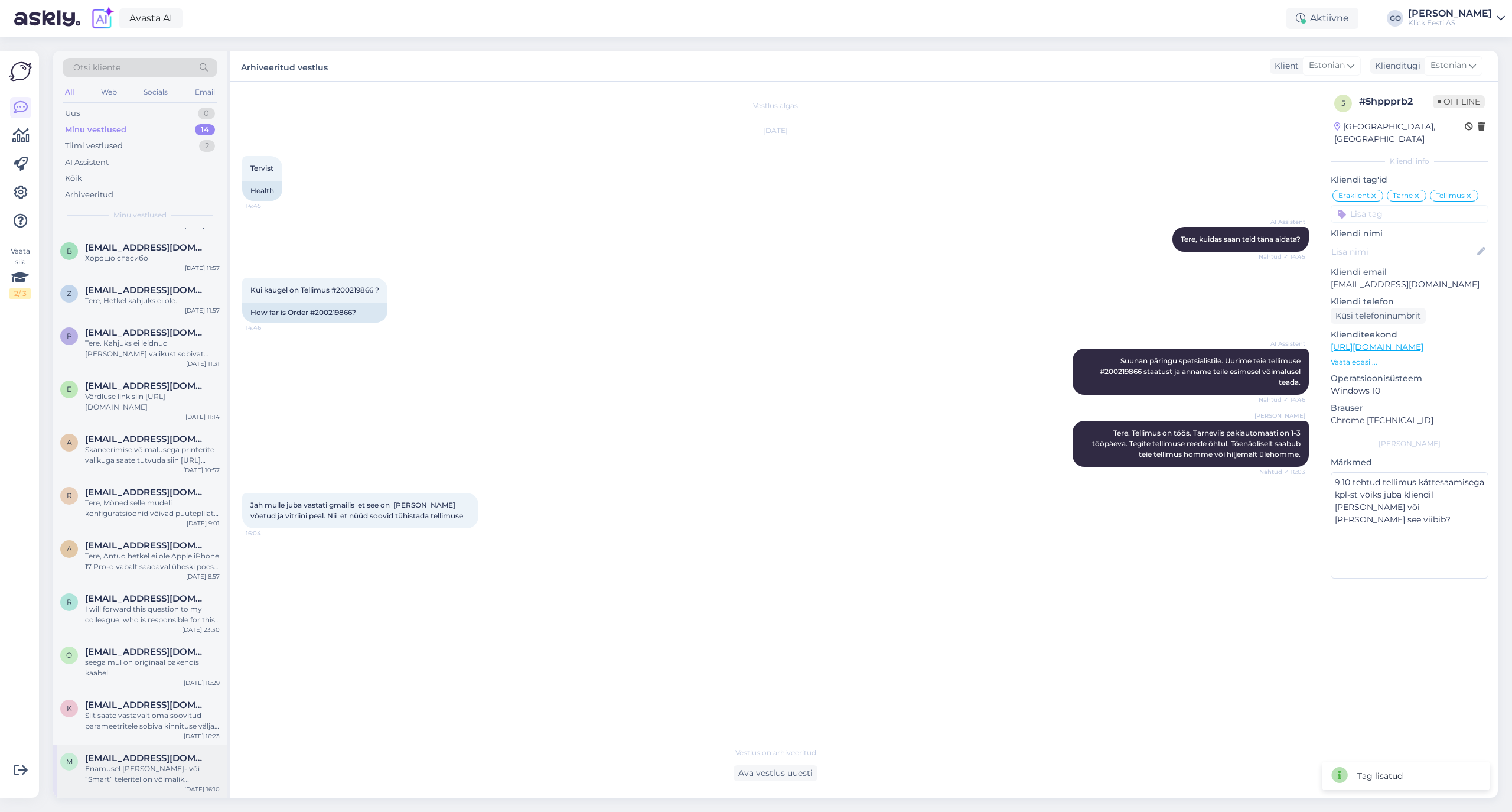
click at [155, 755] on span "[EMAIL_ADDRESS][DOMAIN_NAME]" at bounding box center [146, 758] width 123 height 10
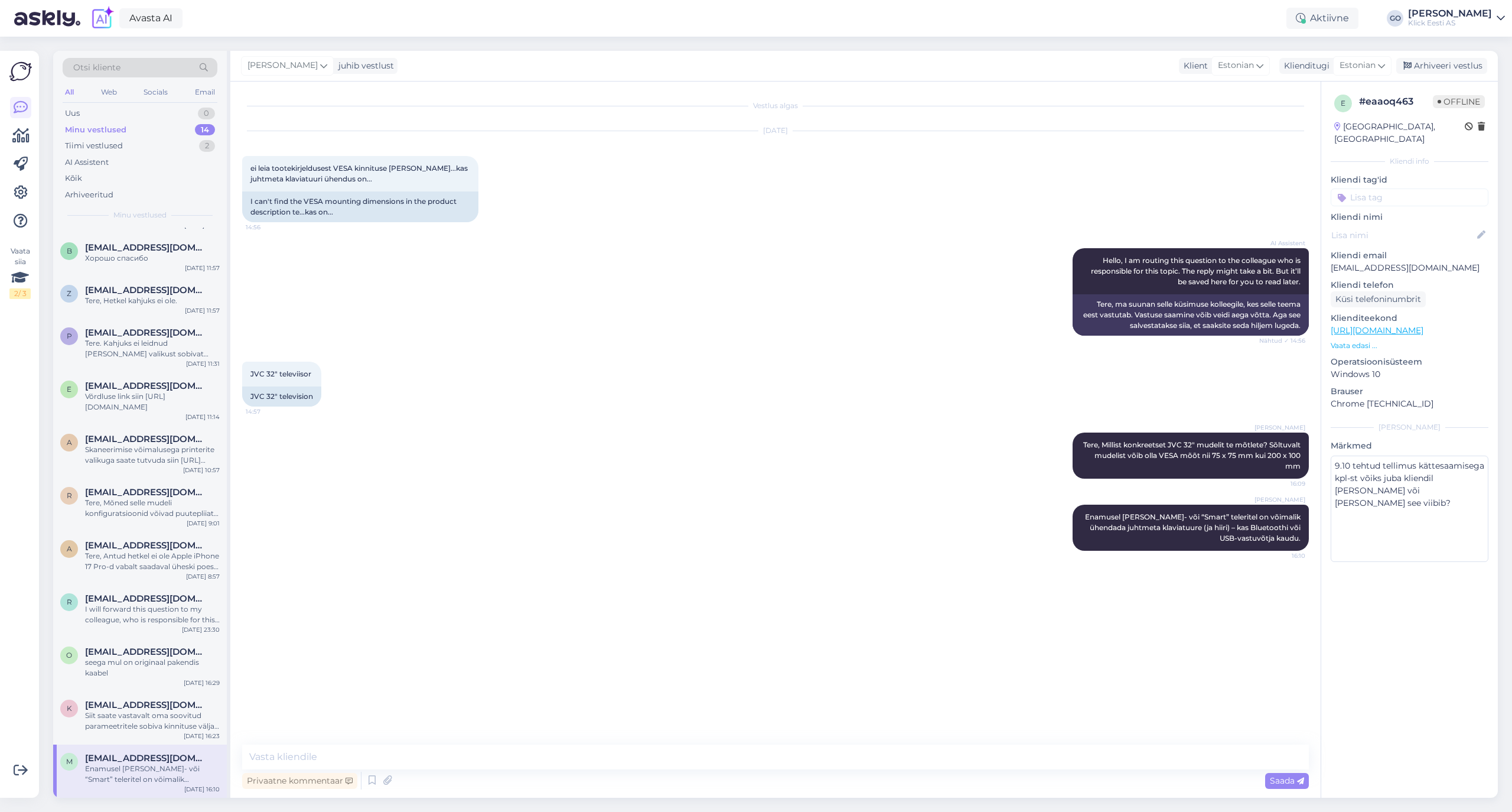
click at [1368, 189] on input at bounding box center [1409, 197] width 158 height 18
click at [1359, 282] on span "Eraklient" at bounding box center [1361, 286] width 31 height 7
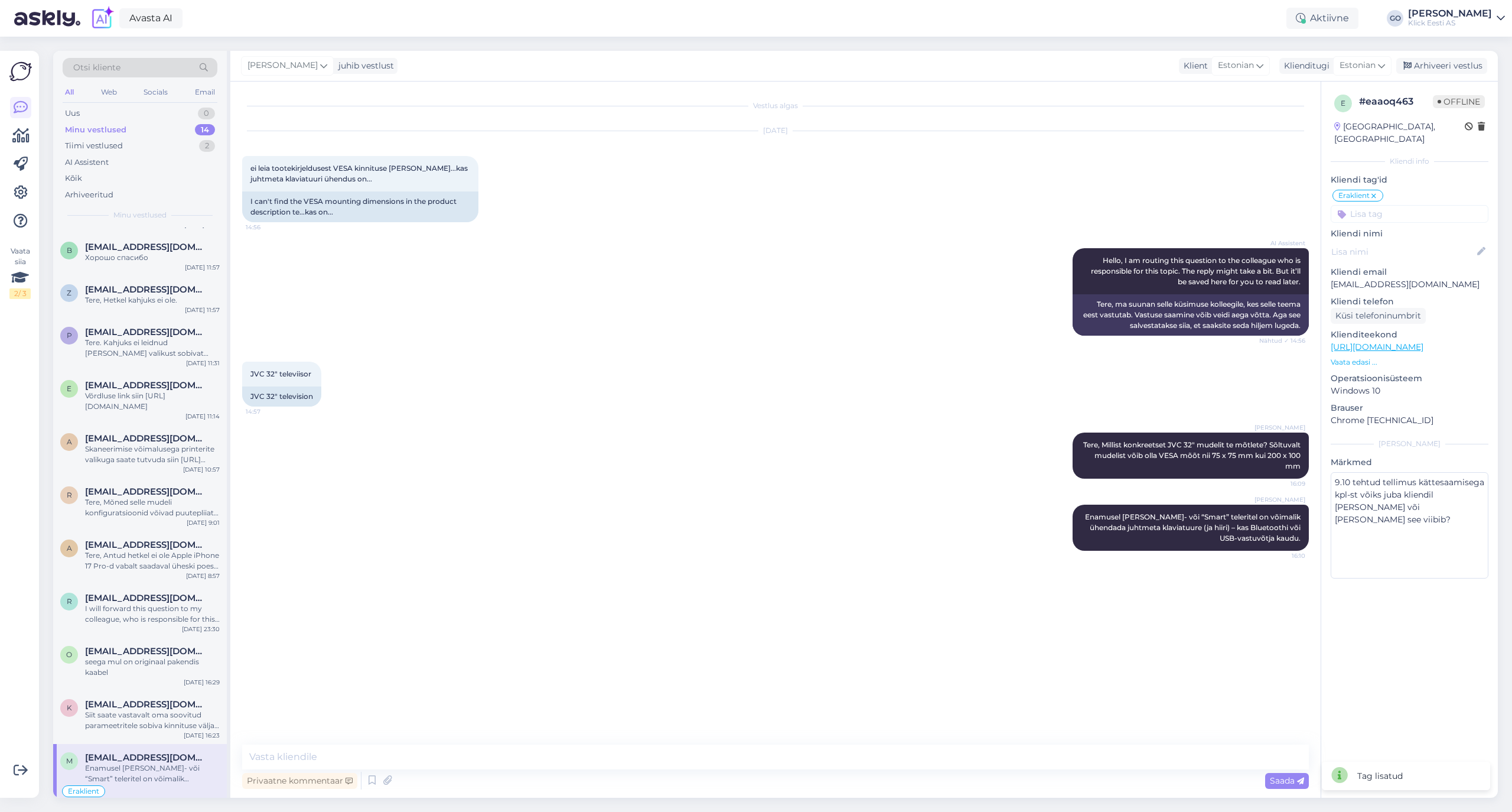
click at [1416, 205] on input at bounding box center [1409, 214] width 158 height 18
click at [1368, 270] on span "Ostuabi" at bounding box center [1360, 274] width 28 height 7
click at [1455, 66] on div "Arhiveeri vestlus" at bounding box center [1442, 65] width 91 height 16
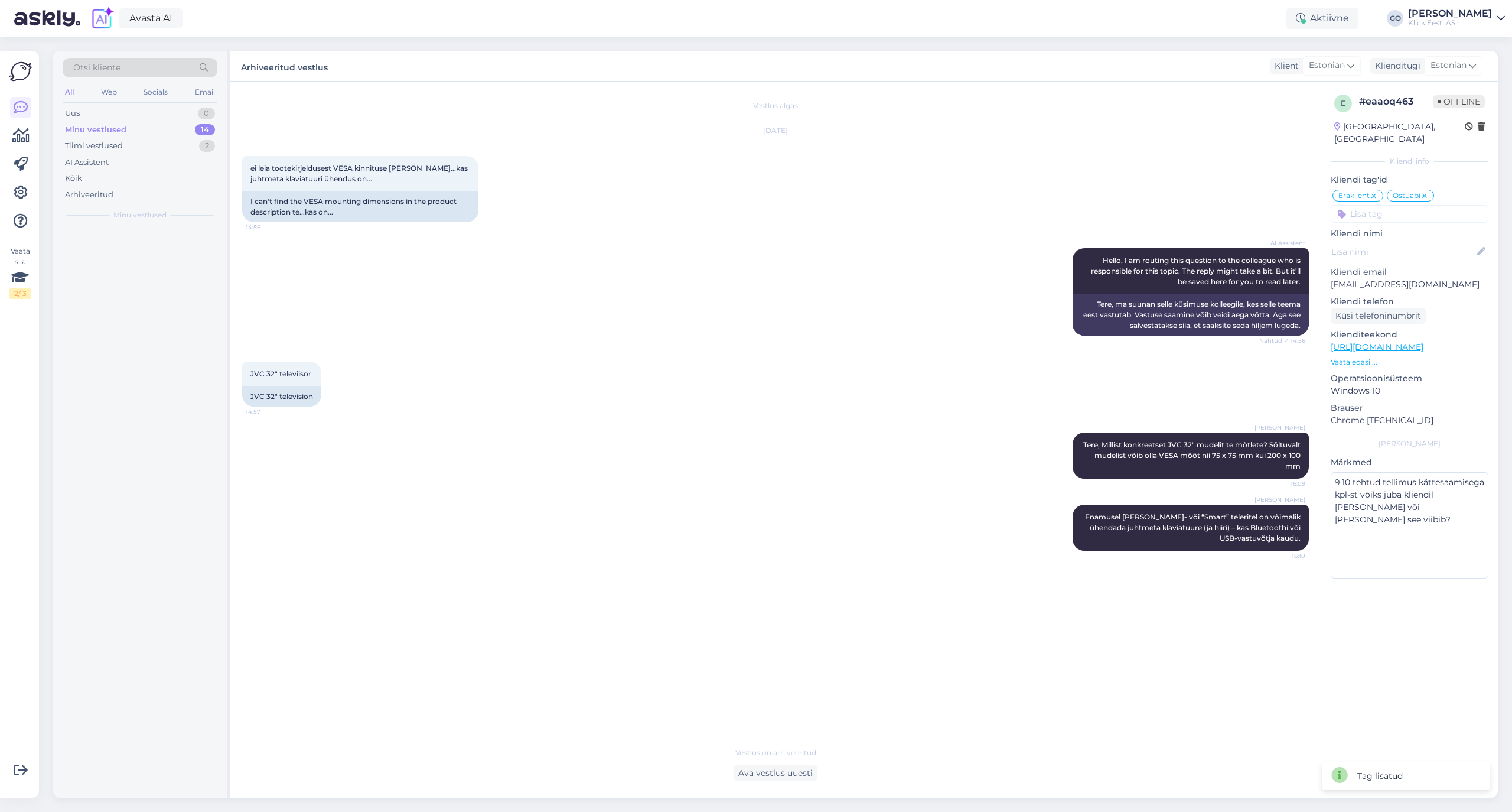
scroll to position [0, 0]
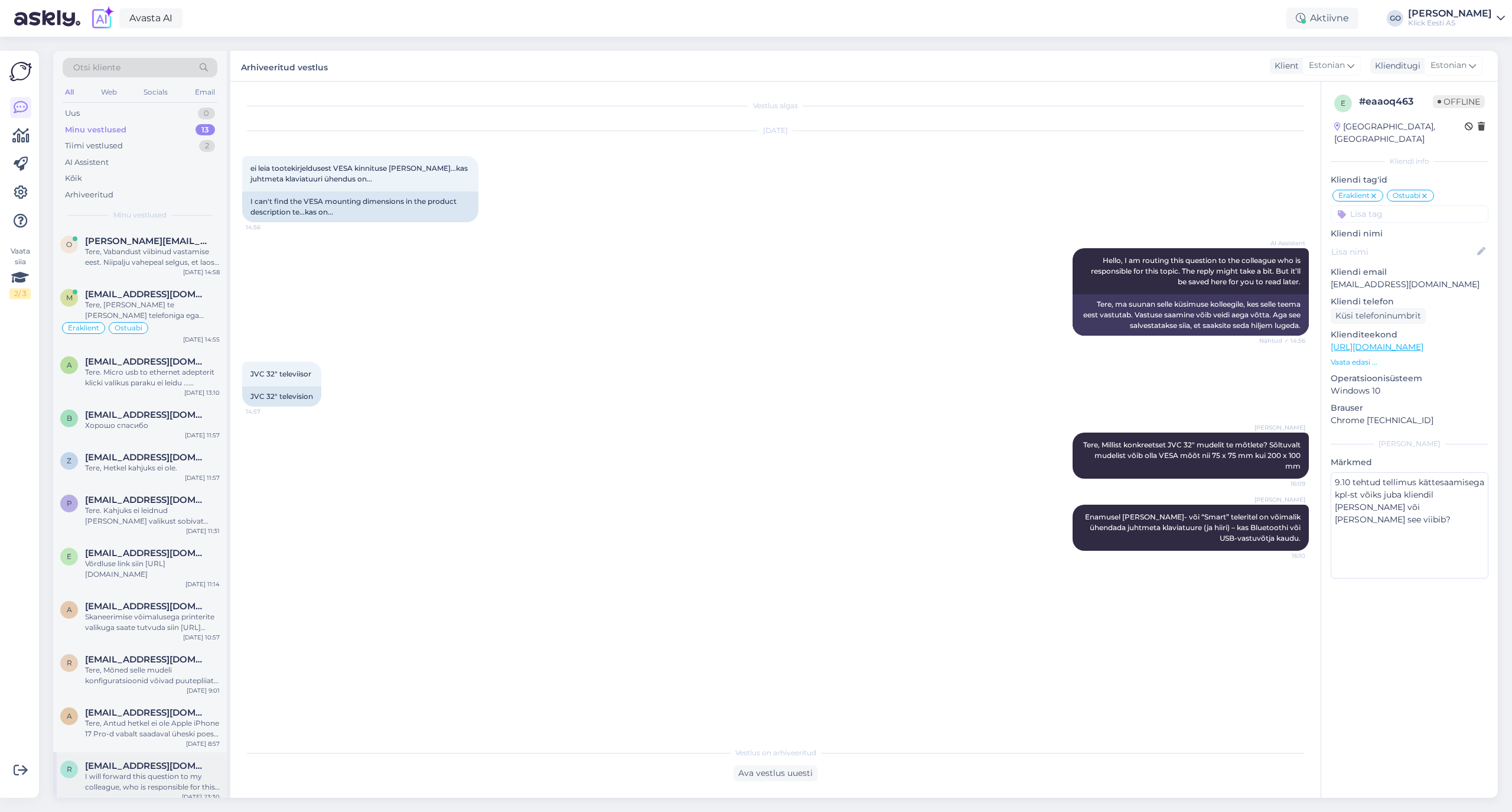
click at [187, 765] on span "[EMAIL_ADDRESS][DOMAIN_NAME]" at bounding box center [146, 766] width 123 height 10
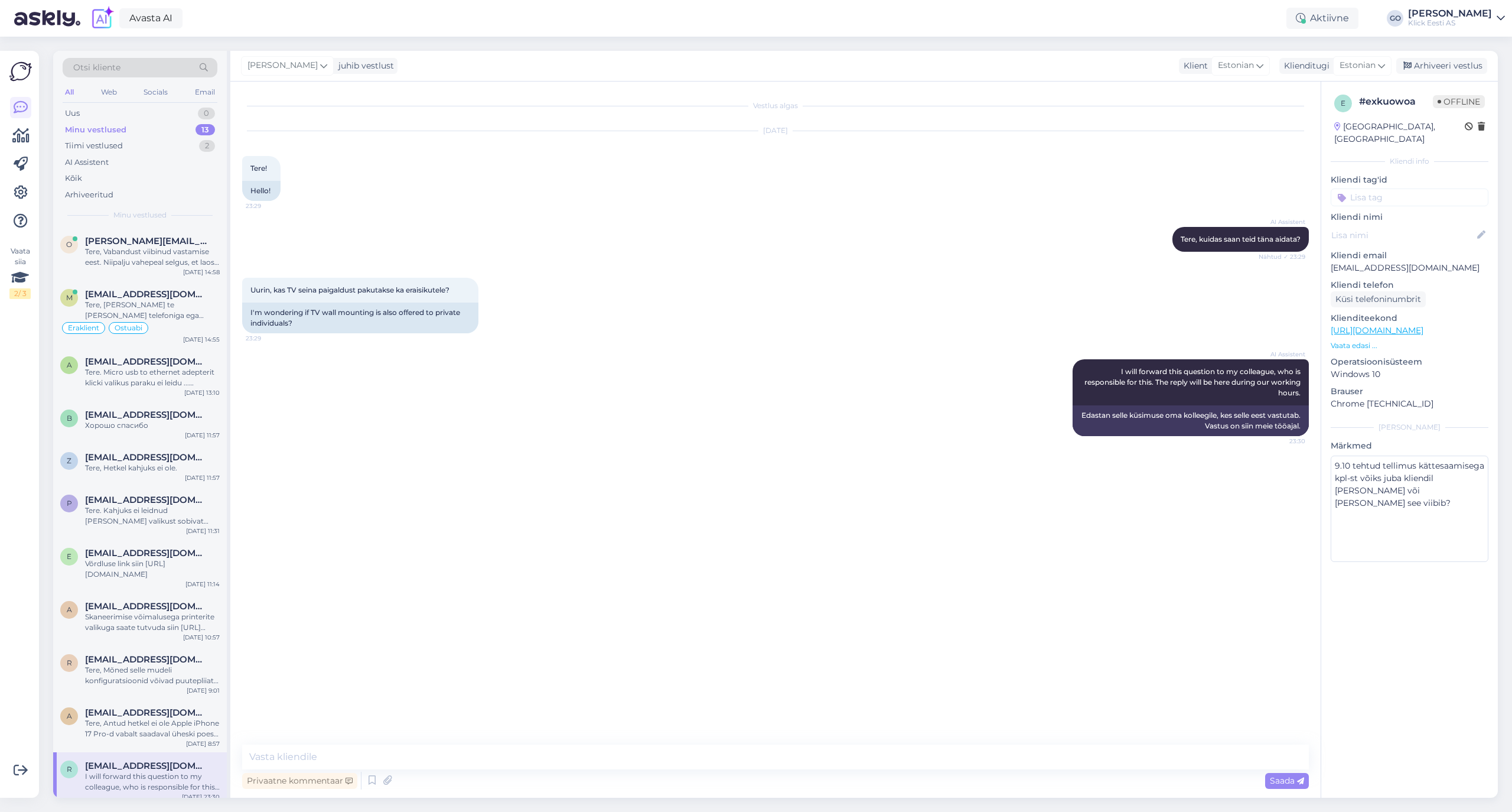
click at [1391, 189] on input at bounding box center [1409, 197] width 158 height 18
click at [1366, 282] on span "Eraklient" at bounding box center [1361, 286] width 31 height 7
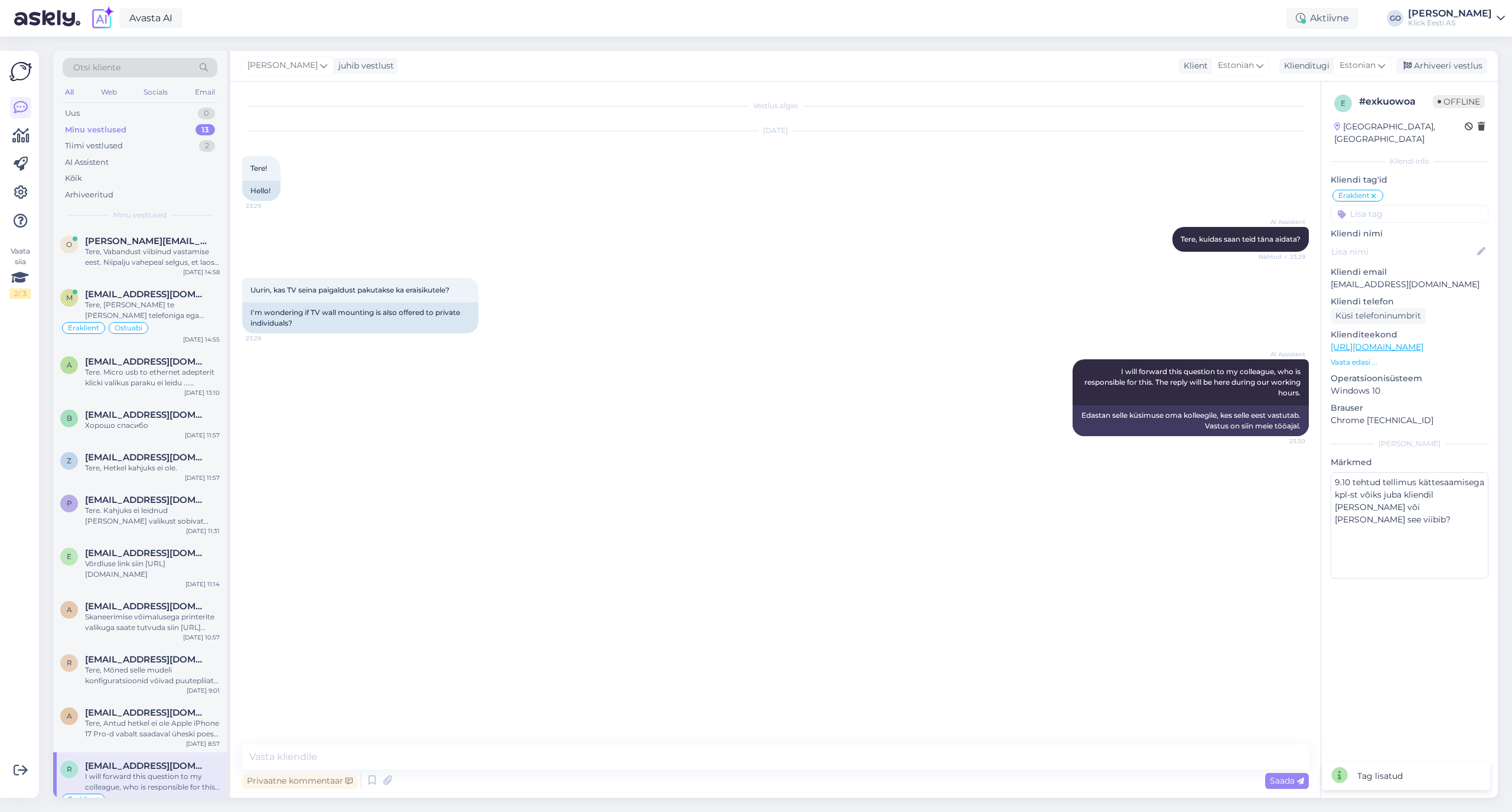
click at [1383, 205] on input at bounding box center [1409, 214] width 158 height 18
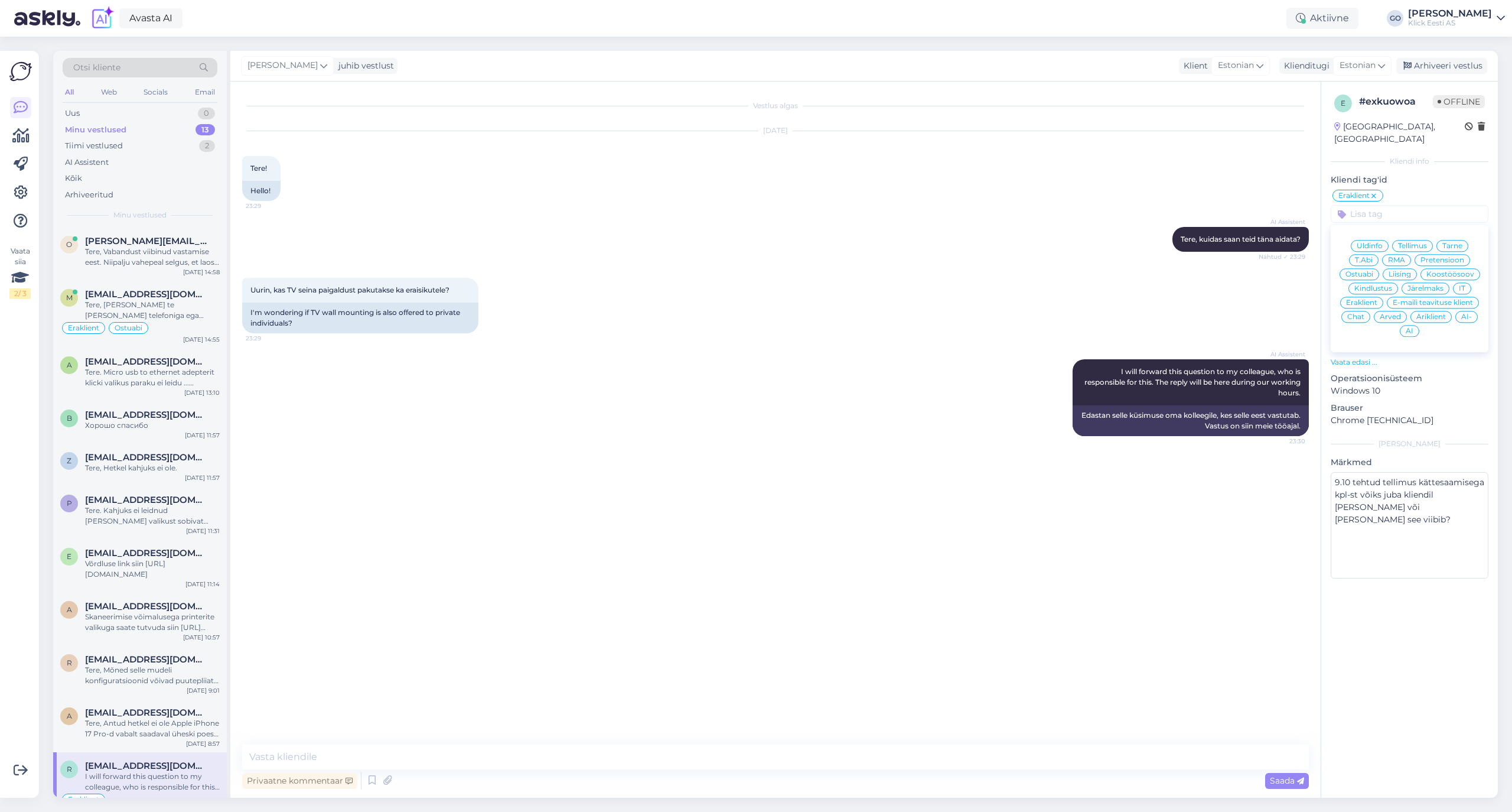
click at [1368, 257] on span "T.Abi" at bounding box center [1364, 260] width 18 height 7
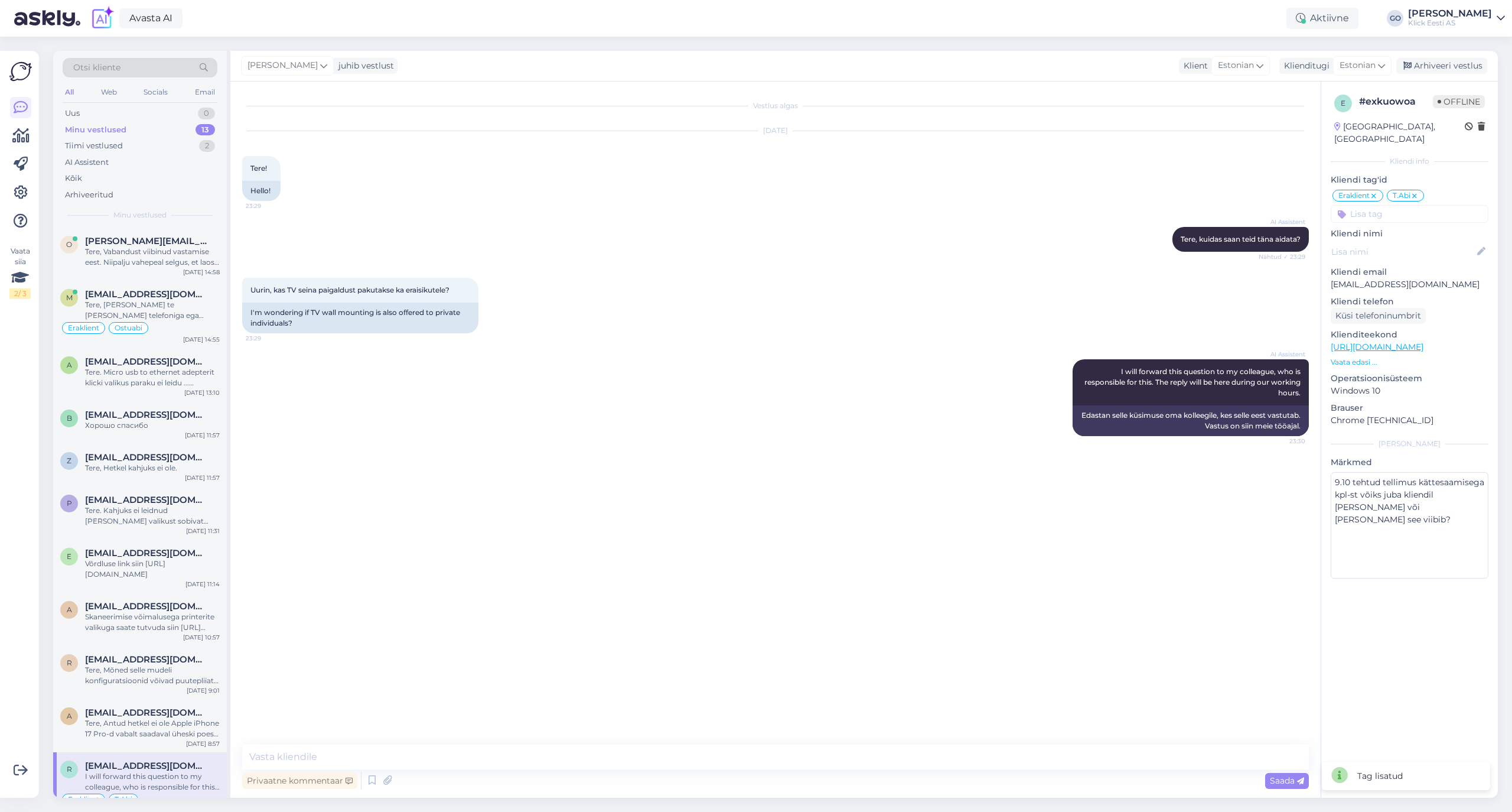
click at [1387, 205] on input at bounding box center [1409, 214] width 158 height 18
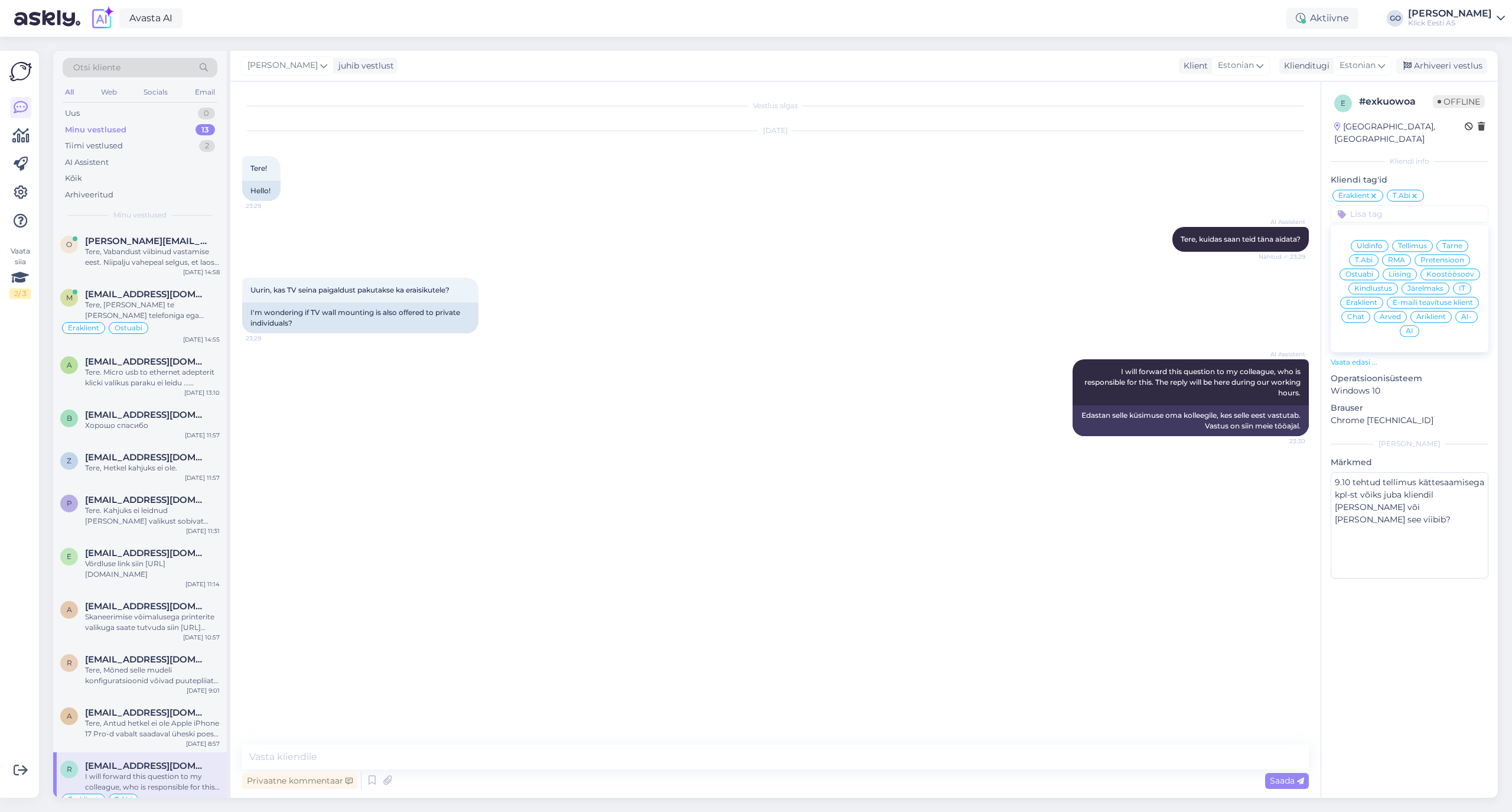
click at [452, 783] on div "Privaatne kommentaar Saada" at bounding box center [775, 780] width 1067 height 22
click at [426, 783] on div "Privaatne kommentaar Saada" at bounding box center [775, 780] width 1067 height 22
click at [290, 778] on div "Privaatne kommentaar" at bounding box center [300, 780] width 115 height 16
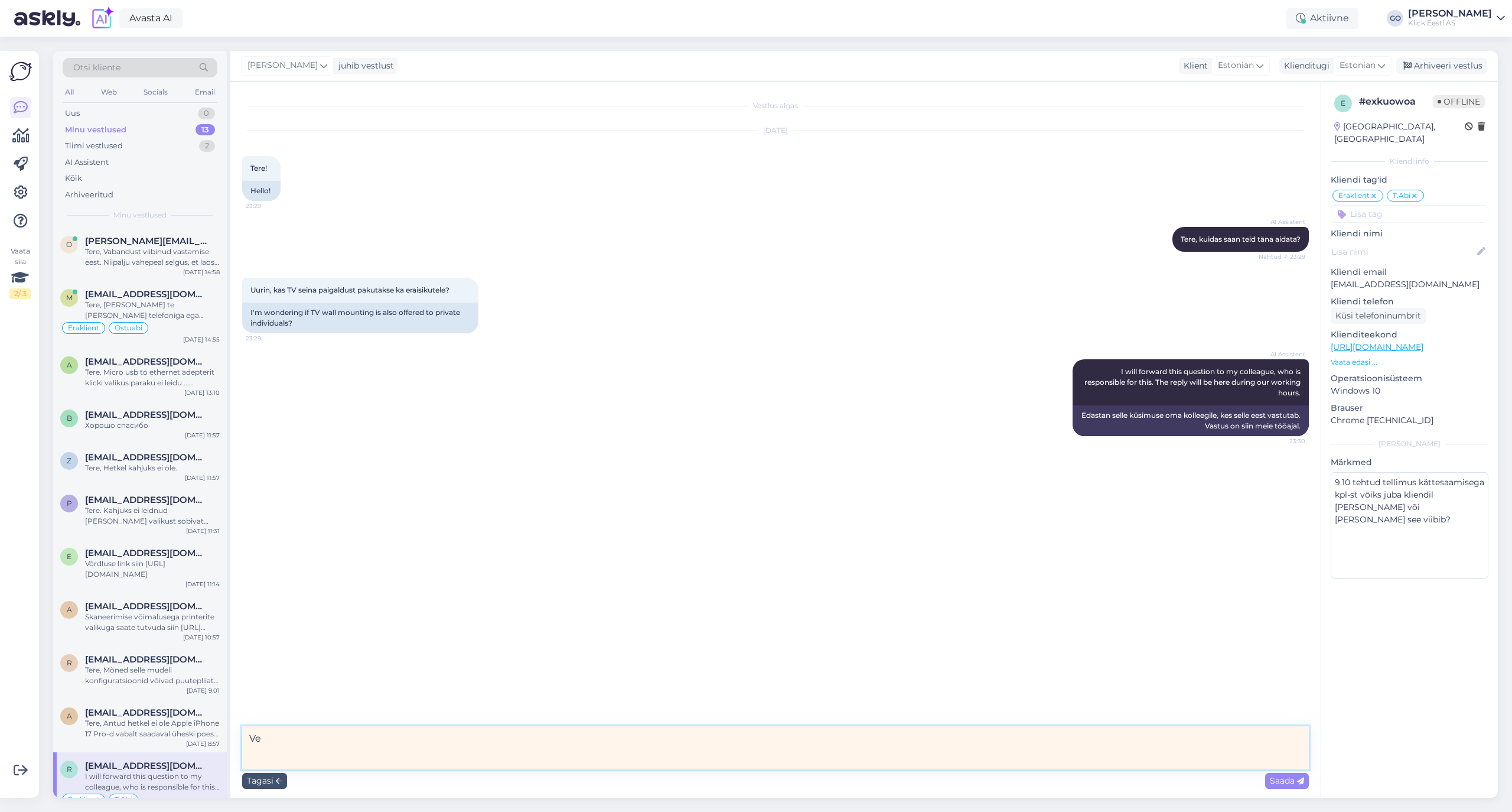
type textarea "V"
type textarea "Klient sai info telef.[PERSON_NAME]"
click at [1284, 778] on span "Saada" at bounding box center [1287, 780] width 34 height 10
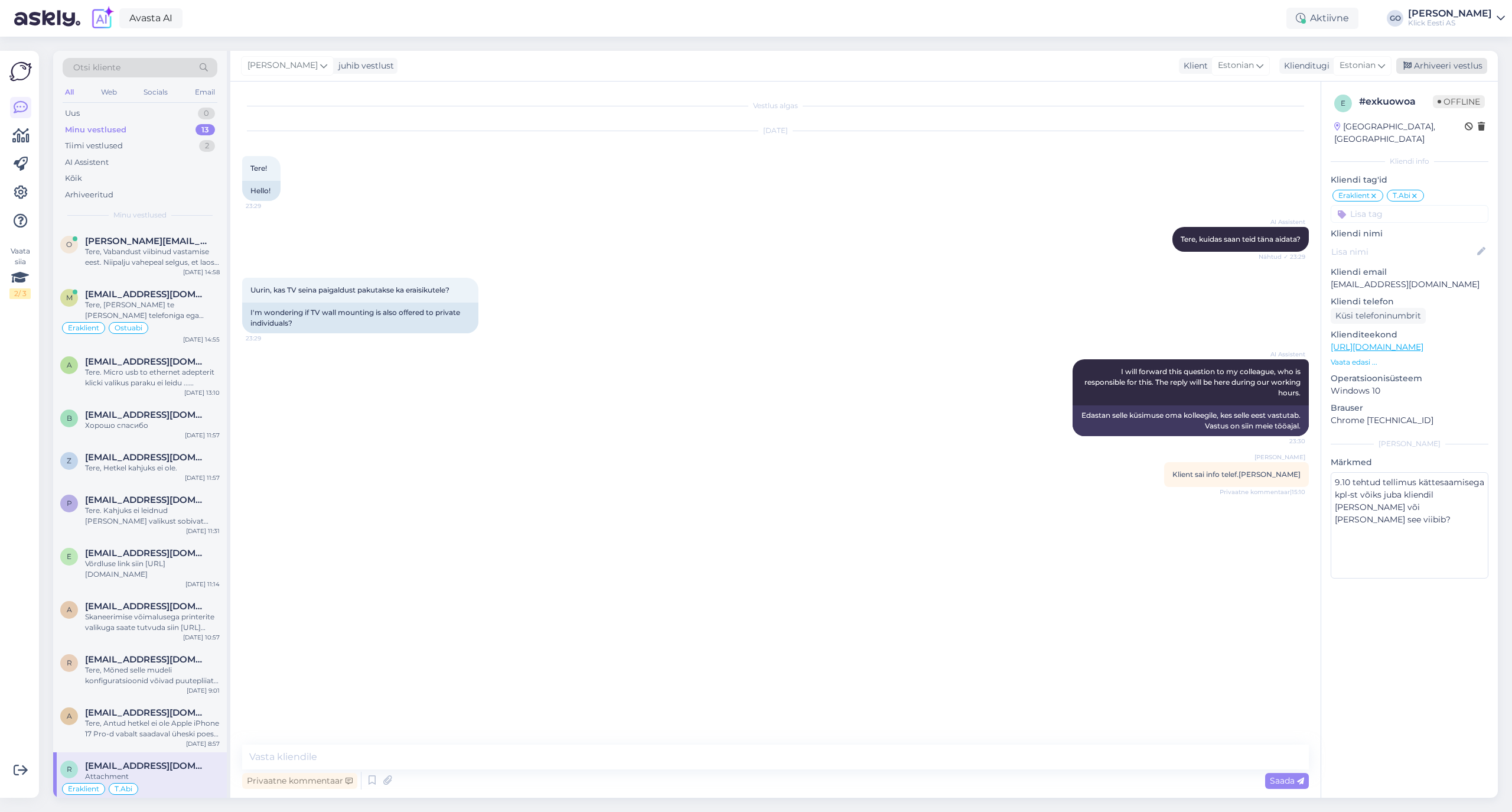
click at [1453, 62] on div "Arhiveeri vestlus" at bounding box center [1442, 65] width 91 height 16
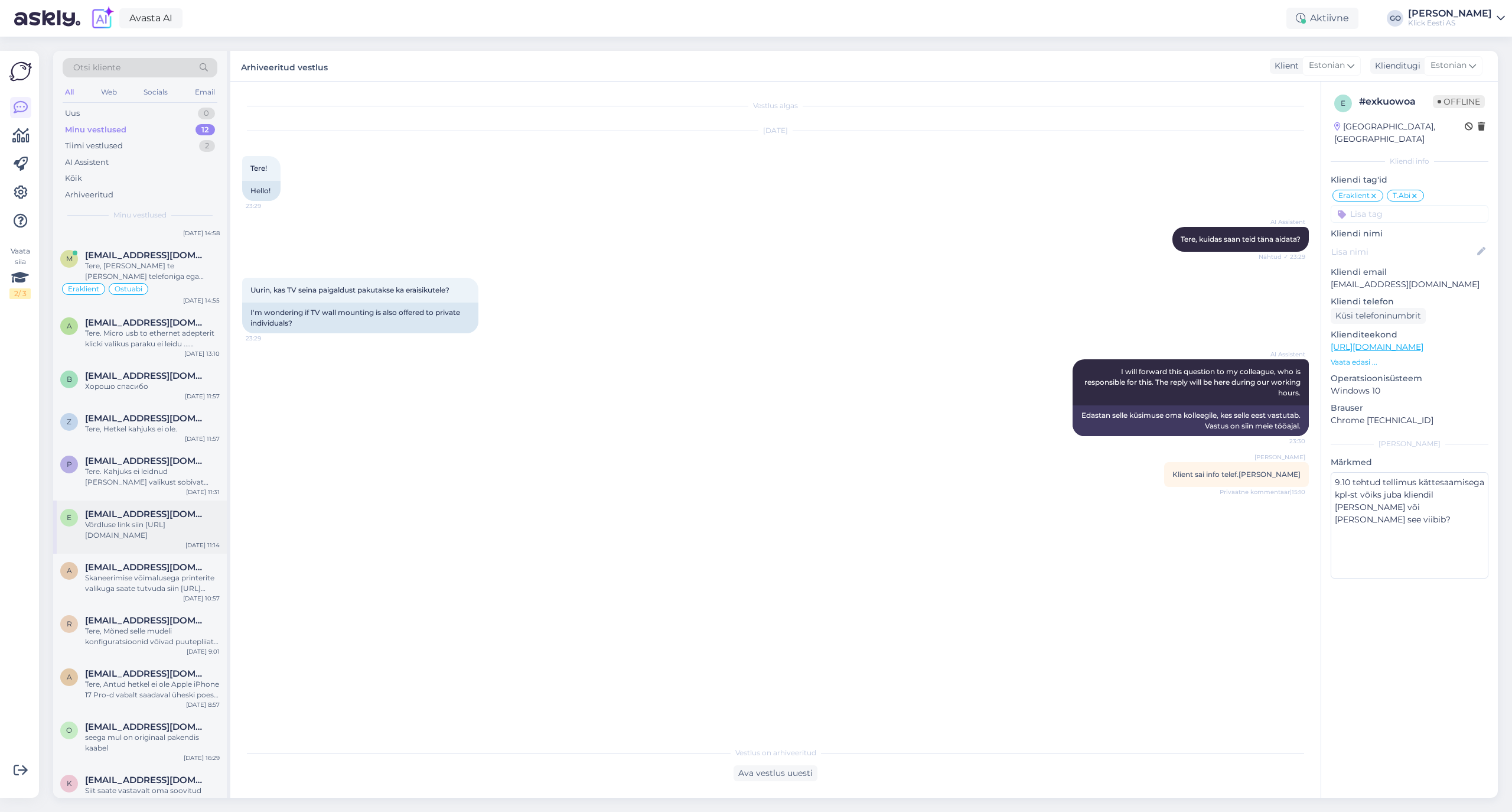
scroll to position [61, 0]
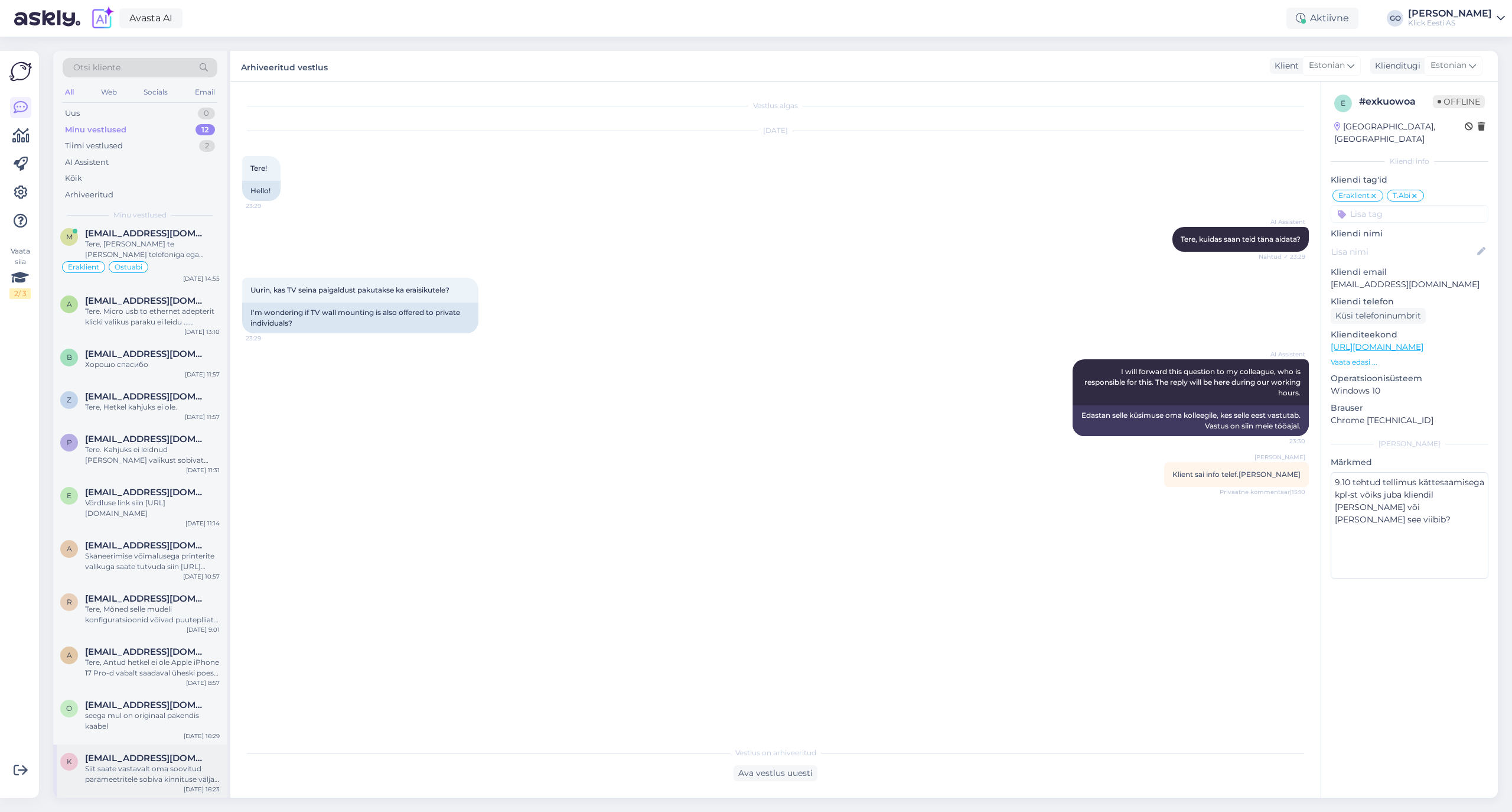
click at [153, 772] on div "Siit saate vastavalt oma soovitud parameetritele sobiva kinnituse välja filtree…" at bounding box center [152, 773] width 134 height 22
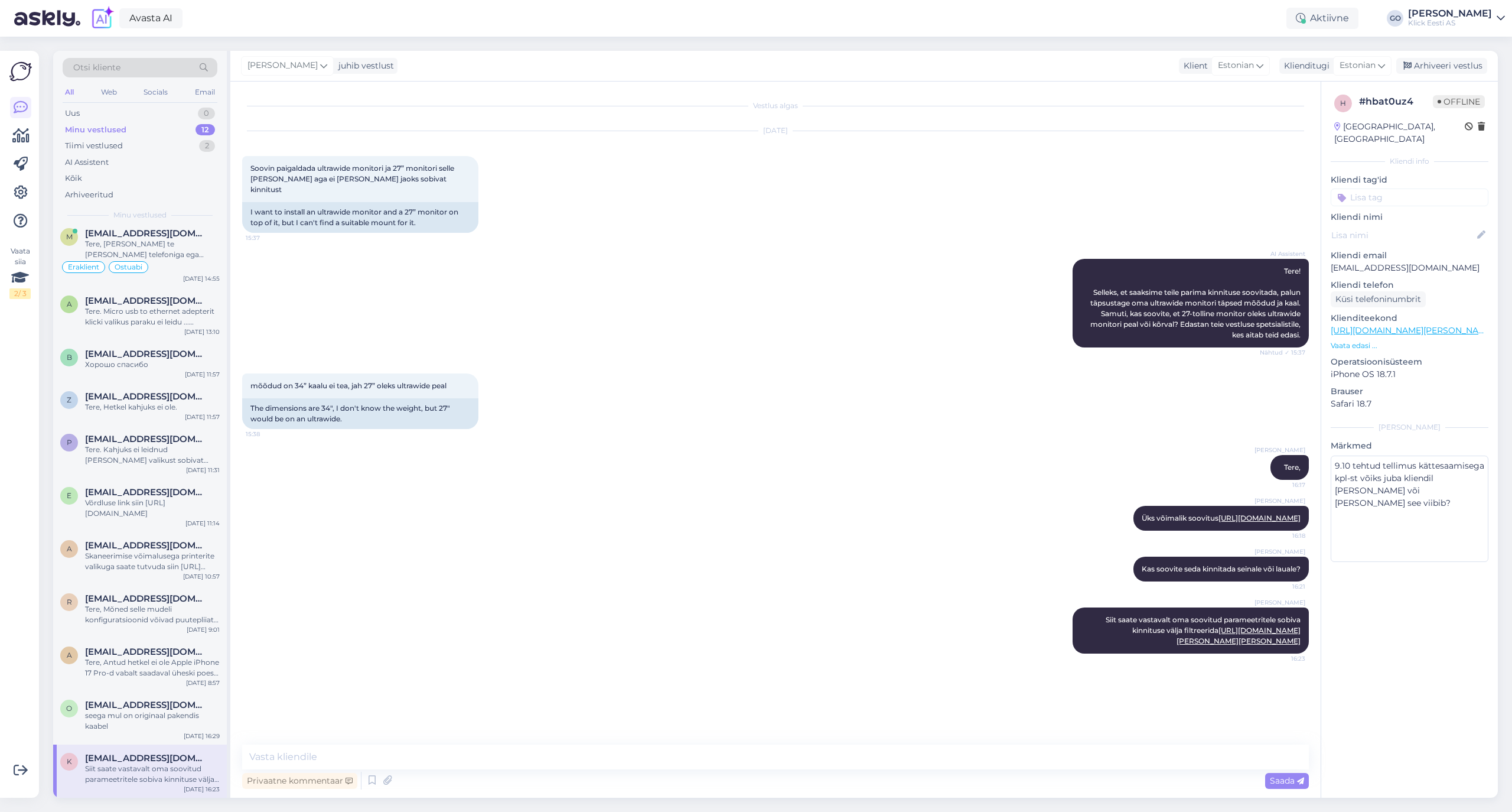
click at [1387, 189] on input at bounding box center [1409, 197] width 158 height 18
click at [1369, 282] on span "Eraklient" at bounding box center [1361, 286] width 31 height 7
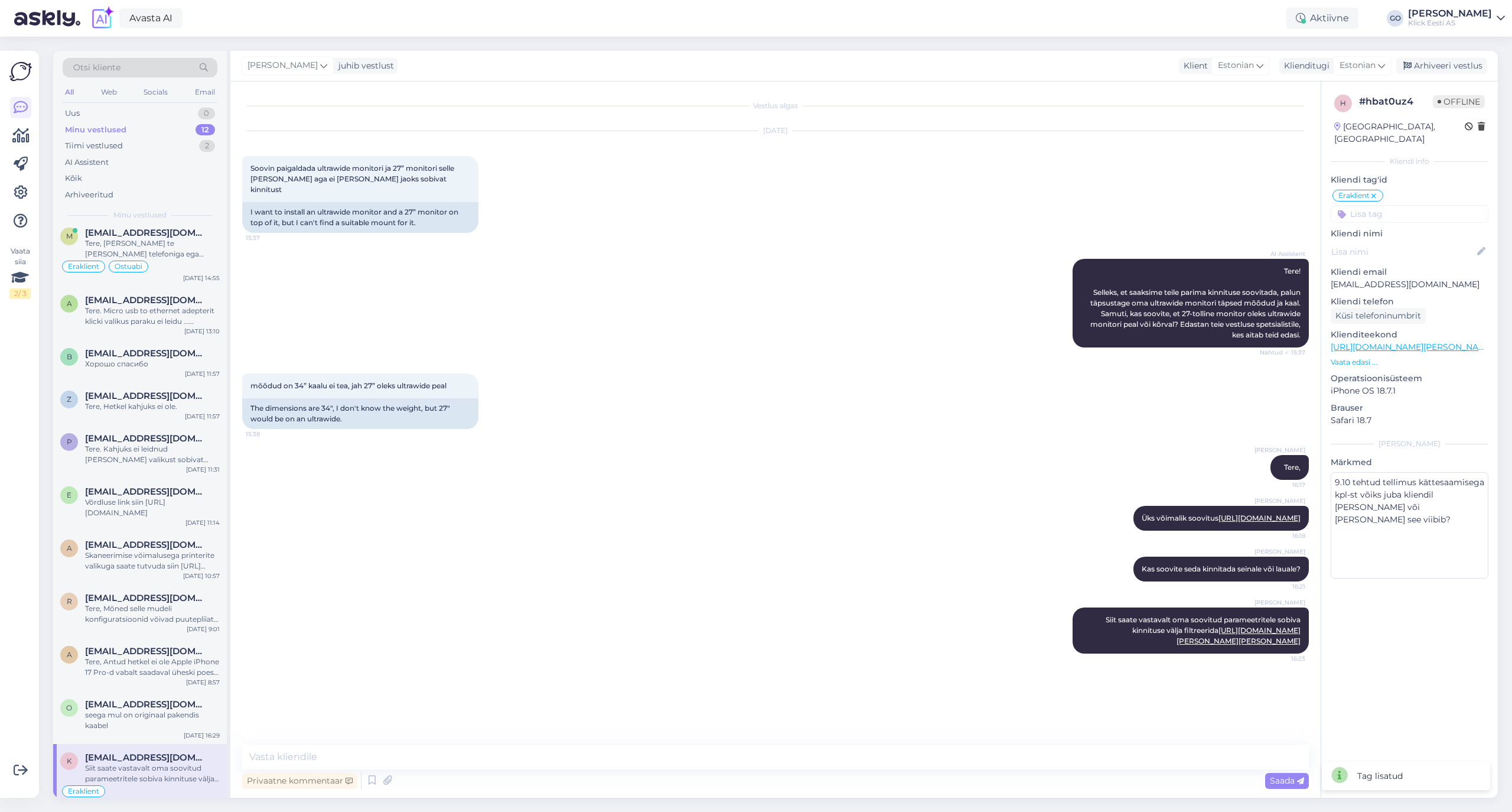
click at [1385, 205] on input at bounding box center [1409, 214] width 158 height 18
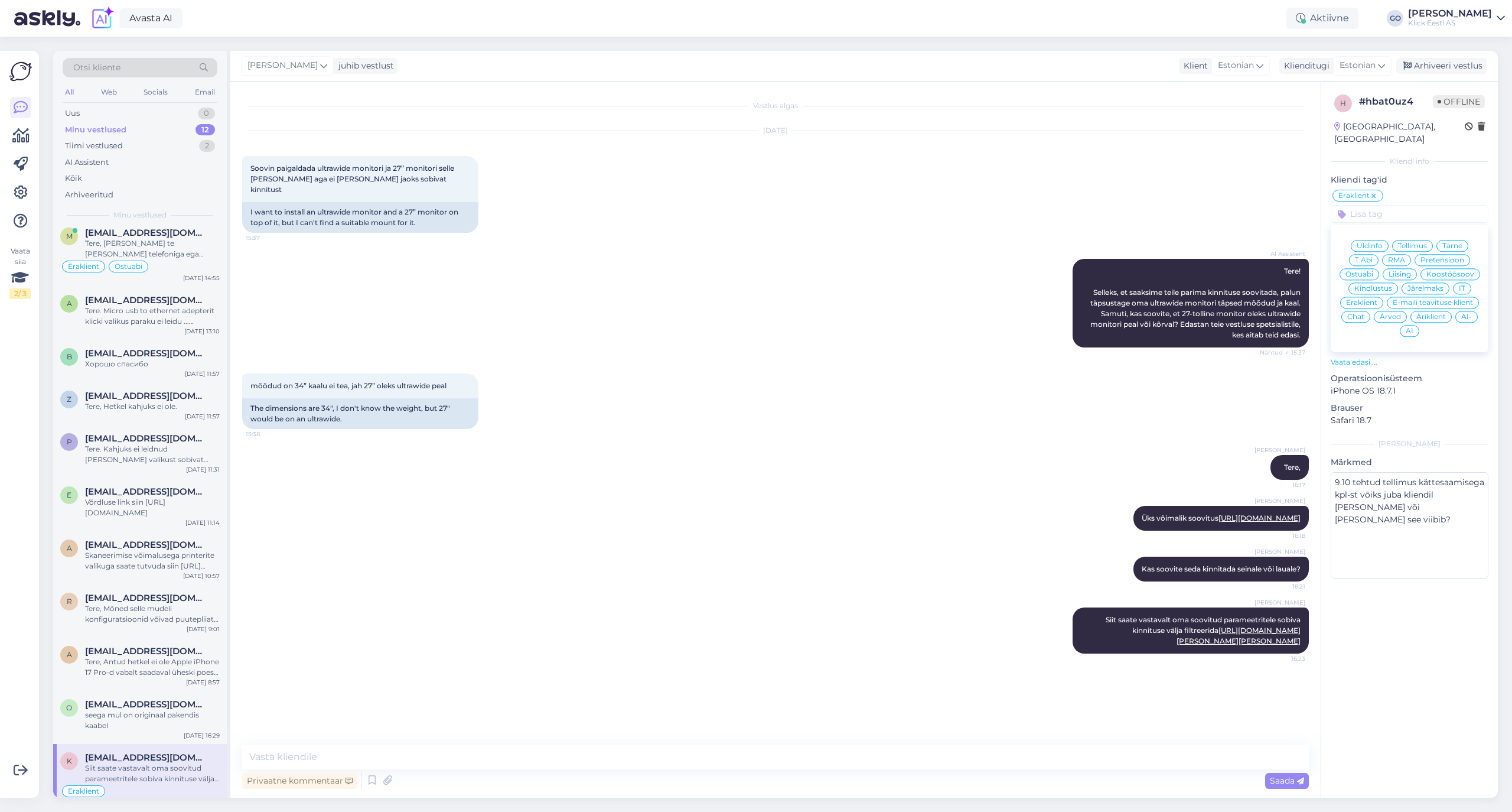
click at [1366, 270] on span "Ostuabi" at bounding box center [1360, 274] width 28 height 7
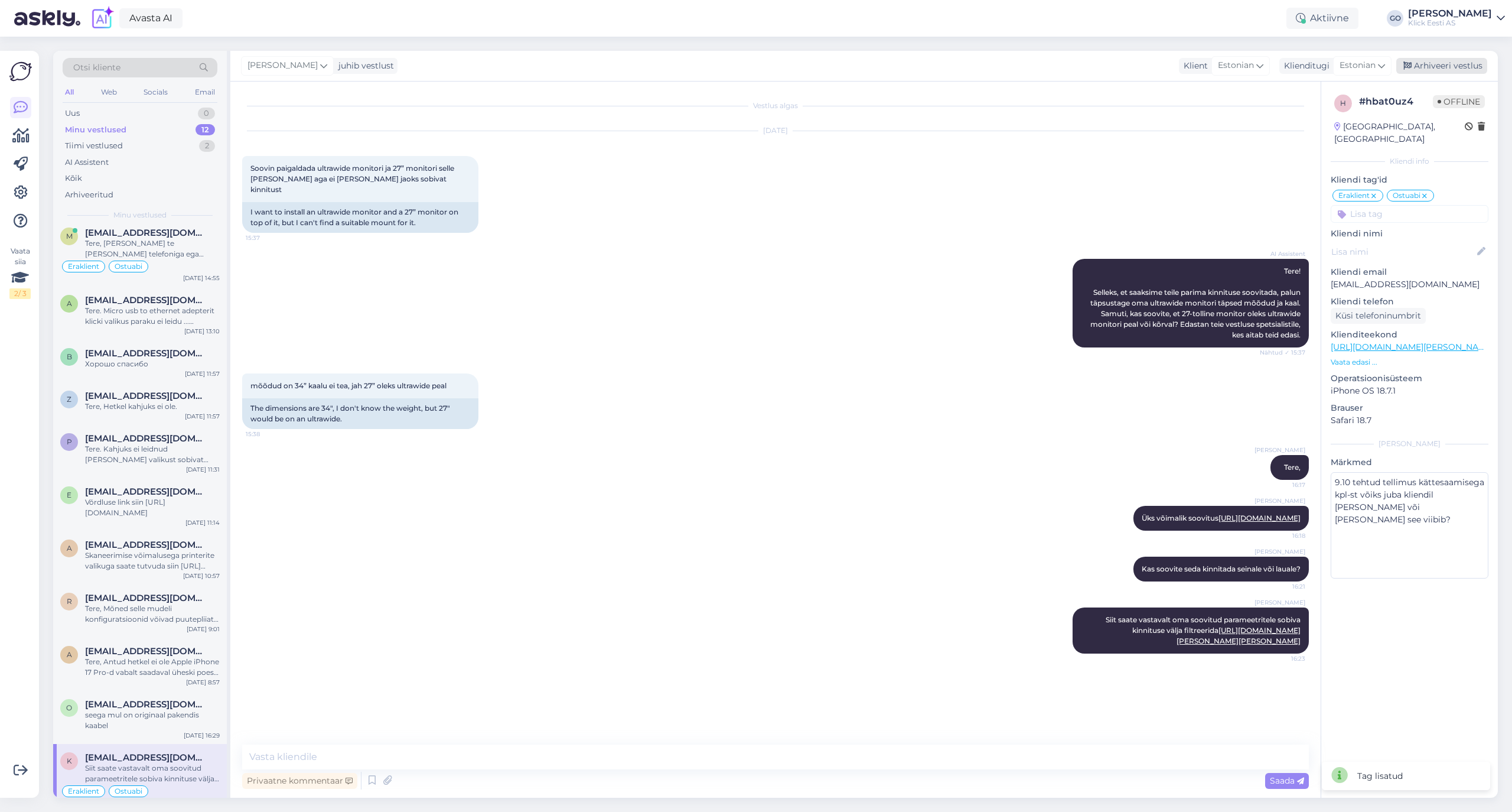
click at [1464, 59] on div "Arhiveeri vestlus" at bounding box center [1442, 65] width 91 height 16
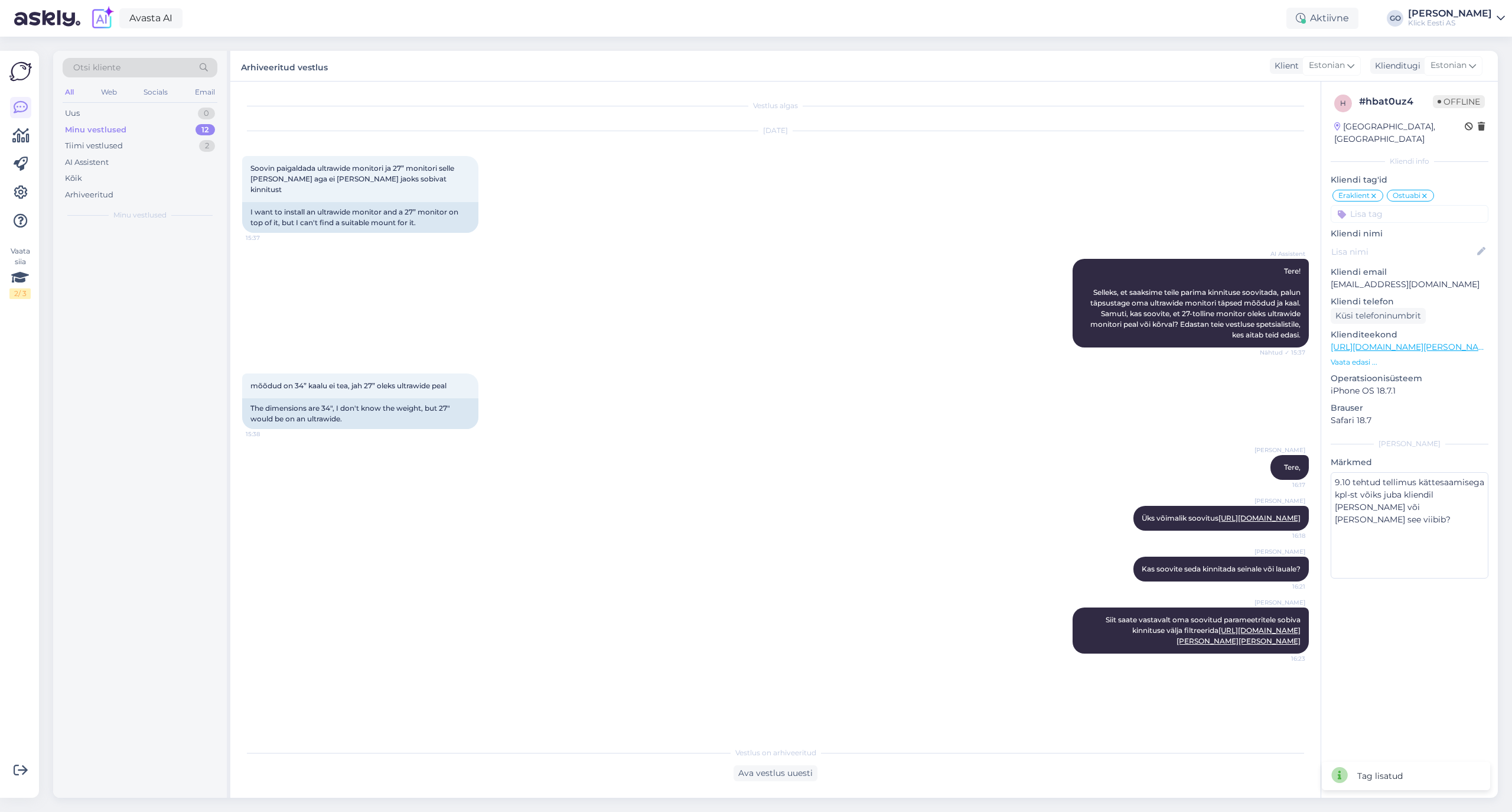
scroll to position [0, 0]
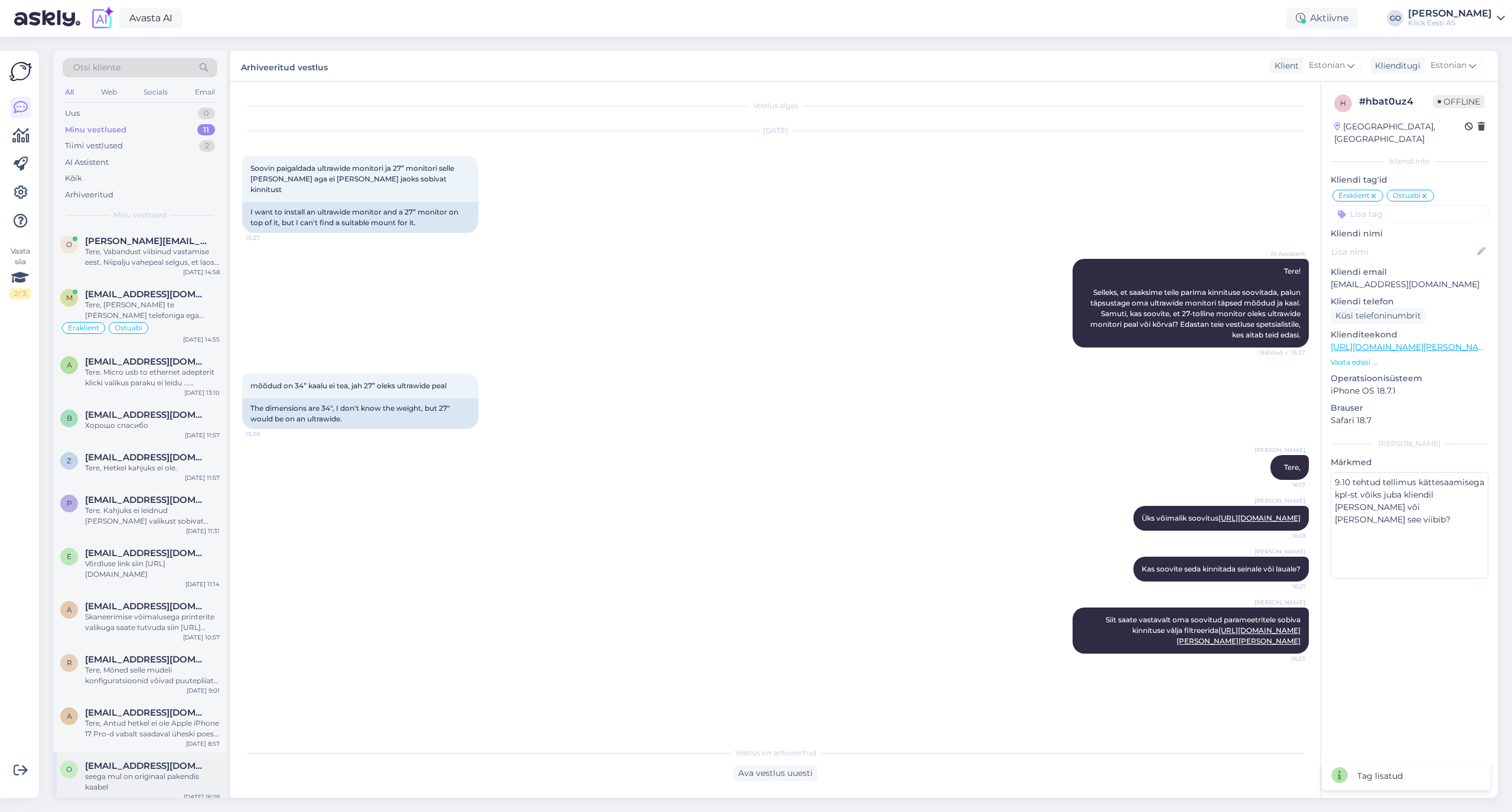
click at [139, 770] on span "[EMAIL_ADDRESS][DOMAIN_NAME]" at bounding box center [146, 766] width 123 height 10
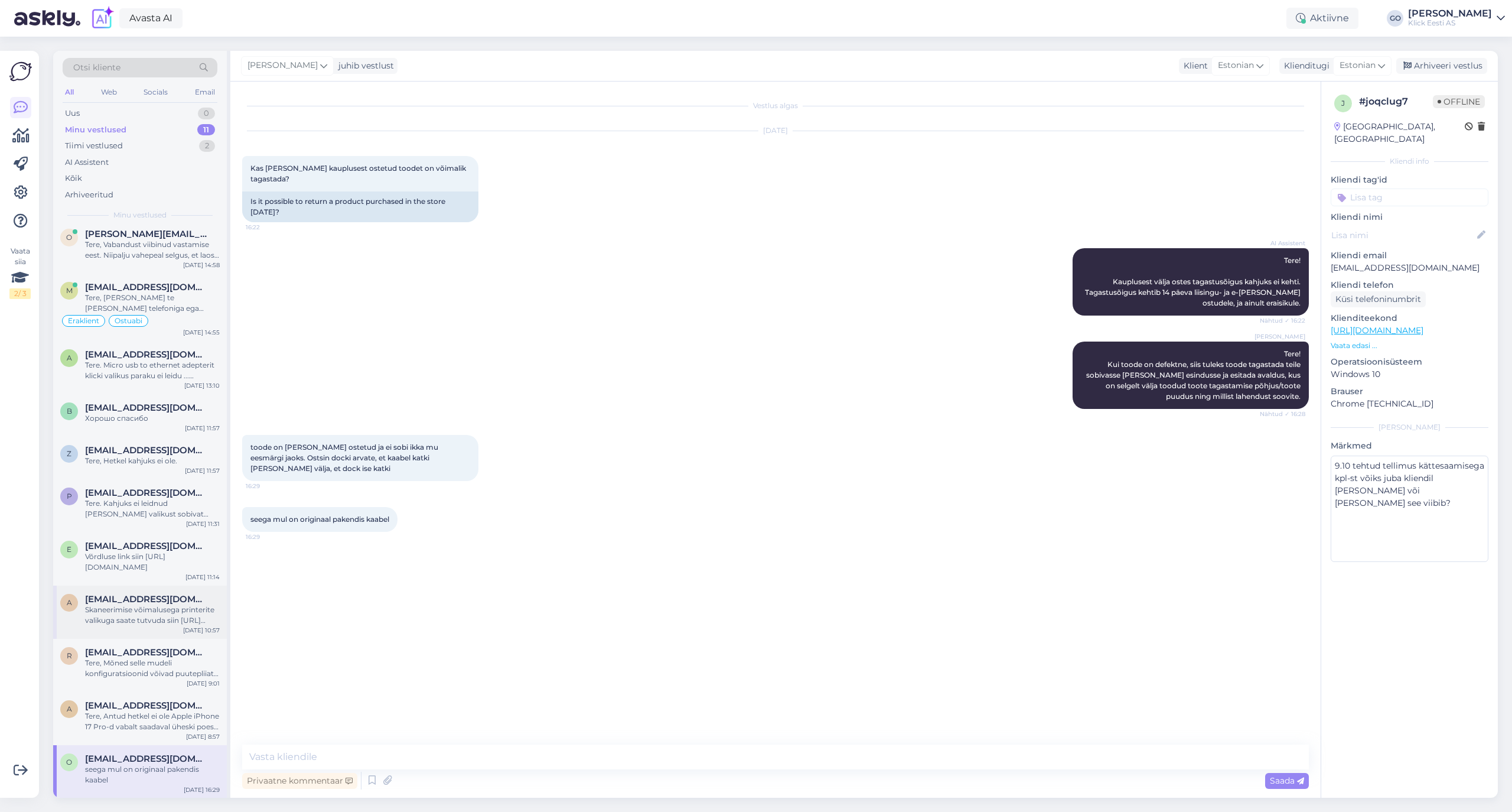
scroll to position [8, 0]
click at [1429, 189] on input at bounding box center [1409, 197] width 158 height 18
click at [1366, 282] on span "Eraklient" at bounding box center [1361, 286] width 31 height 7
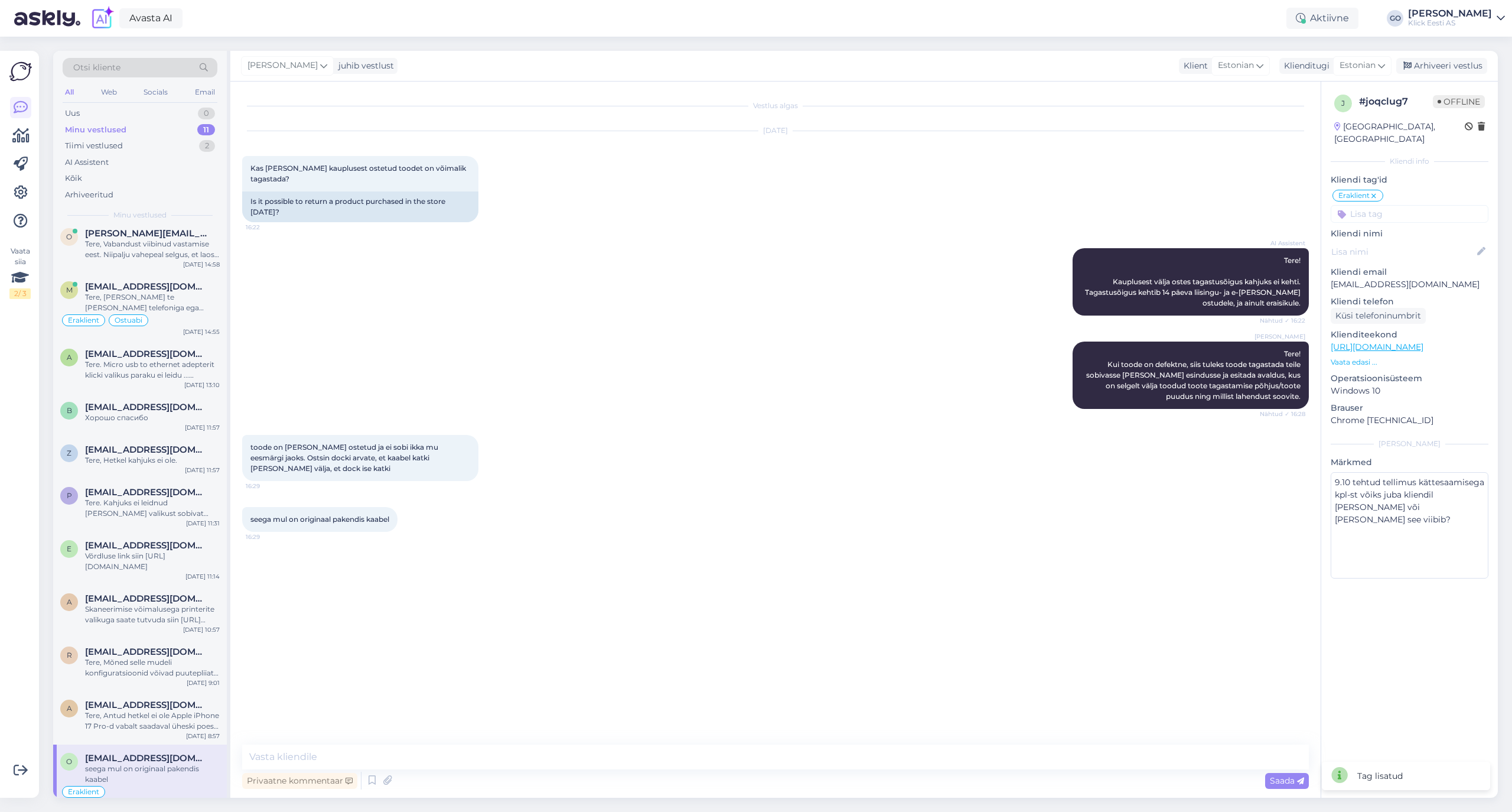
click at [1383, 205] on input at bounding box center [1409, 214] width 158 height 18
click at [1410, 242] on span "Tellimus" at bounding box center [1413, 245] width 29 height 7
click at [1451, 63] on div "Arhiveeri vestlus" at bounding box center [1442, 65] width 91 height 16
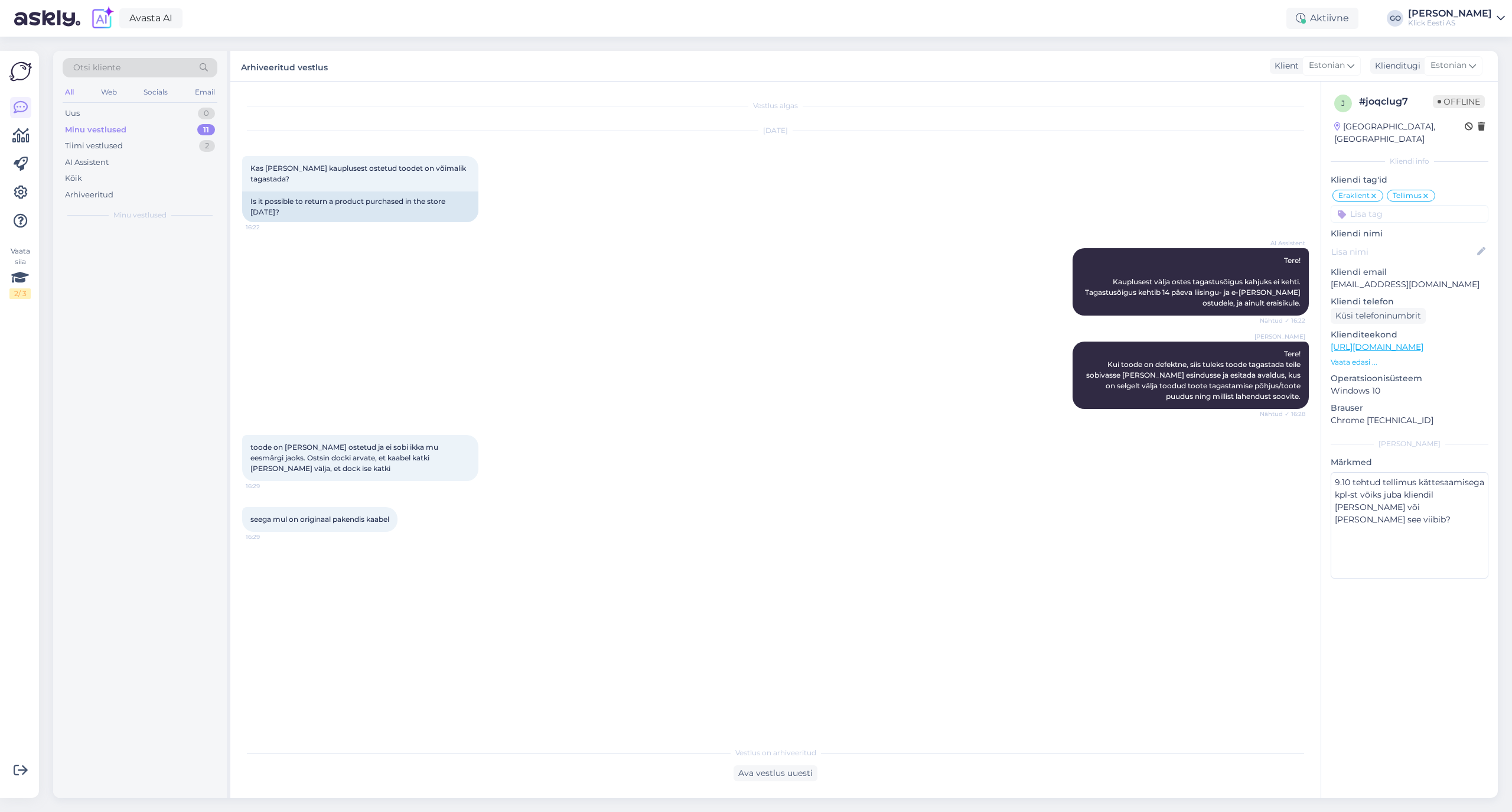
scroll to position [0, 0]
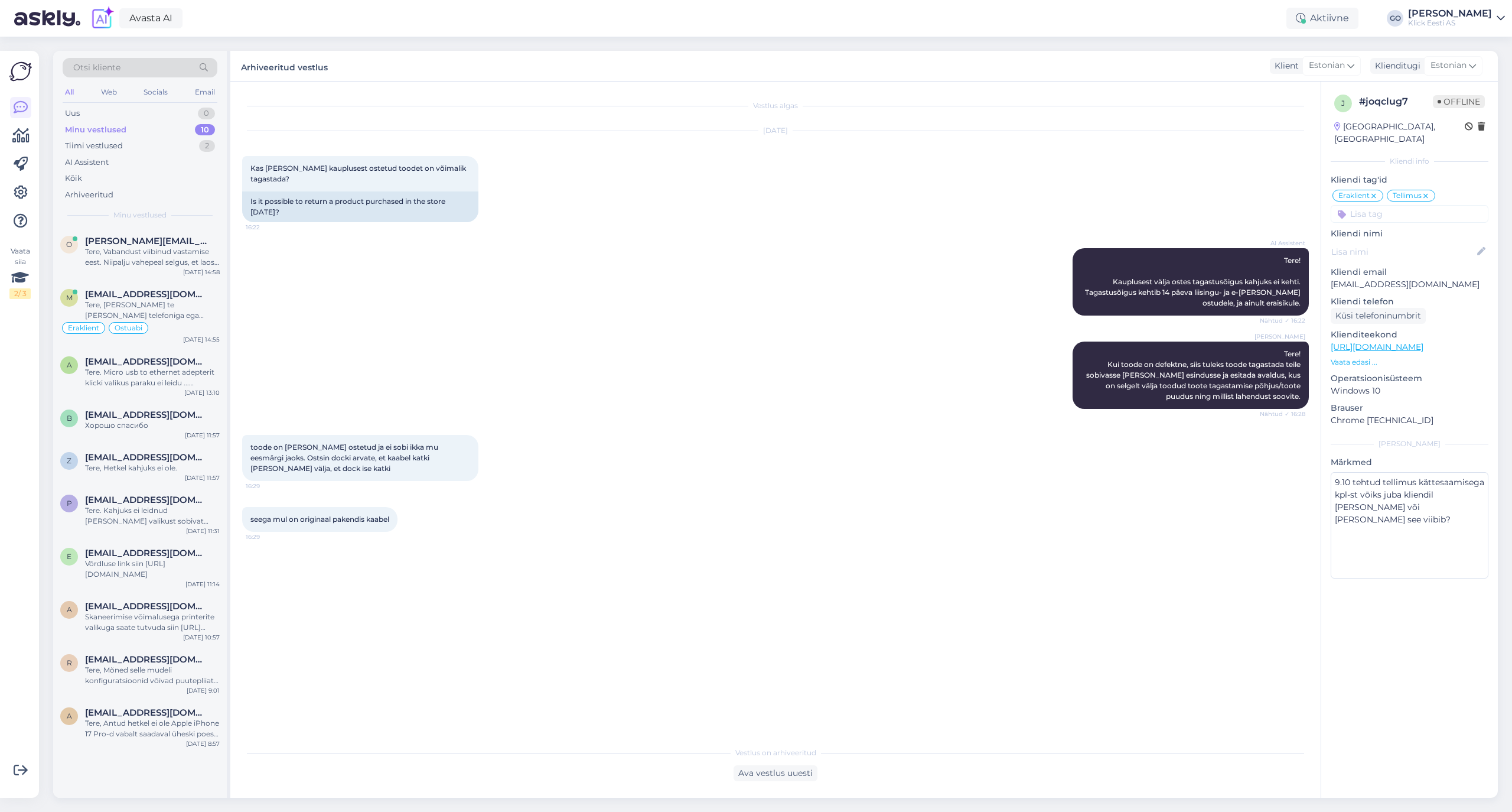
click at [612, 558] on div "Vestlus algas [DATE] Kas [PERSON_NAME] kauplusest ostetud toodet on võimalik ta…" at bounding box center [780, 411] width 1077 height 636
